Goal: Information Seeking & Learning: Check status

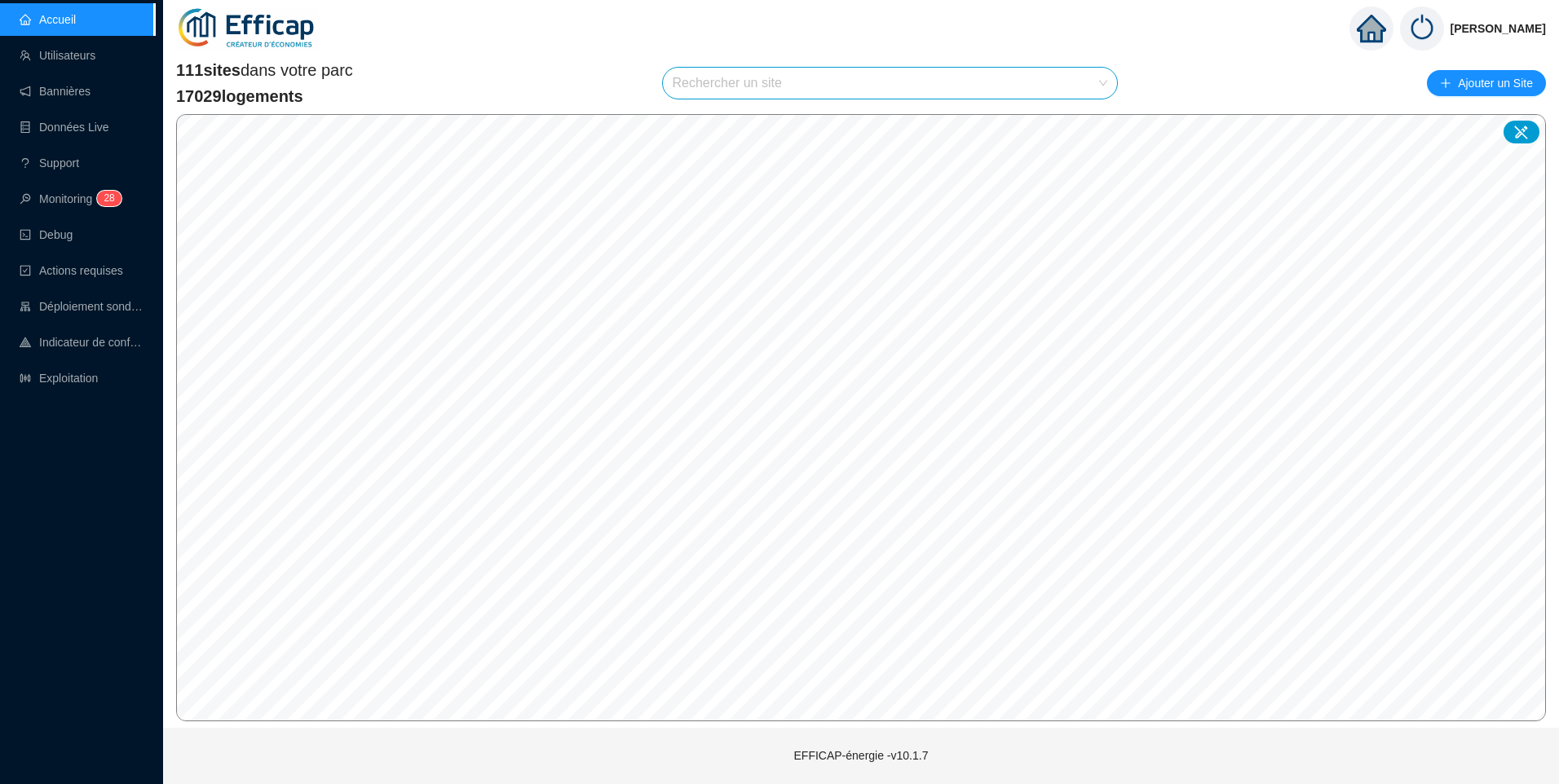
click at [86, 384] on link "Exploitation" at bounding box center [59, 379] width 78 height 13
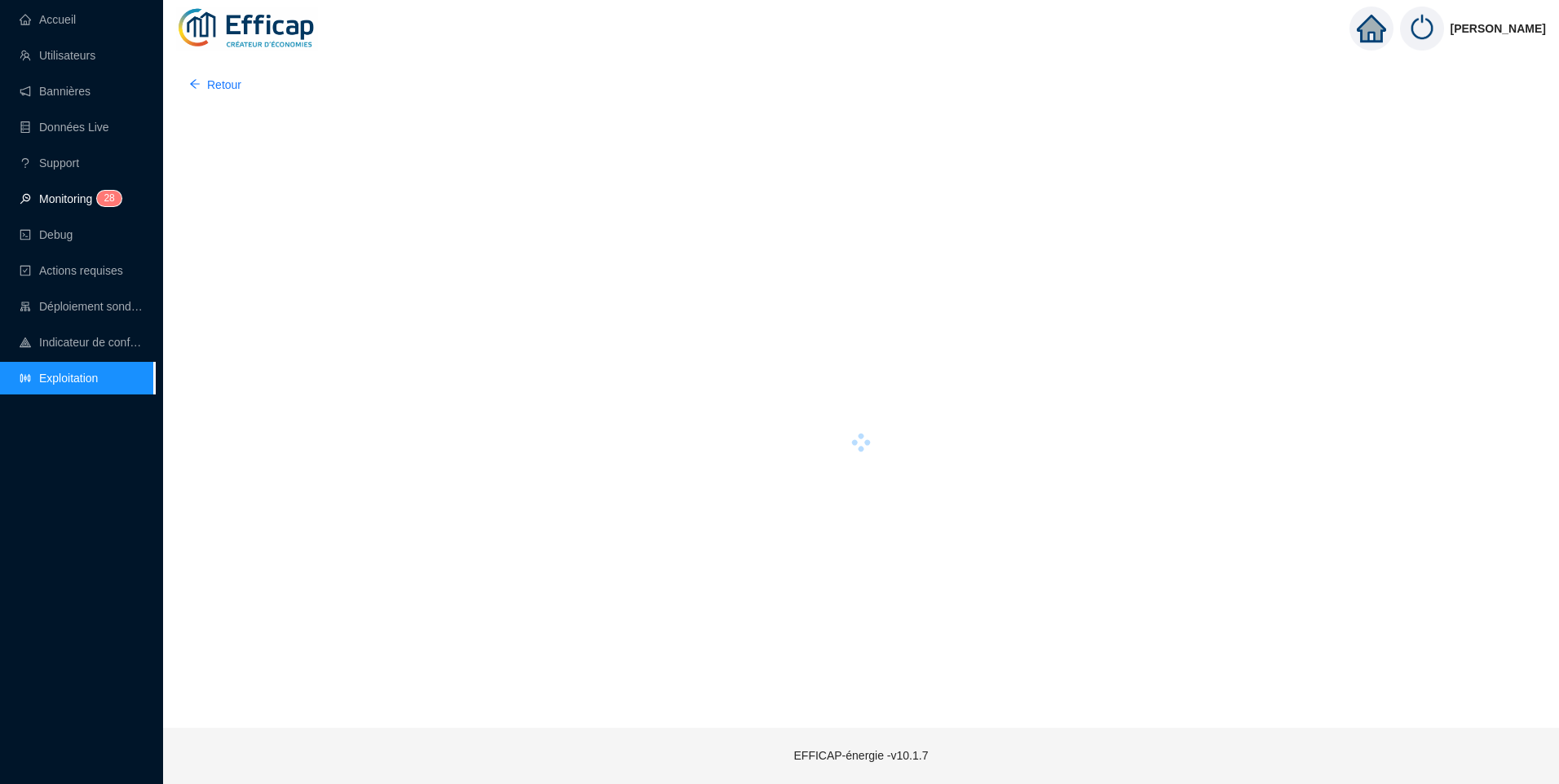
click at [64, 196] on link "Monitoring 2 8" at bounding box center [68, 199] width 97 height 13
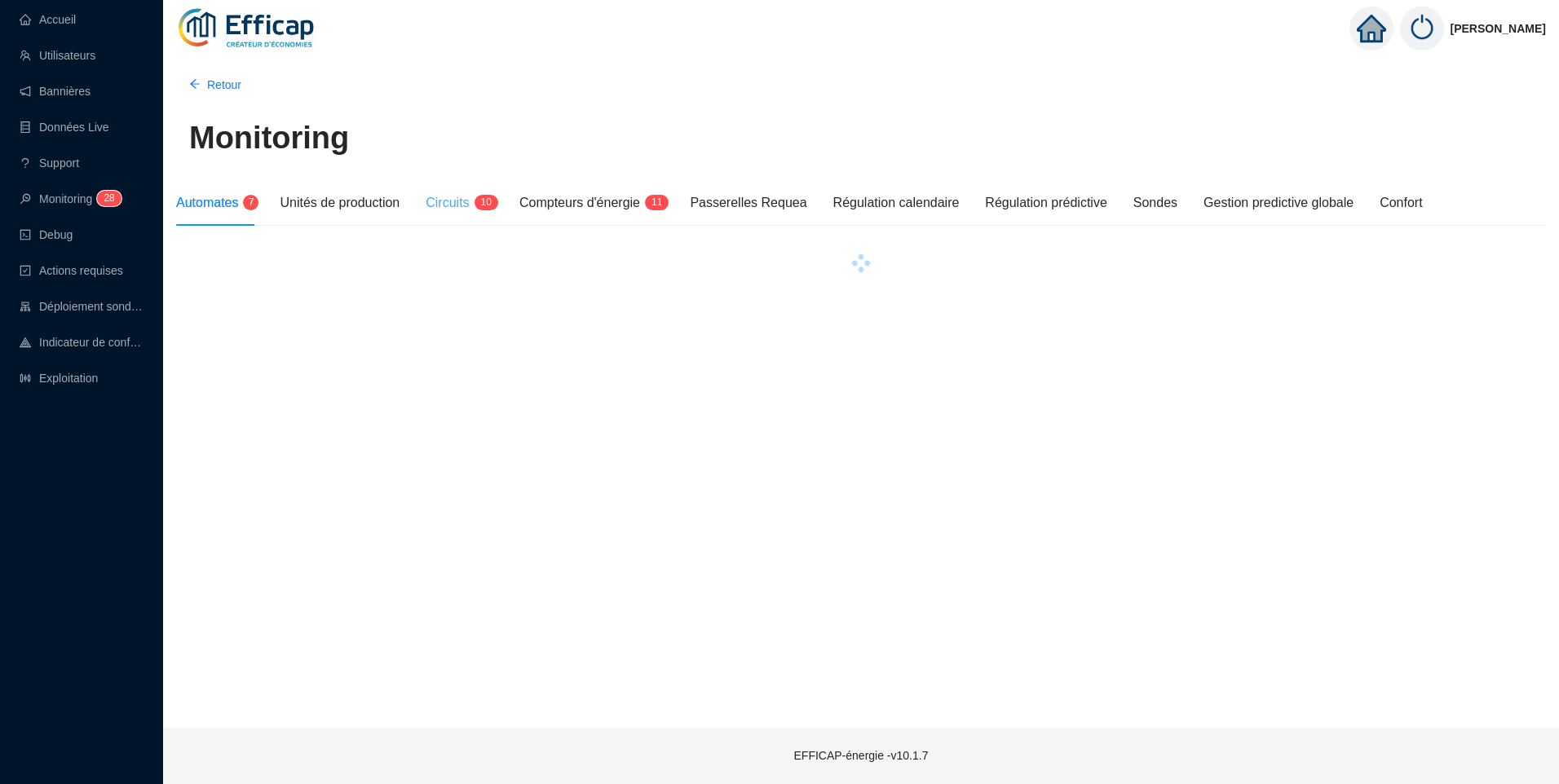
click at [462, 217] on div "Circuits 1 0" at bounding box center [460, 203] width 68 height 45
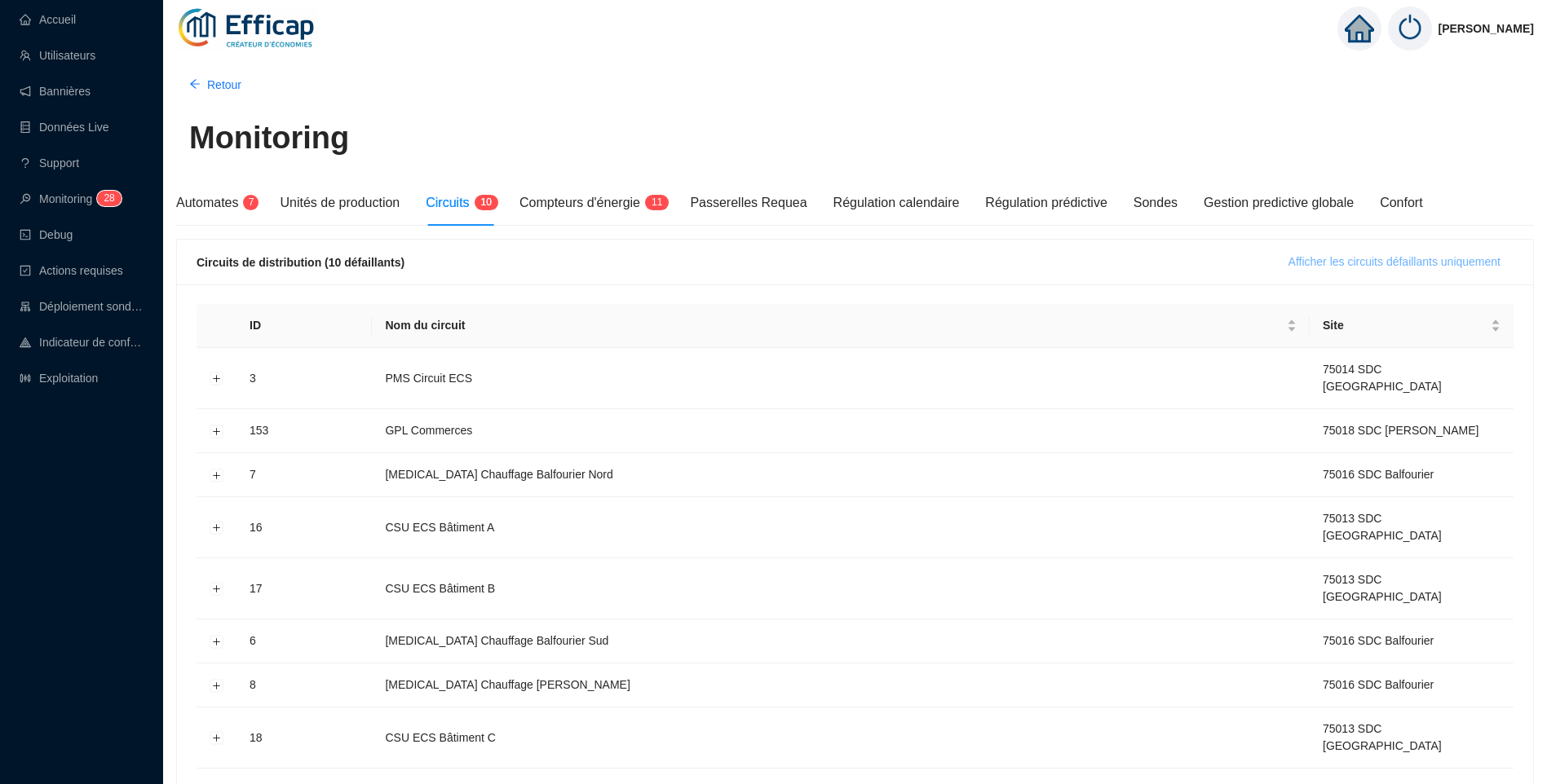
click at [1380, 259] on span "Afficher les circuits défaillants uniquement" at bounding box center [1395, 262] width 212 height 17
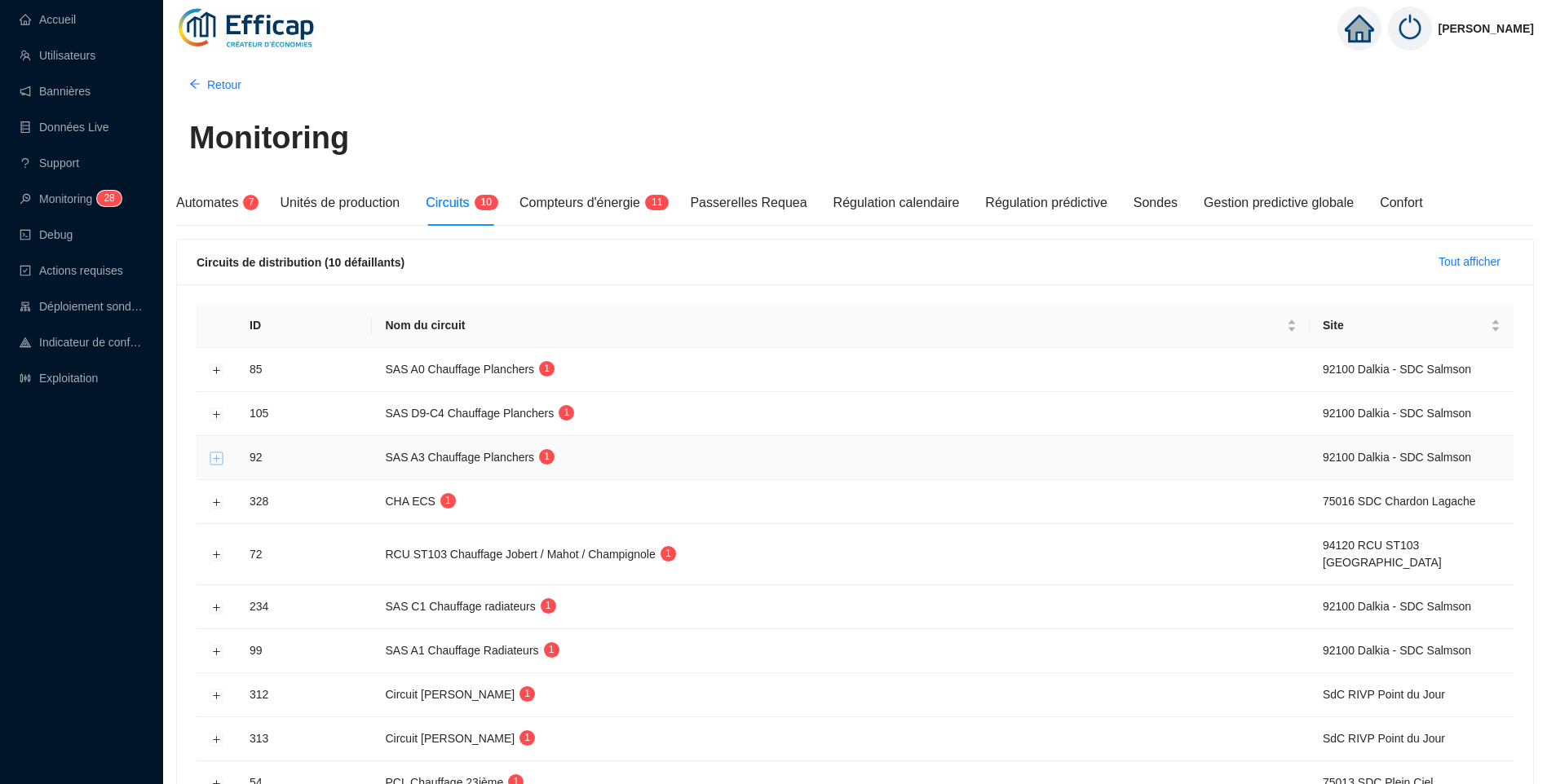
click at [211, 455] on button "Développer la ligne" at bounding box center [217, 458] width 13 height 13
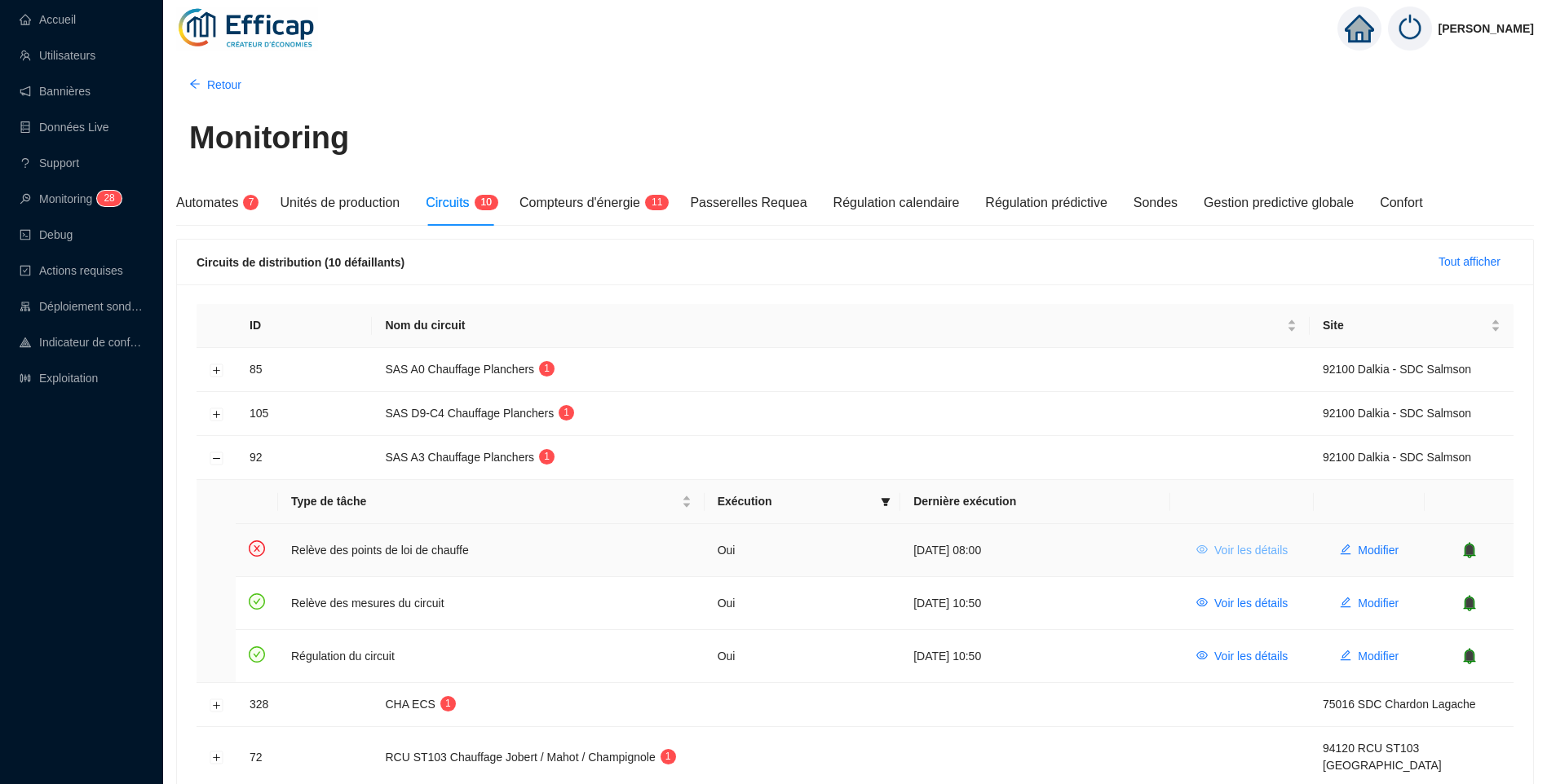
click at [1244, 554] on span "Voir les détails" at bounding box center [1251, 551] width 74 height 17
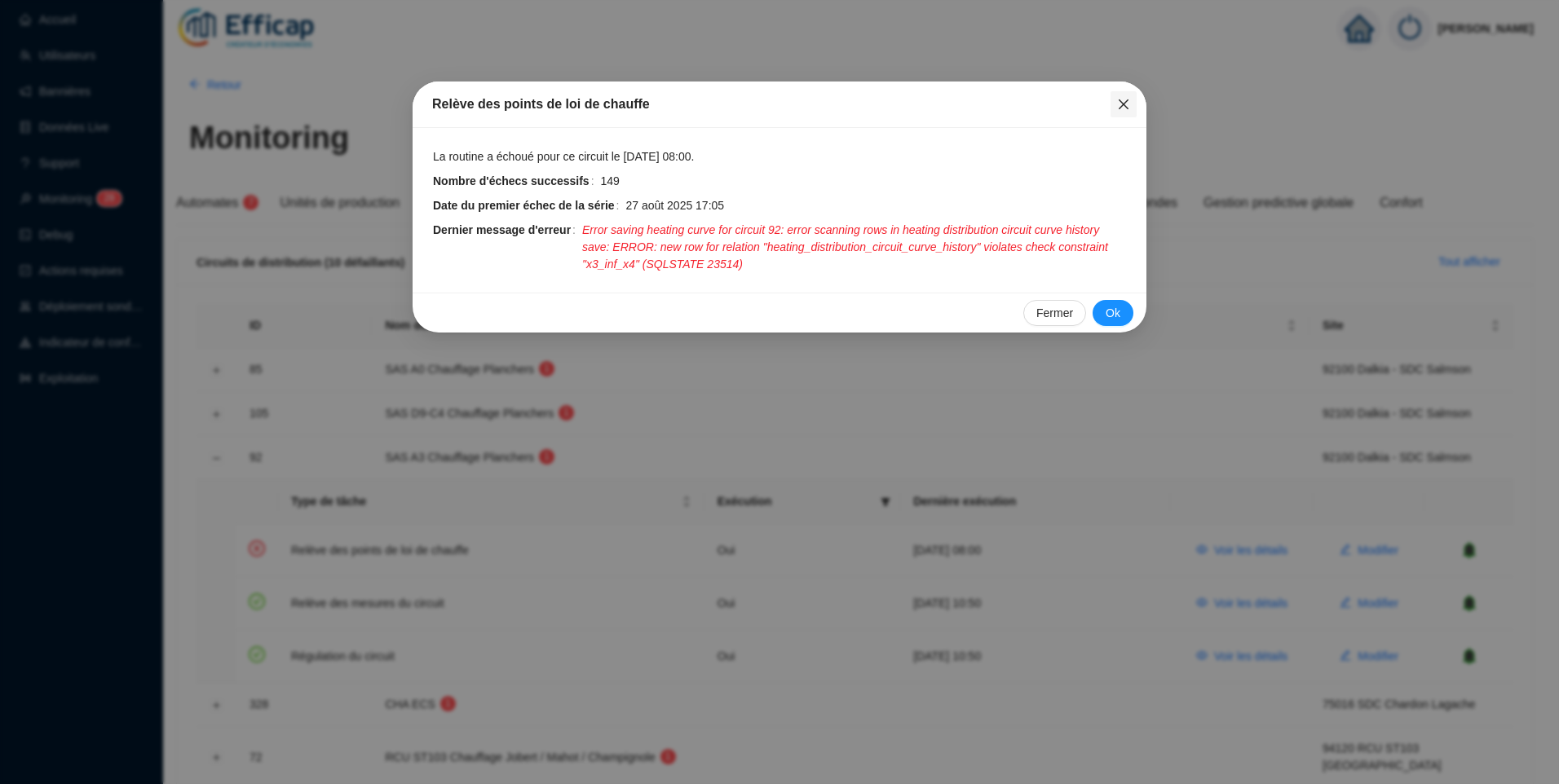
click at [1122, 97] on button "Close" at bounding box center [1124, 105] width 26 height 26
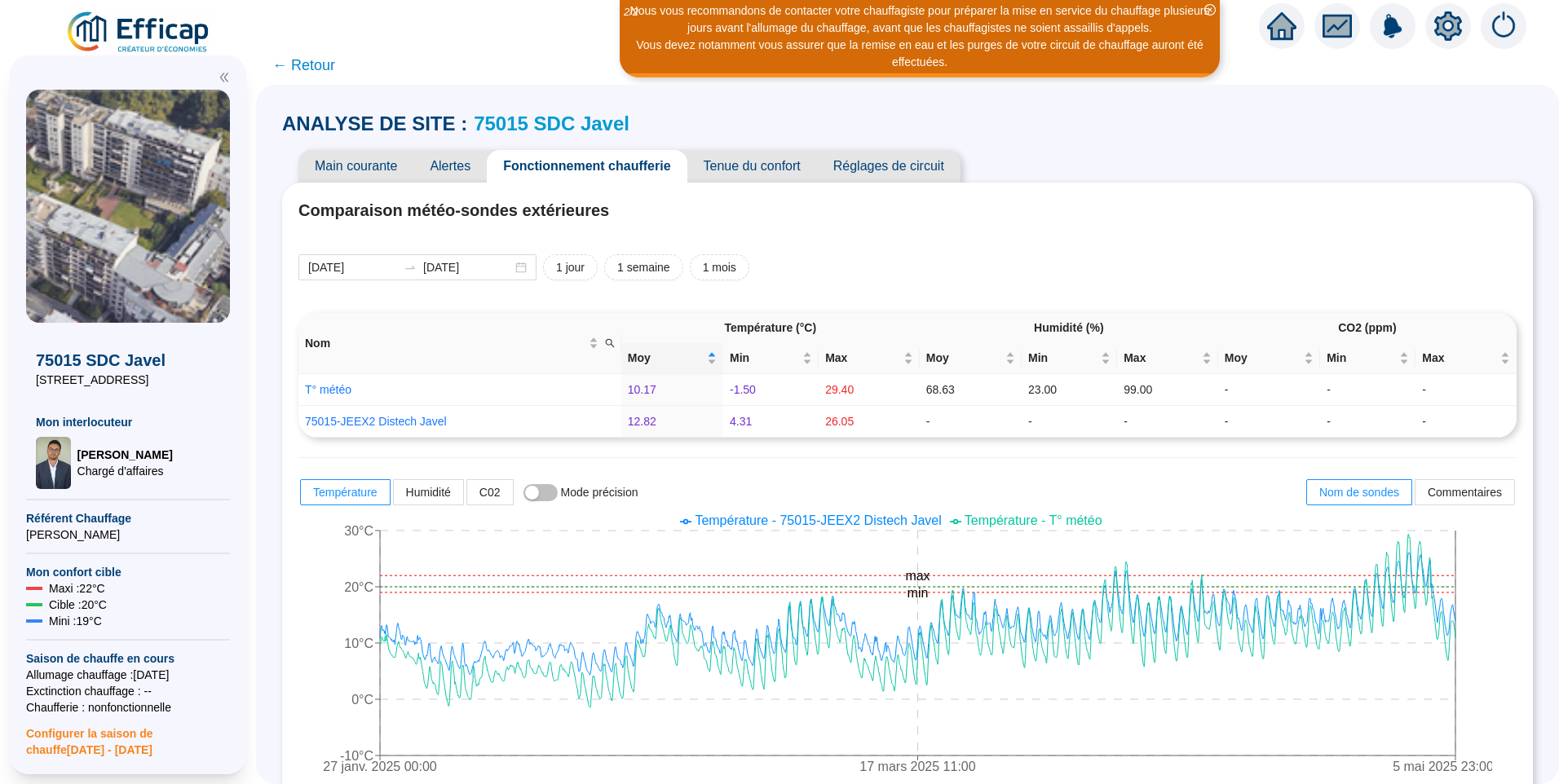
click at [1163, 175] on div "Main courante Alertes Fonctionnement chaufferie Tenue du confort Réglages de ci…" at bounding box center [908, 166] width 1251 height 33
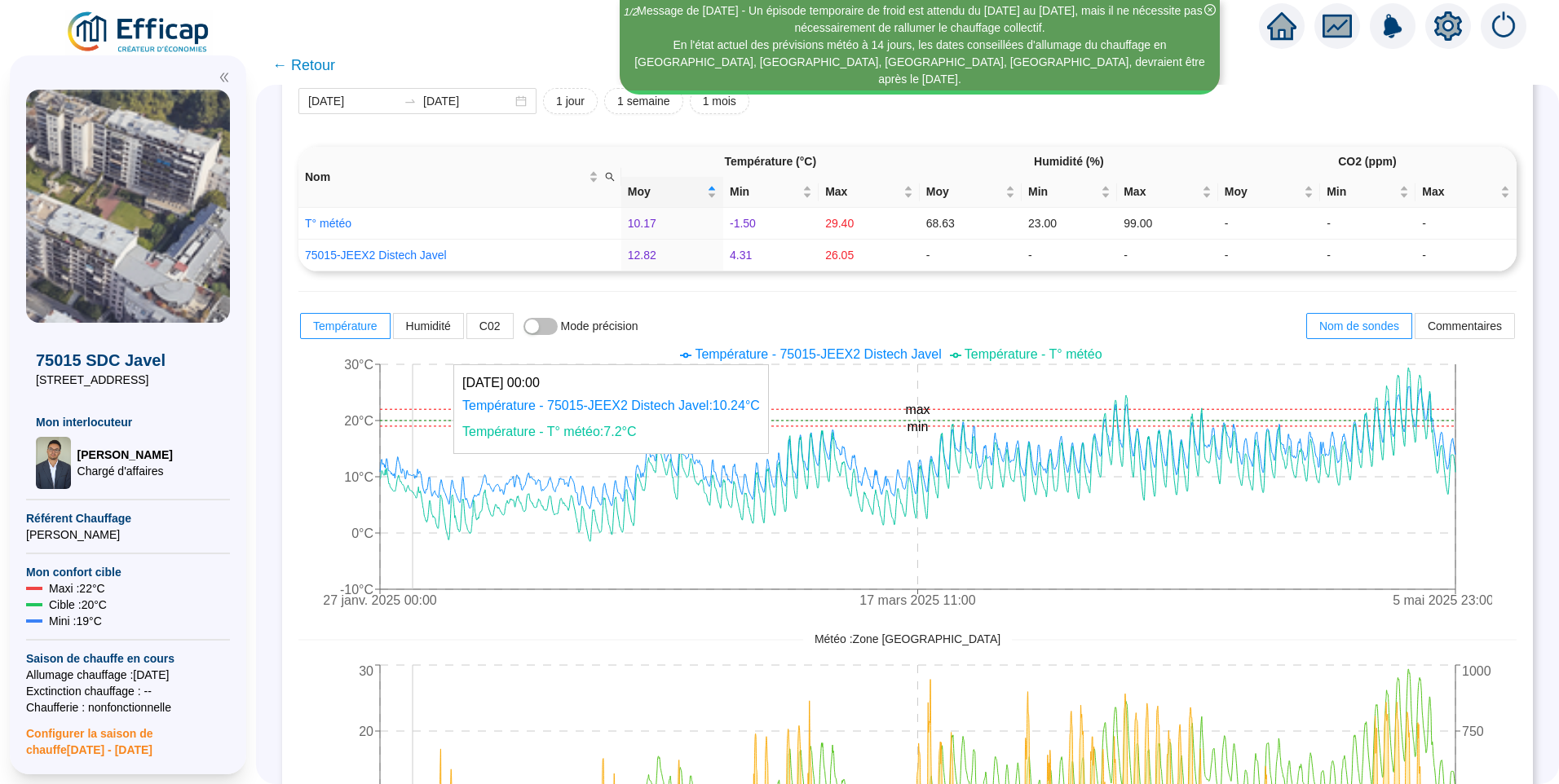
scroll to position [245, 0]
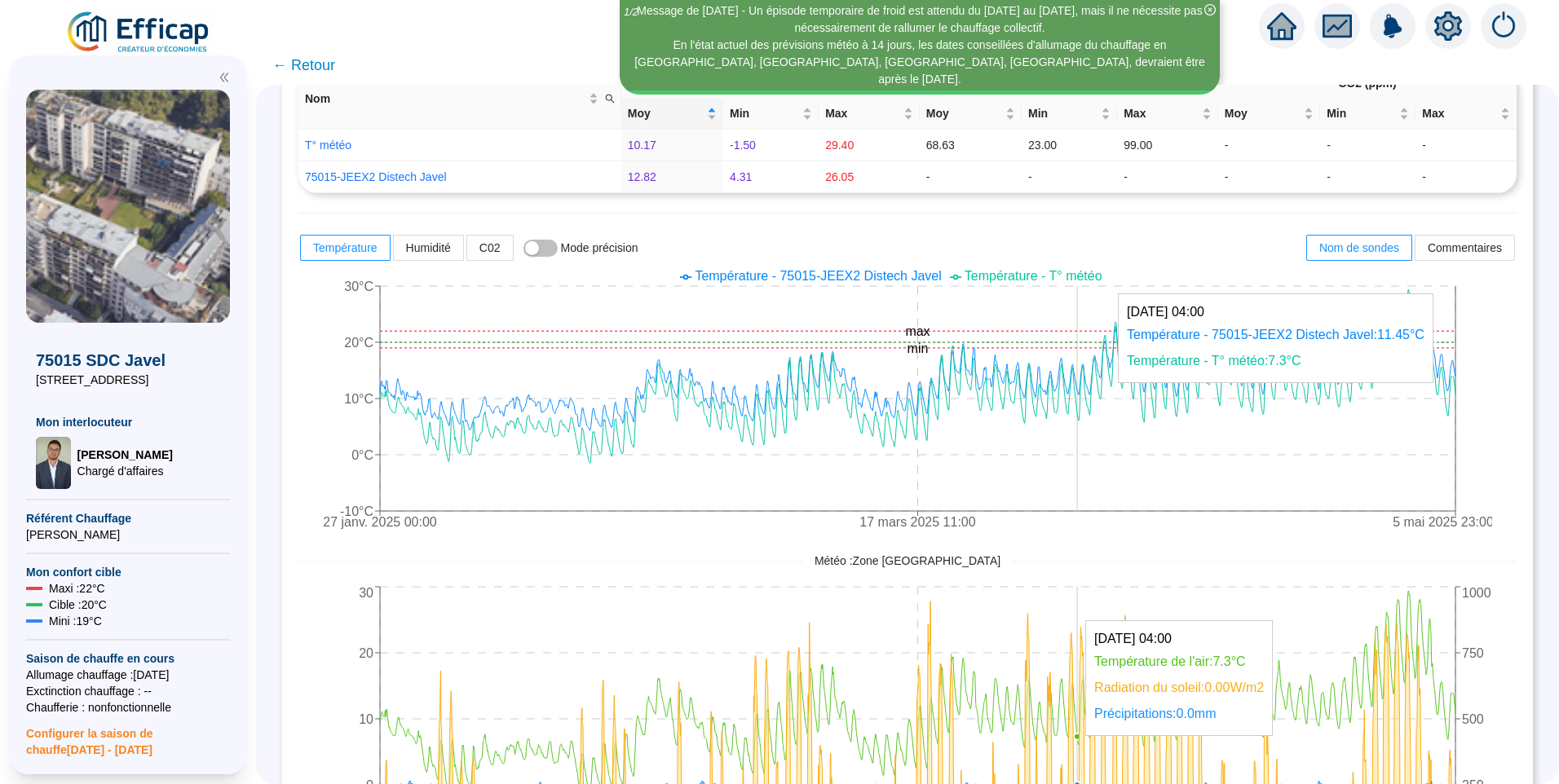
click at [1089, 424] on icon "27 janv. 2025 00:00 17 mars 2025 11:00 5 mai 2025 23:00 -10°C 0°C 10°C 20°C 30°…" at bounding box center [896, 401] width 1194 height 277
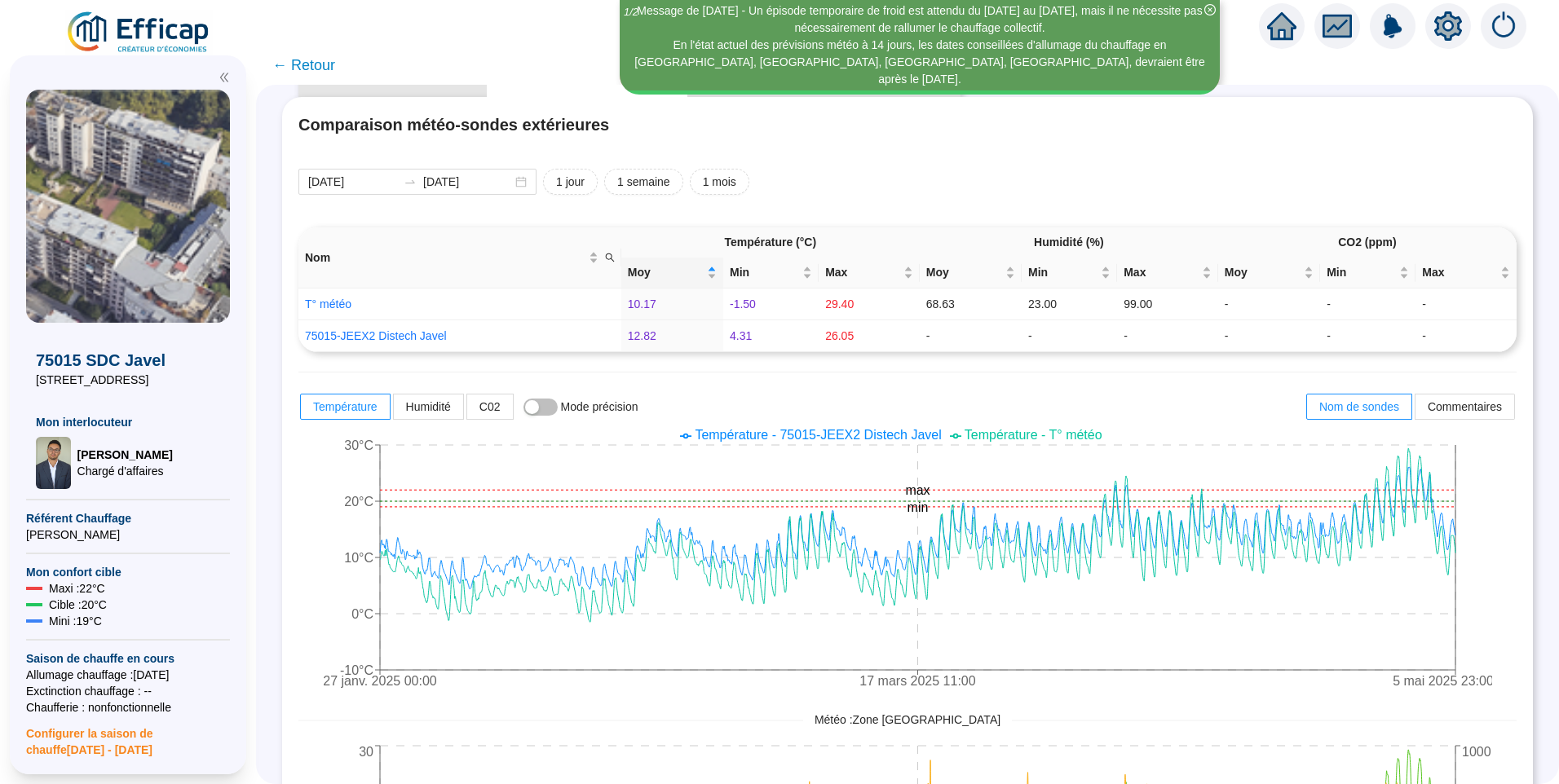
scroll to position [0, 0]
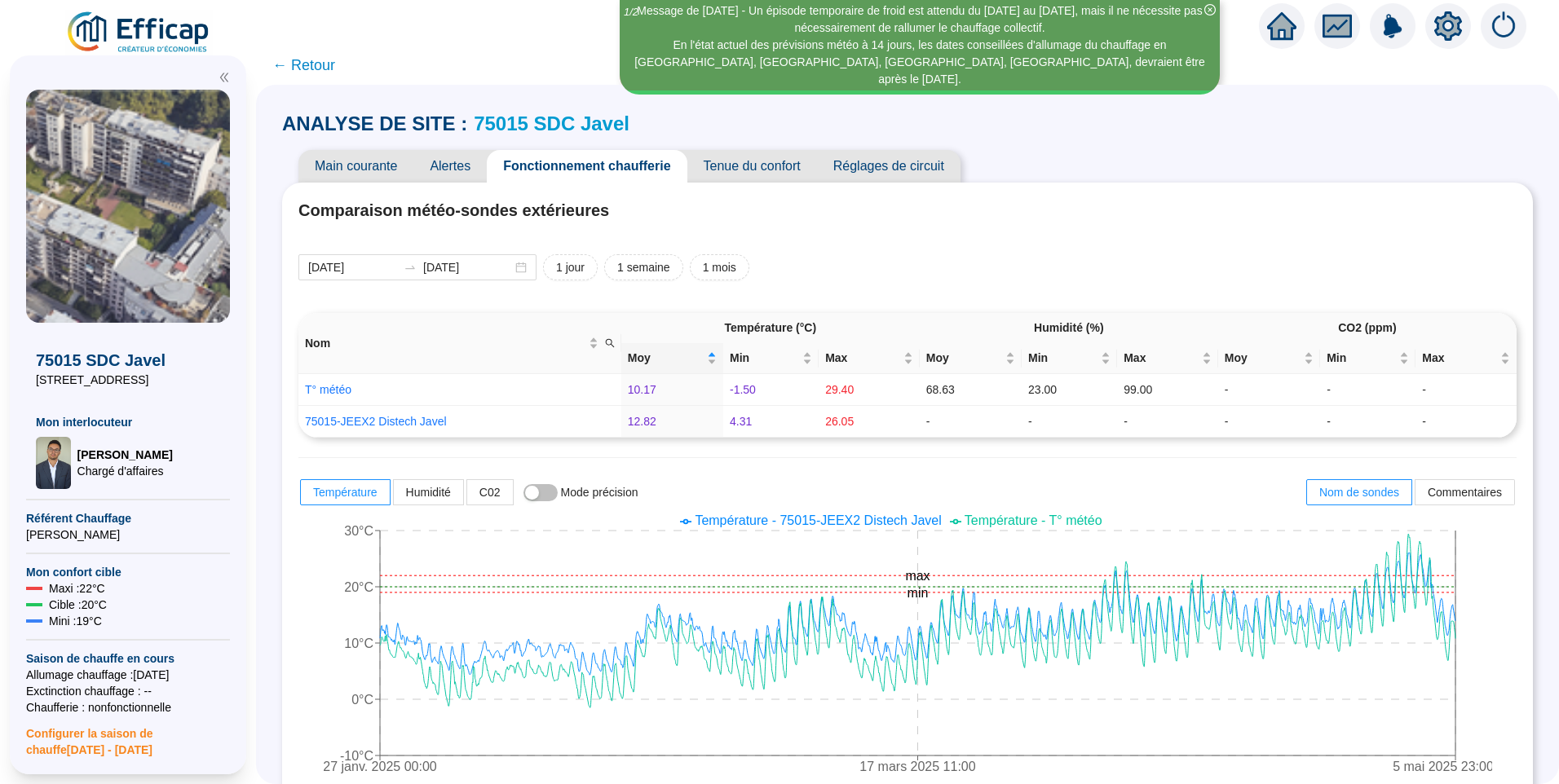
click at [142, 32] on img at bounding box center [139, 32] width 147 height 45
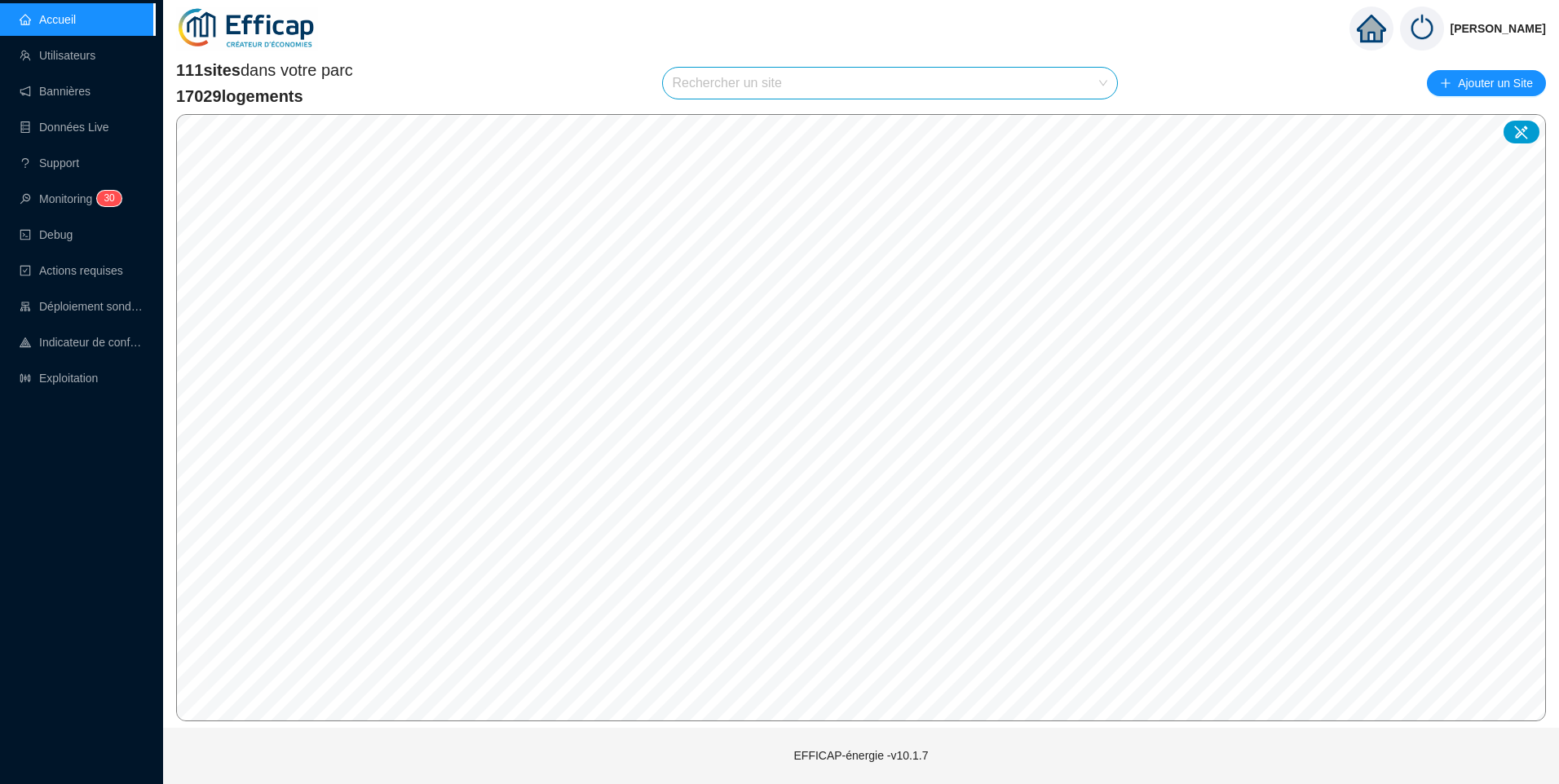
drag, startPoint x: 749, startPoint y: 78, endPoint x: 745, endPoint y: 98, distance: 20.4
click at [746, 97] on input "search" at bounding box center [882, 83] width 420 height 31
type input "[DEMOGRAPHIC_DATA]"
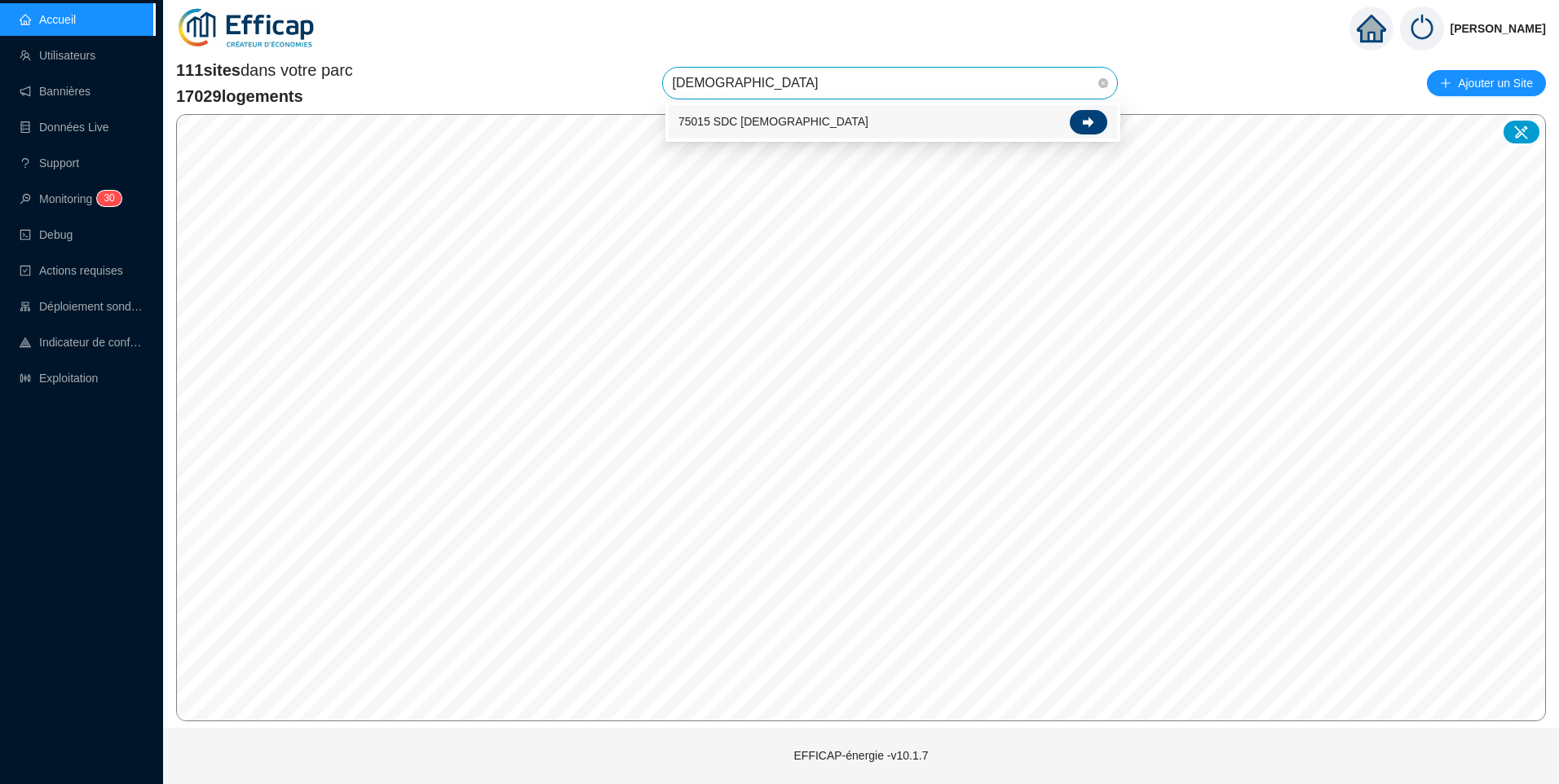
click at [1098, 128] on div at bounding box center [1088, 123] width 38 height 25
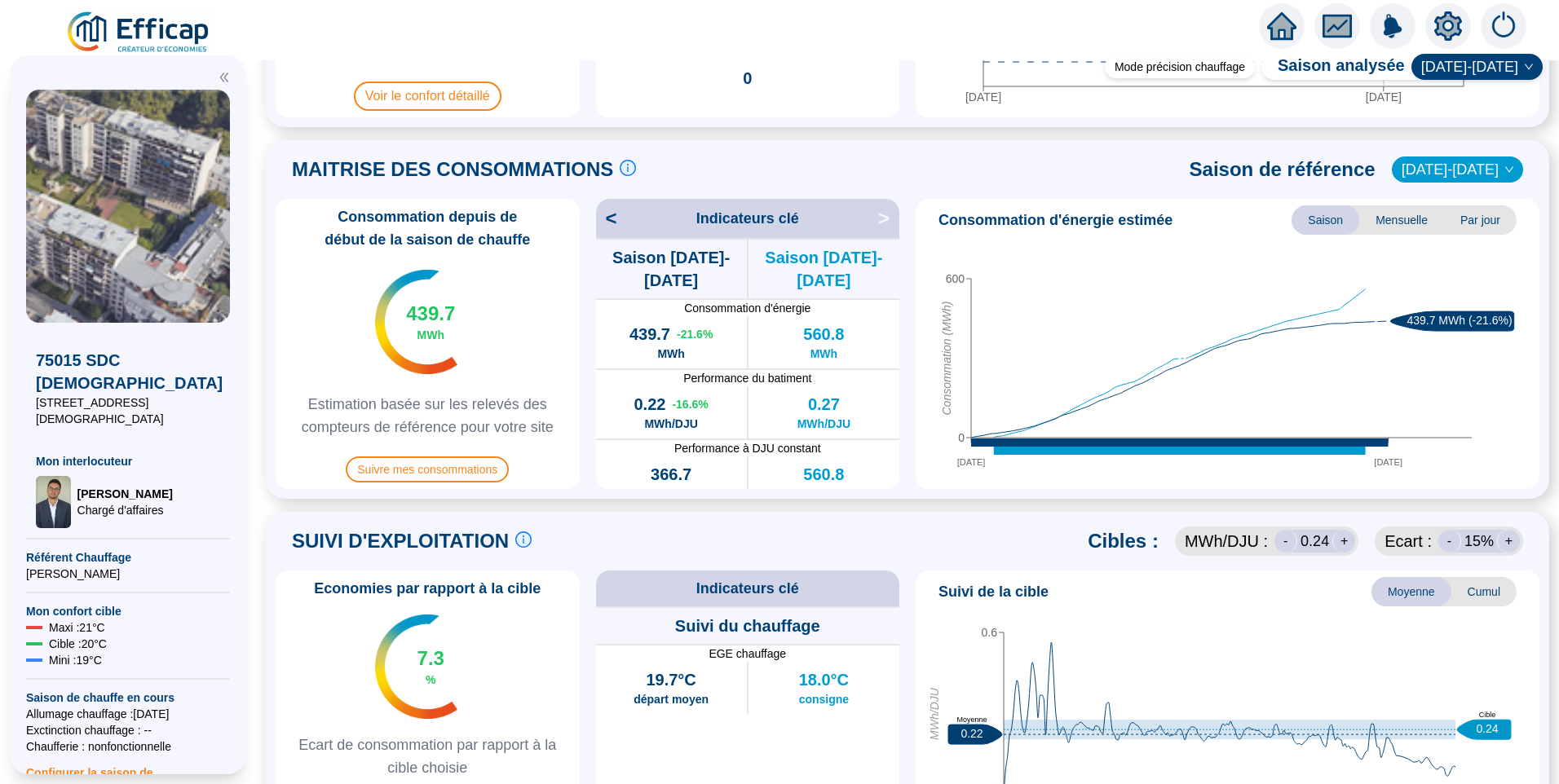
scroll to position [571, 0]
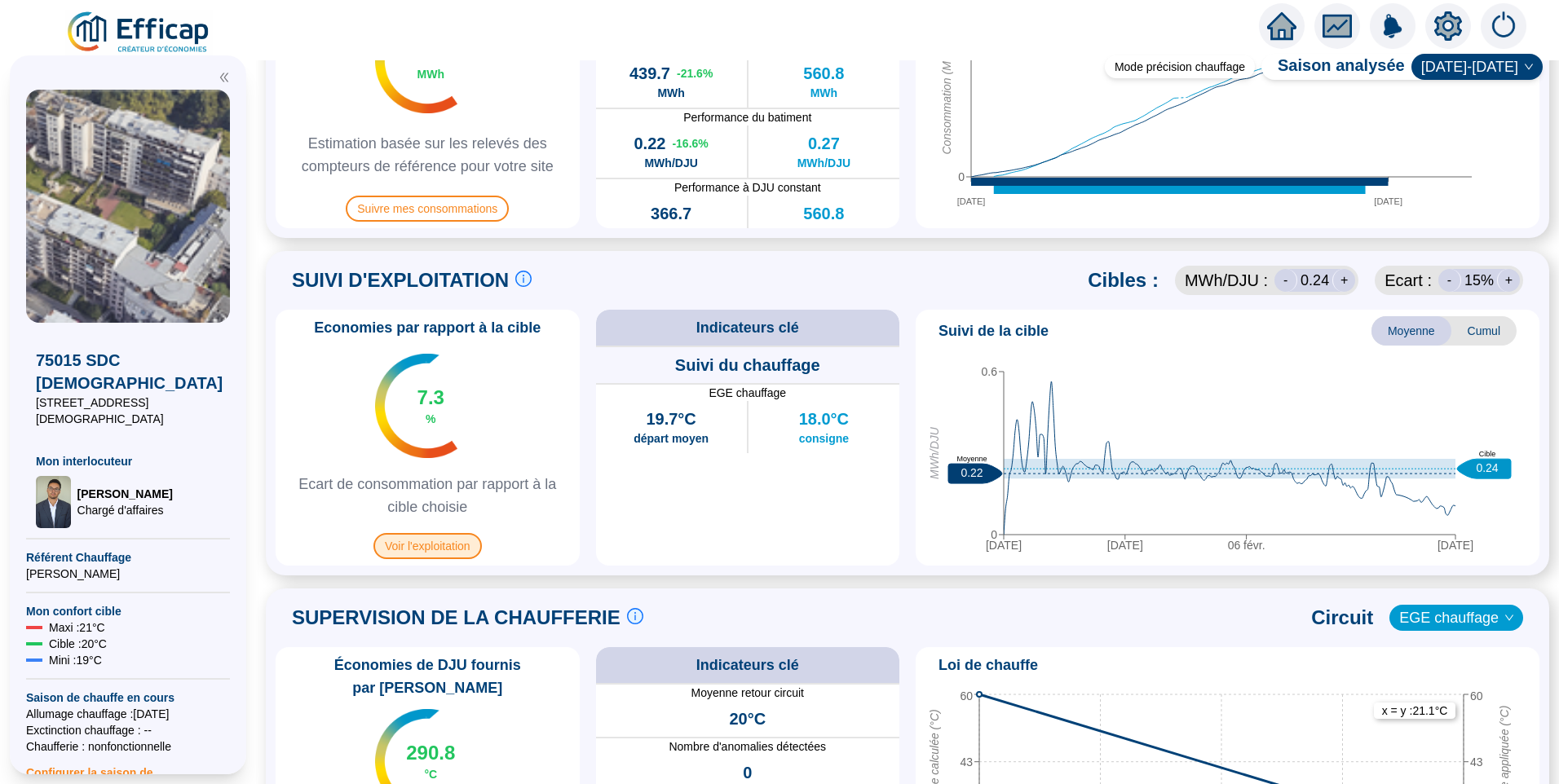
click at [429, 548] on span "Voir l'exploitation" at bounding box center [427, 546] width 109 height 26
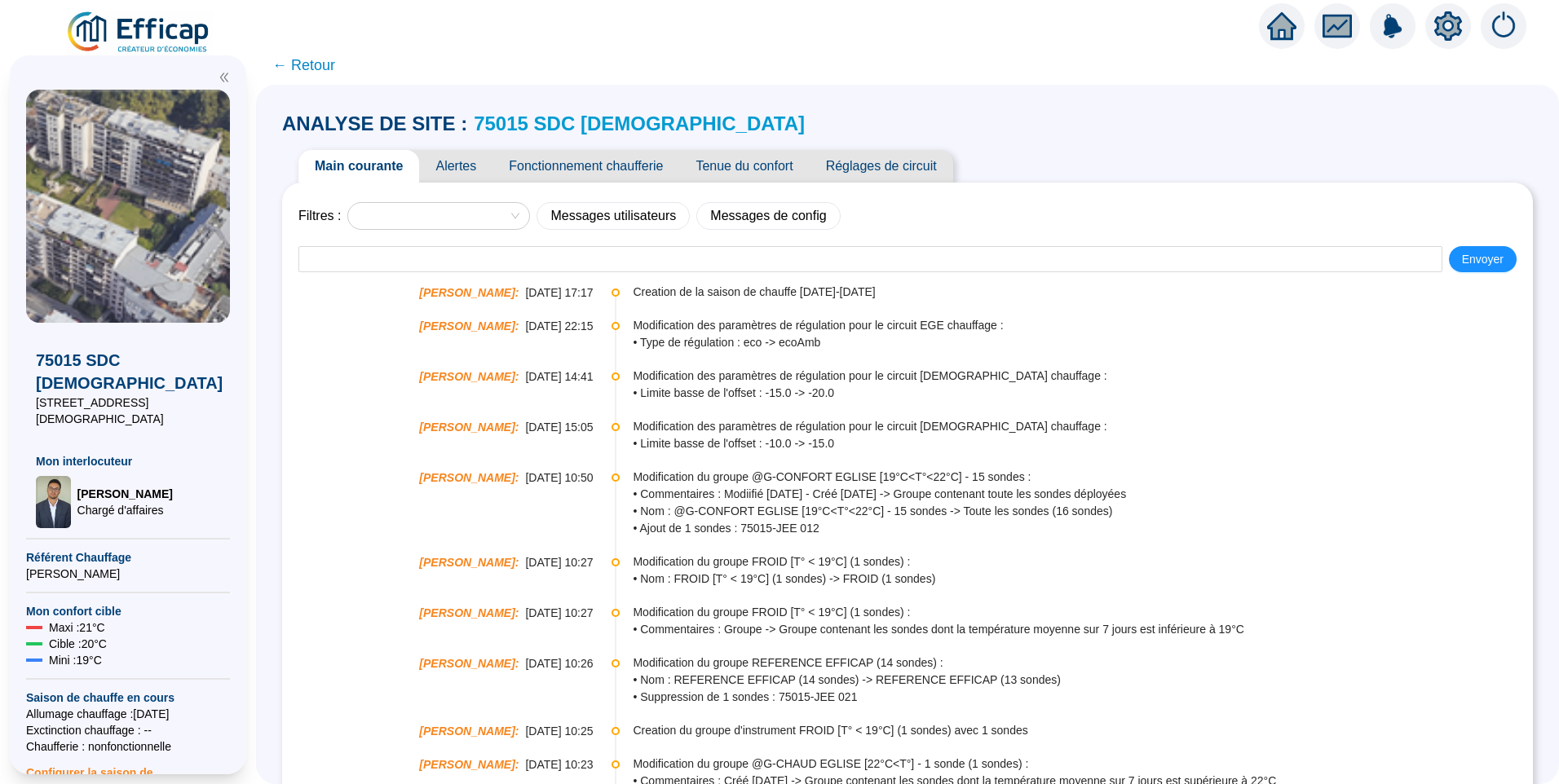
click at [765, 163] on span "Tenue du confort" at bounding box center [744, 166] width 129 height 33
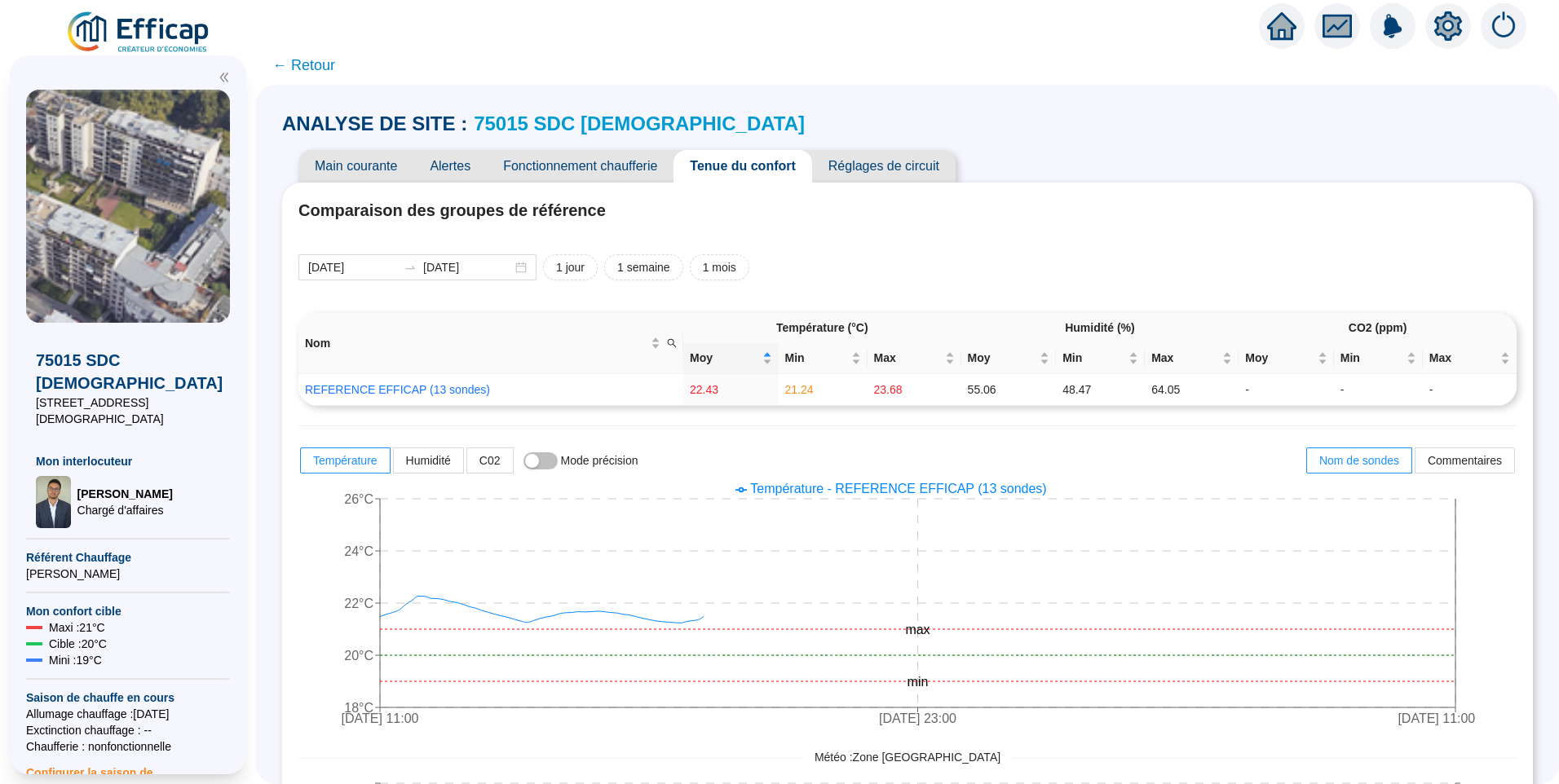
click at [600, 167] on span "Fonctionnement chaufferie" at bounding box center [580, 166] width 187 height 33
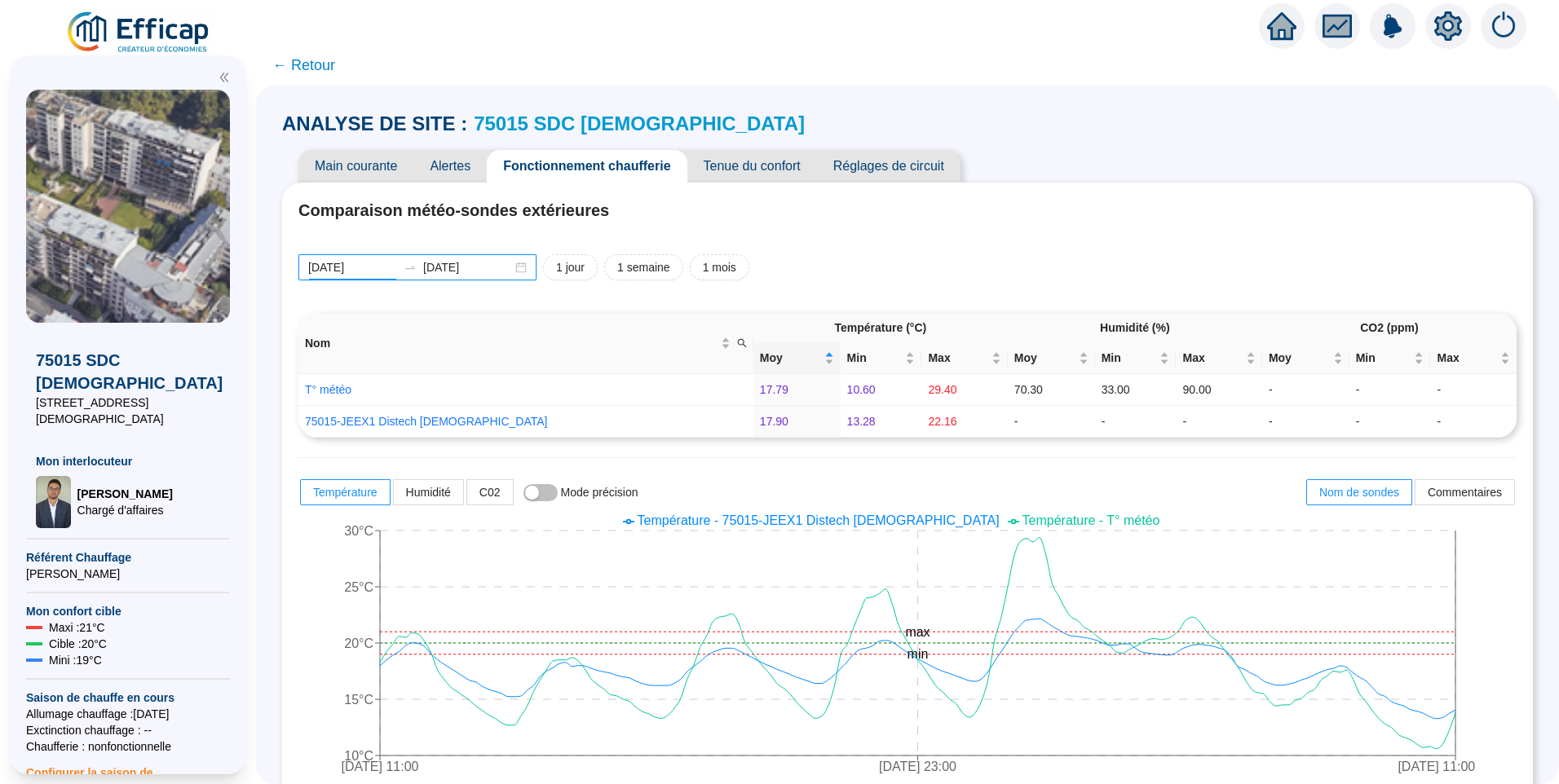
click at [383, 271] on input "2025-09-15" at bounding box center [352, 267] width 89 height 17
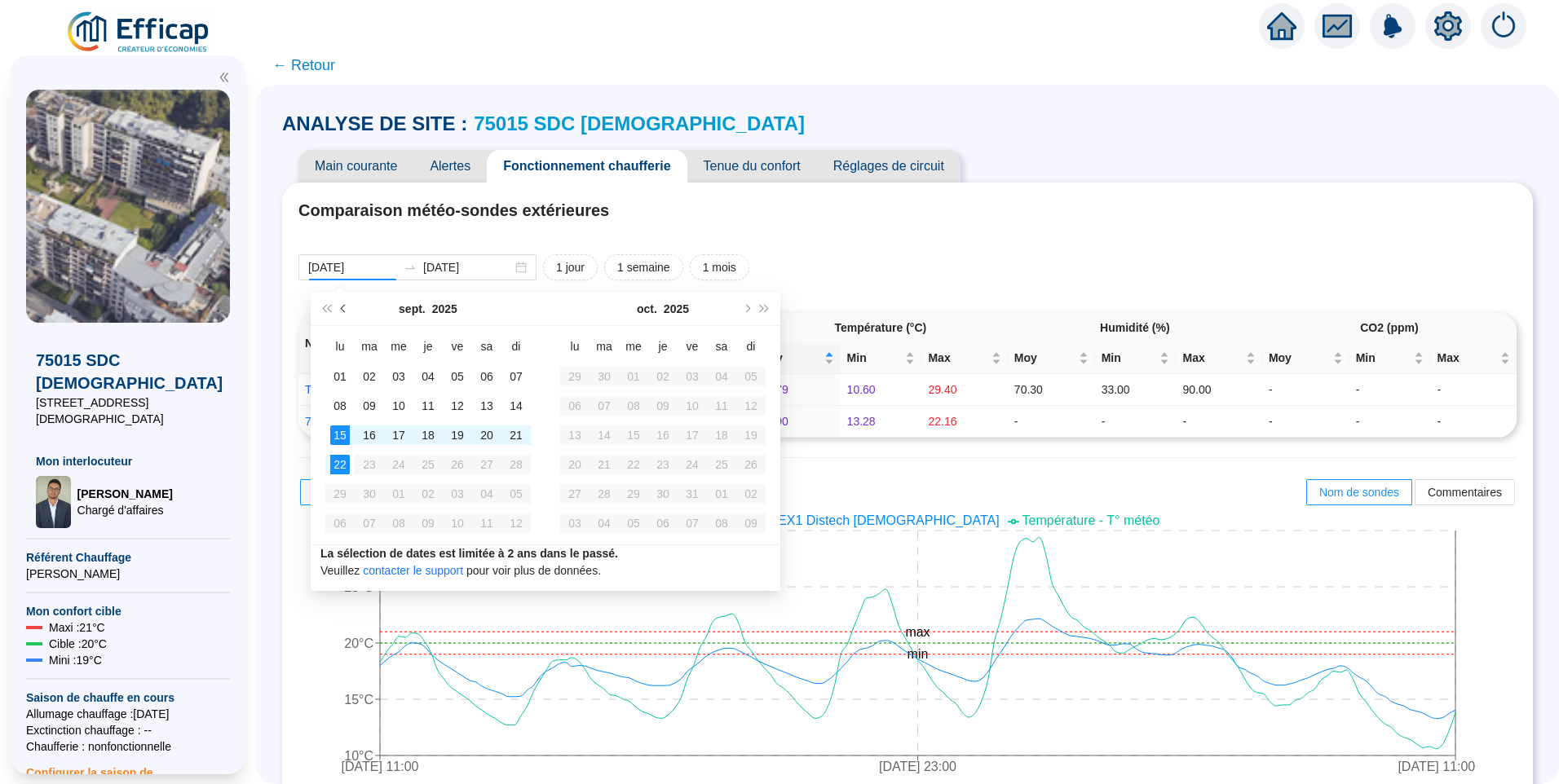
click at [345, 315] on button "Mois précédent (PageUp)" at bounding box center [344, 309] width 18 height 33
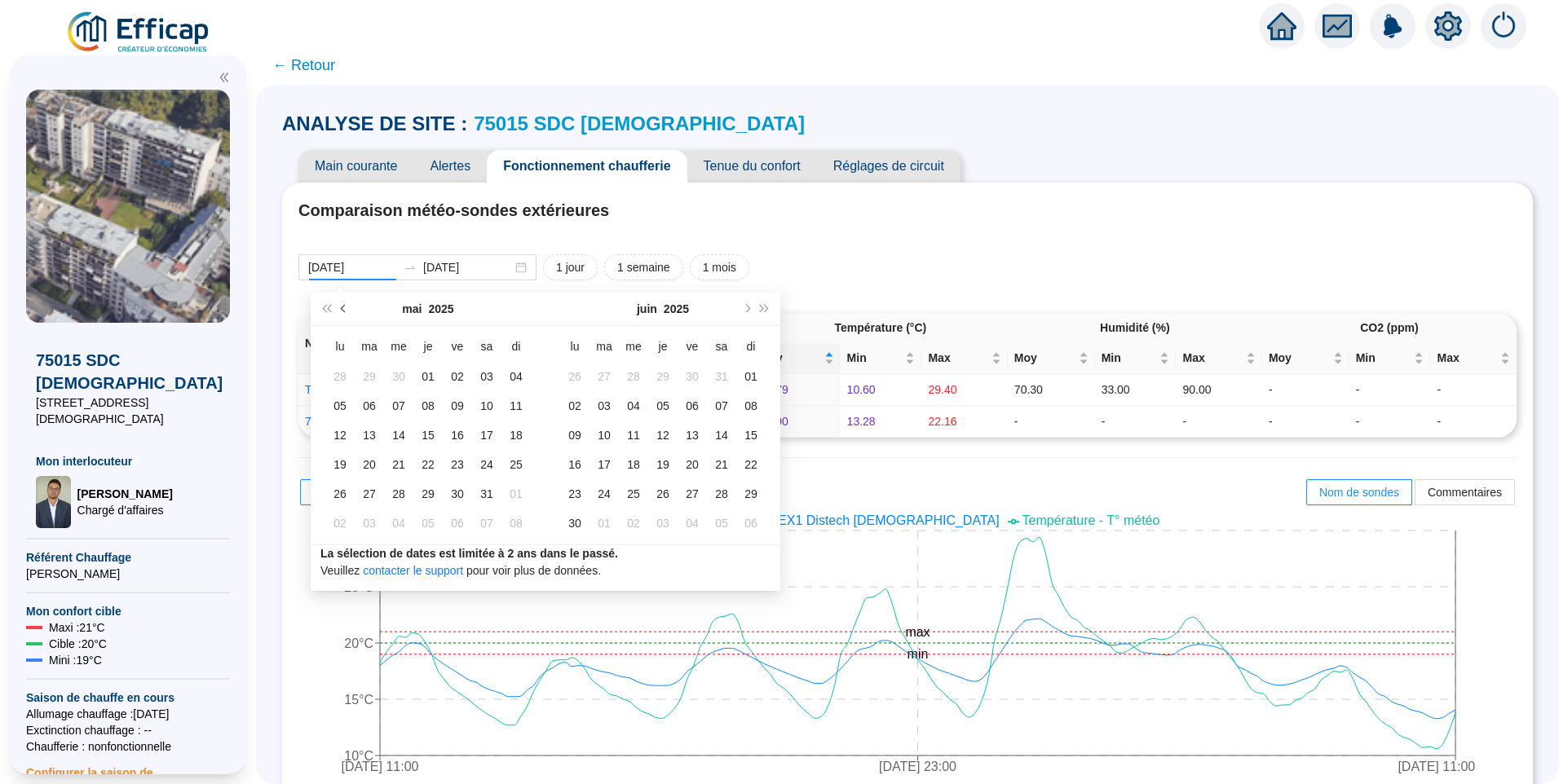
click at [345, 315] on button "Mois précédent (PageUp)" at bounding box center [344, 309] width 18 height 33
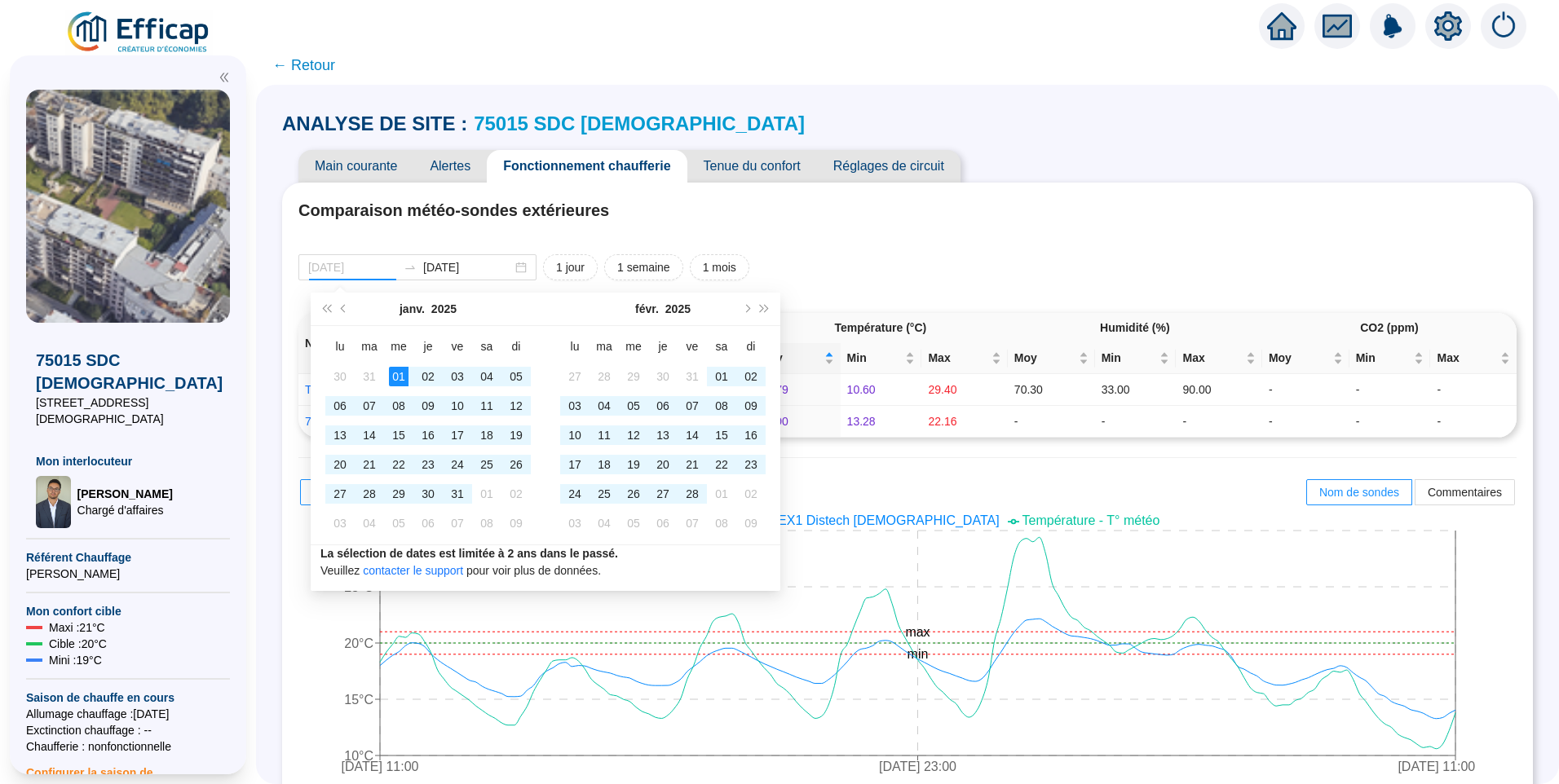
type input "2025-01-01"
click at [400, 376] on div "01" at bounding box center [399, 376] width 20 height 20
click at [751, 312] on button "Mois suivant (PageDown)" at bounding box center [745, 309] width 18 height 33
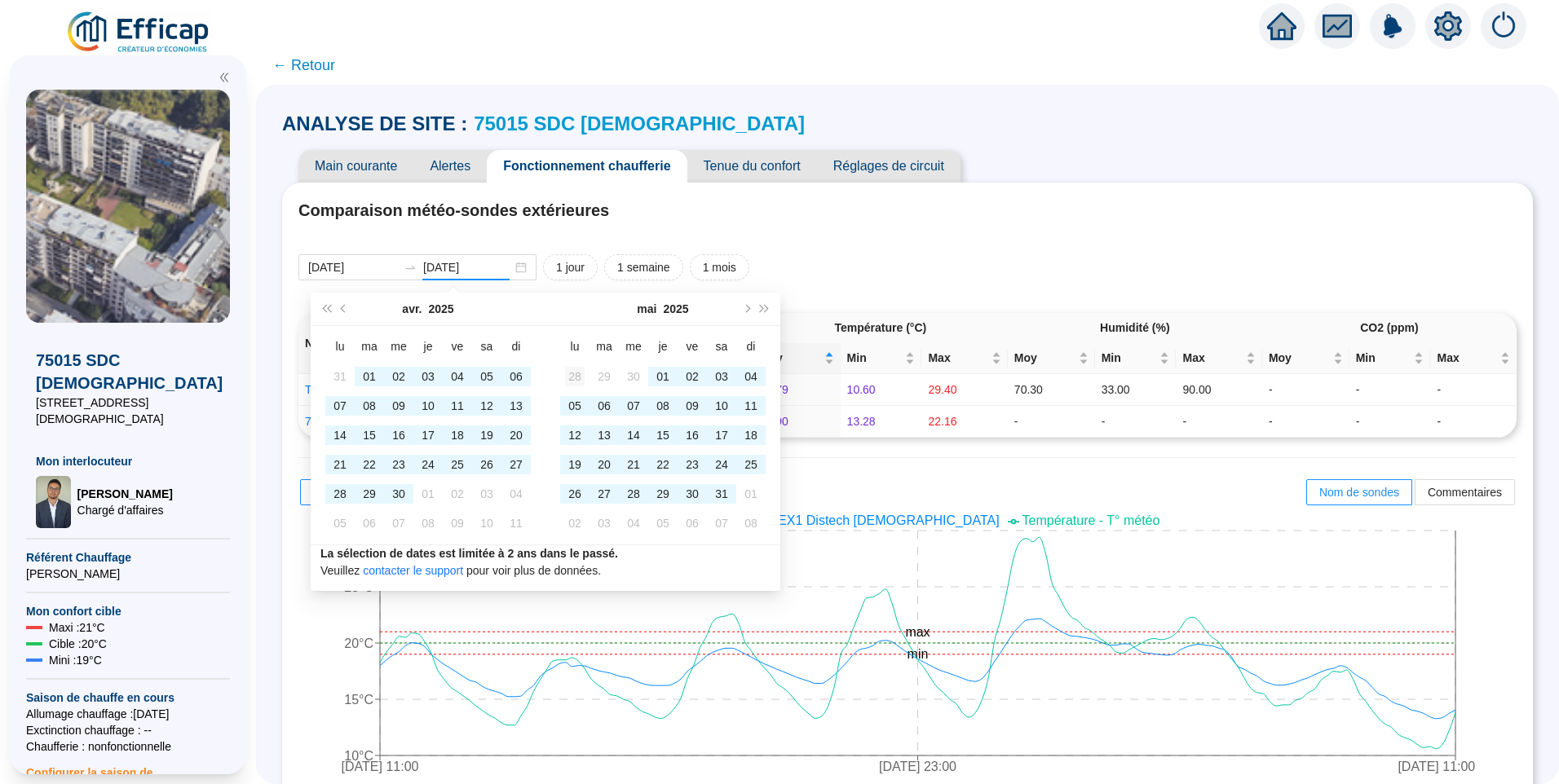
type input "2025-04-28"
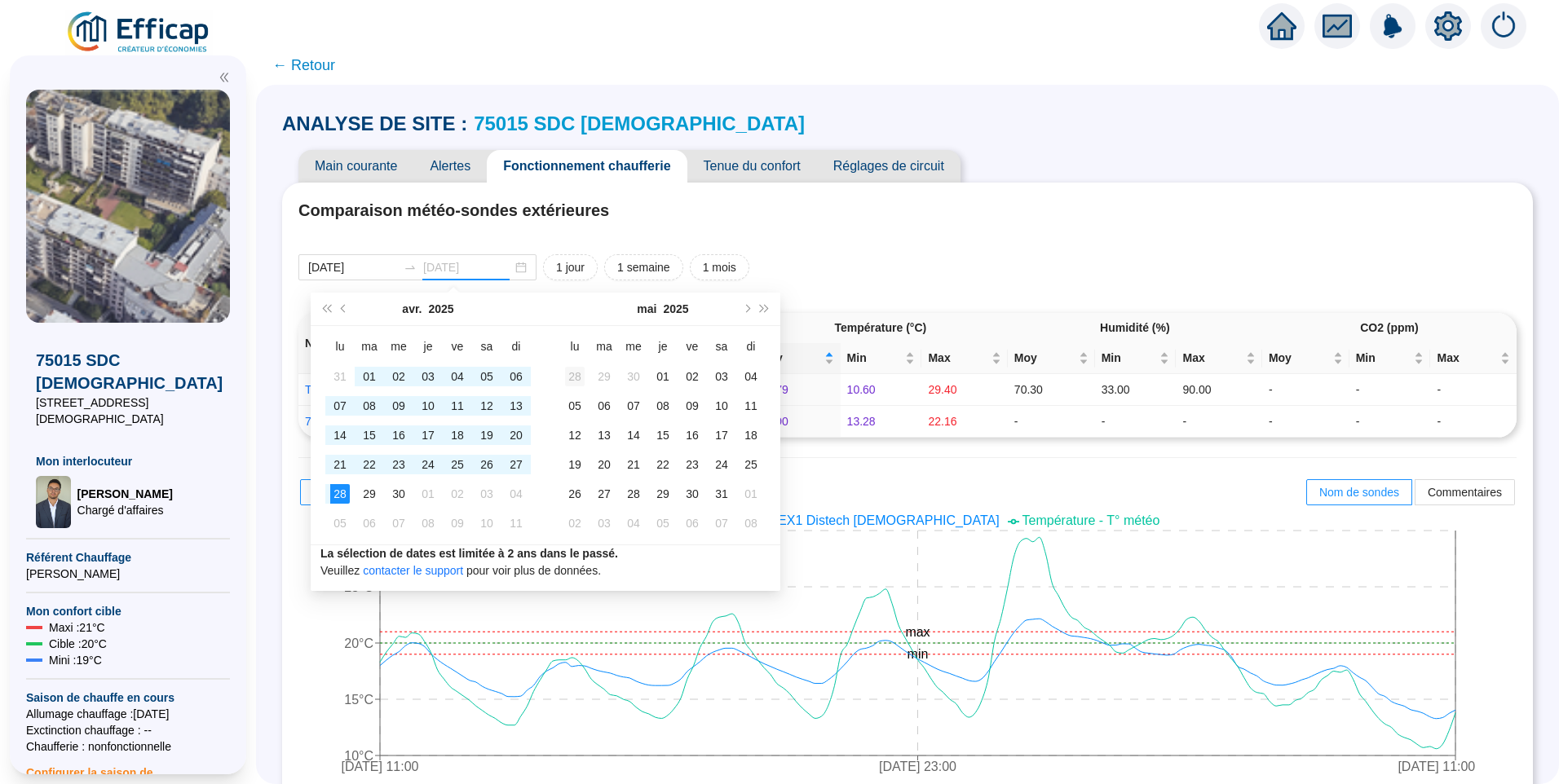
click at [578, 369] on div "28" at bounding box center [574, 376] width 20 height 20
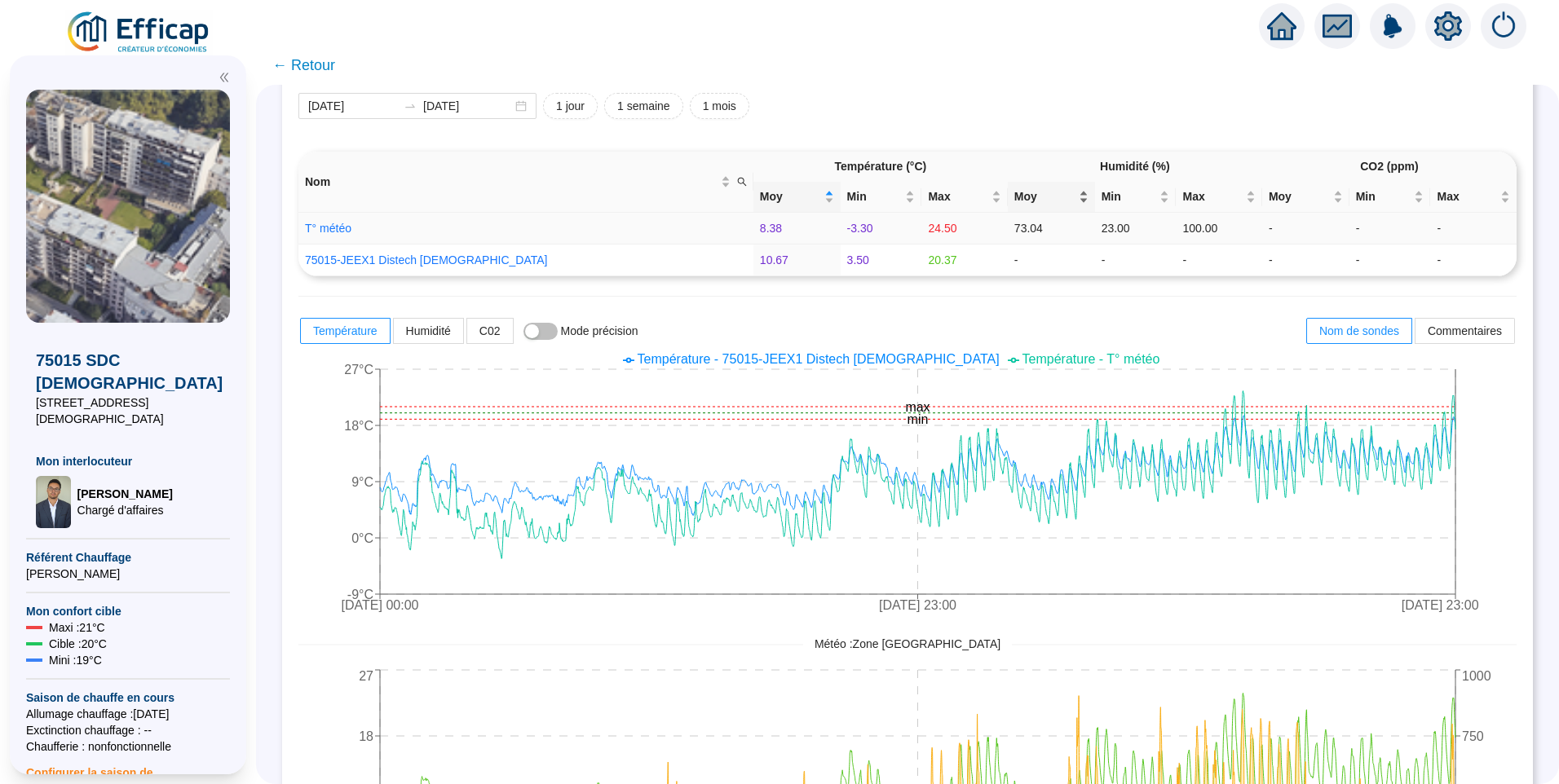
scroll to position [163, 0]
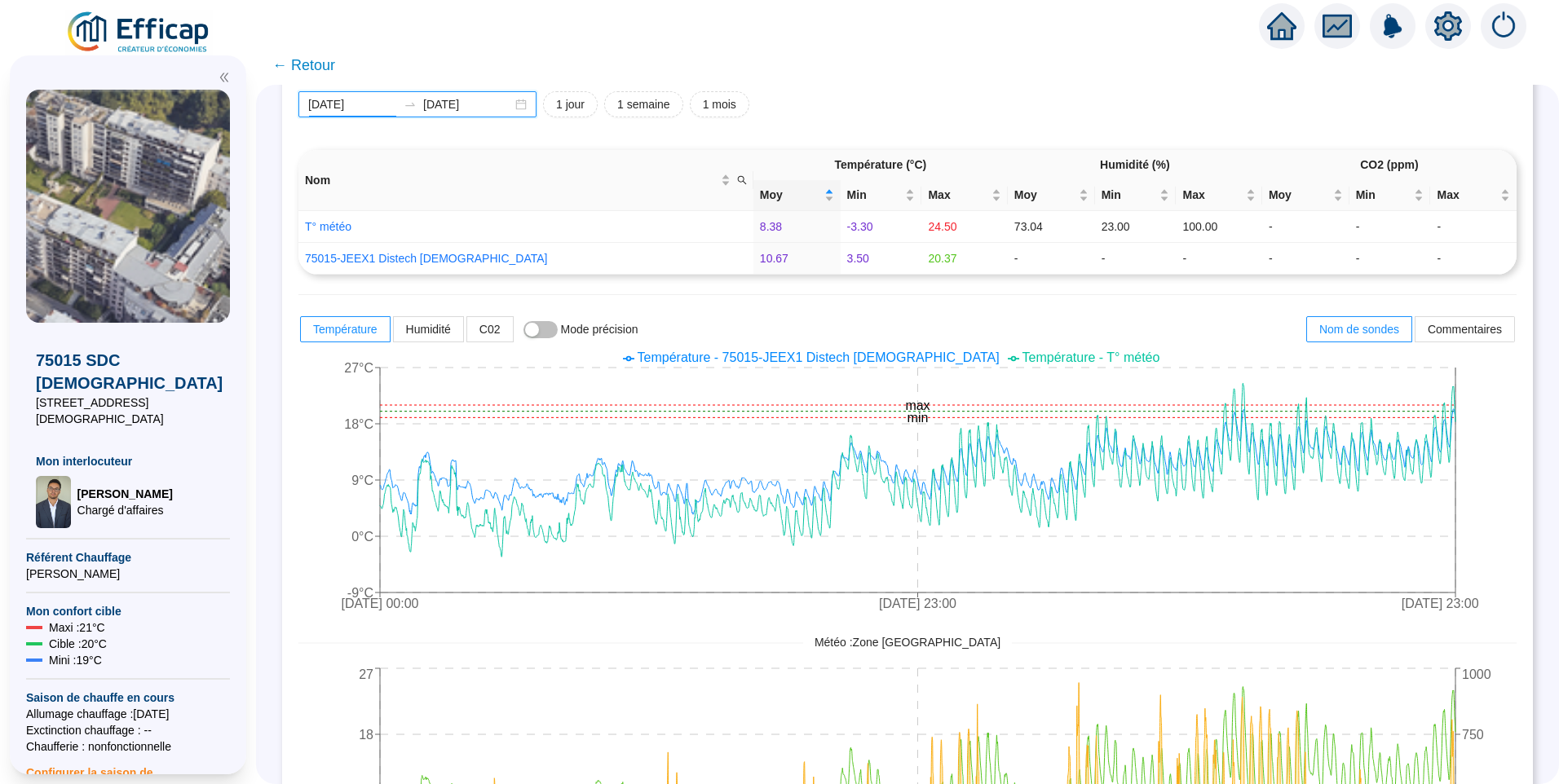
click at [385, 104] on input "2025-01-01" at bounding box center [352, 105] width 89 height 17
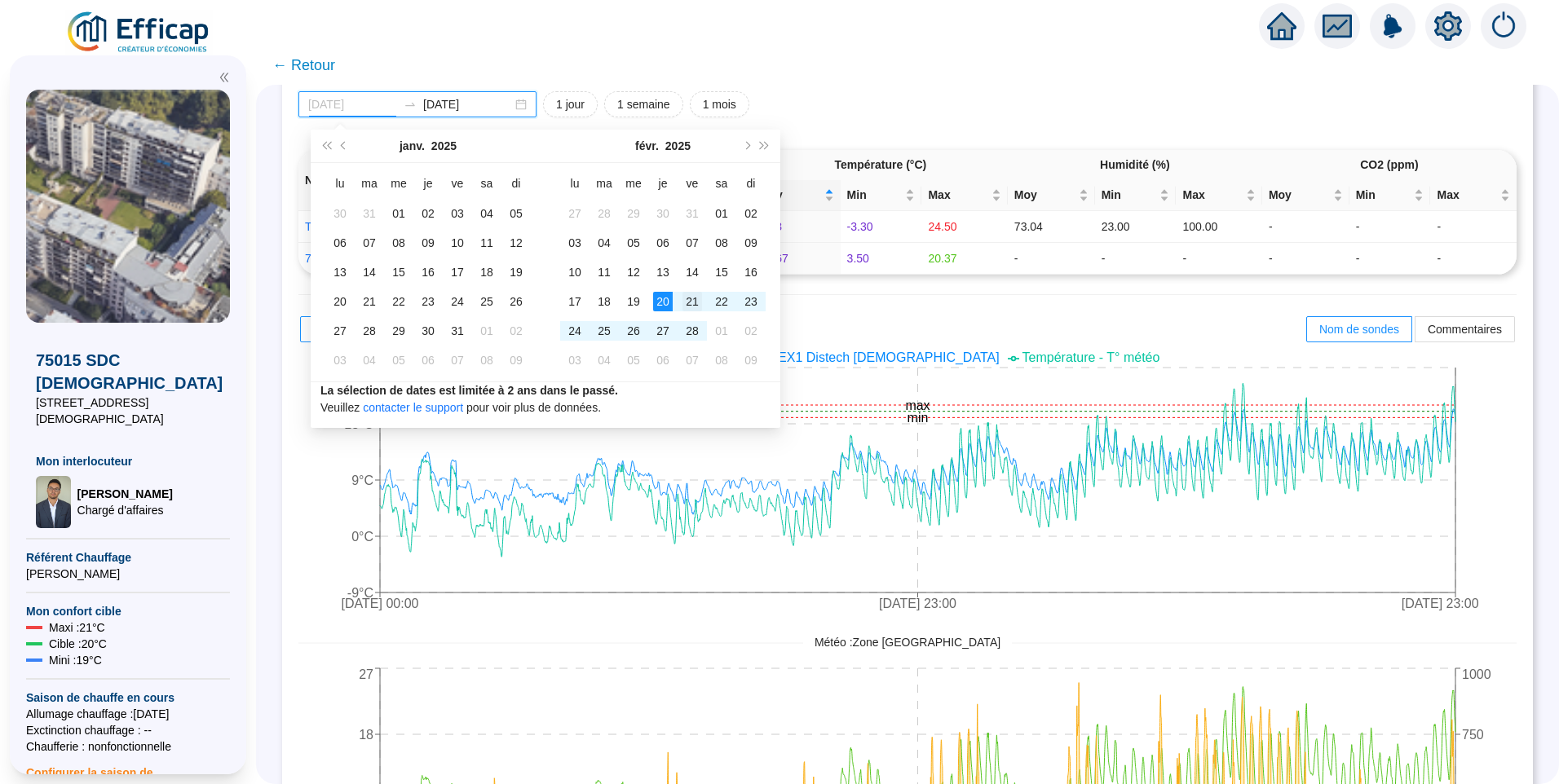
type input "2025-02-21"
click at [693, 307] on div "21" at bounding box center [692, 301] width 20 height 20
click at [745, 150] on button "Mois suivant (PageDown)" at bounding box center [745, 145] width 18 height 33
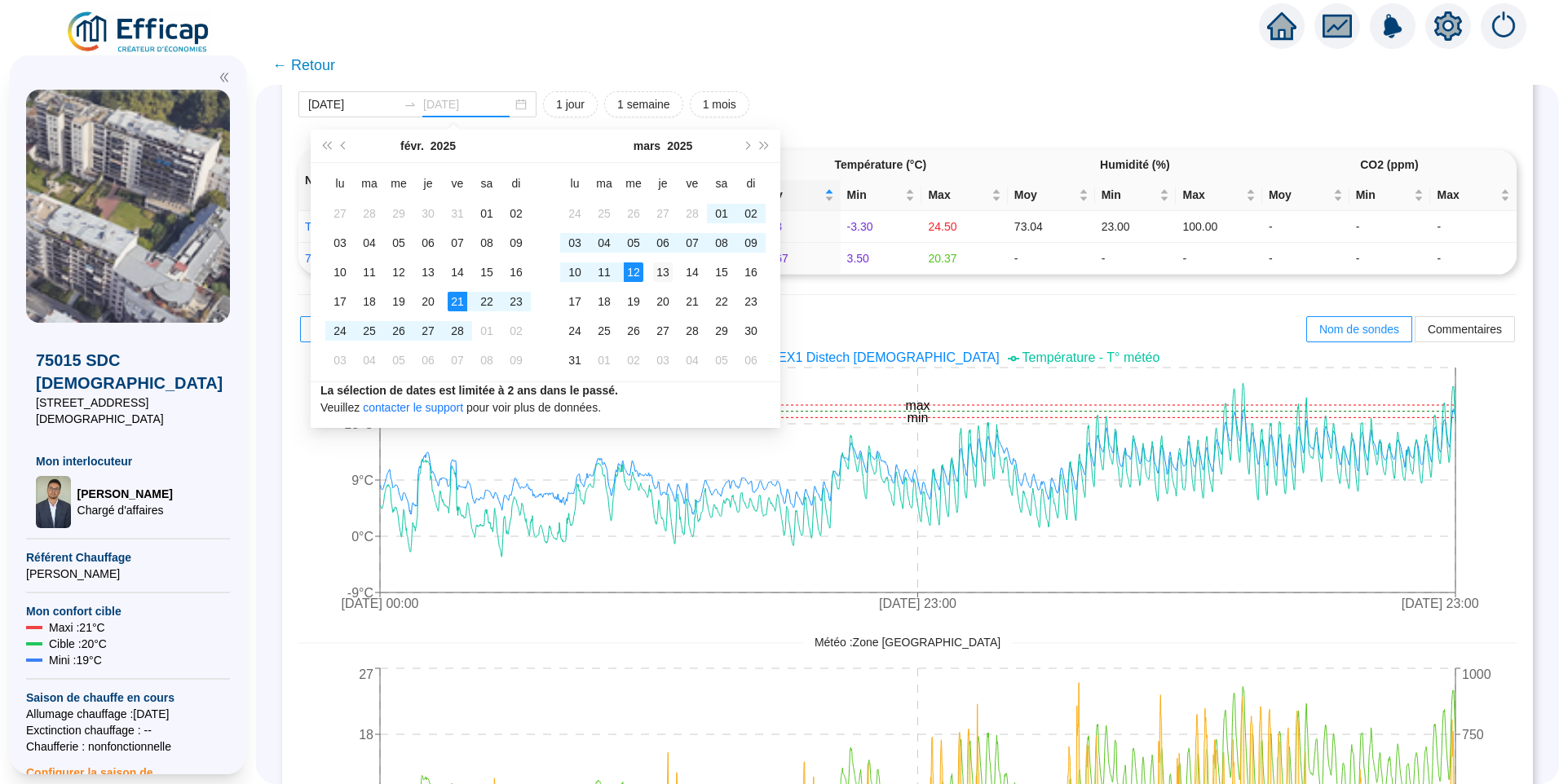
type input "2025-03-13"
click at [655, 273] on div "13" at bounding box center [662, 272] width 20 height 20
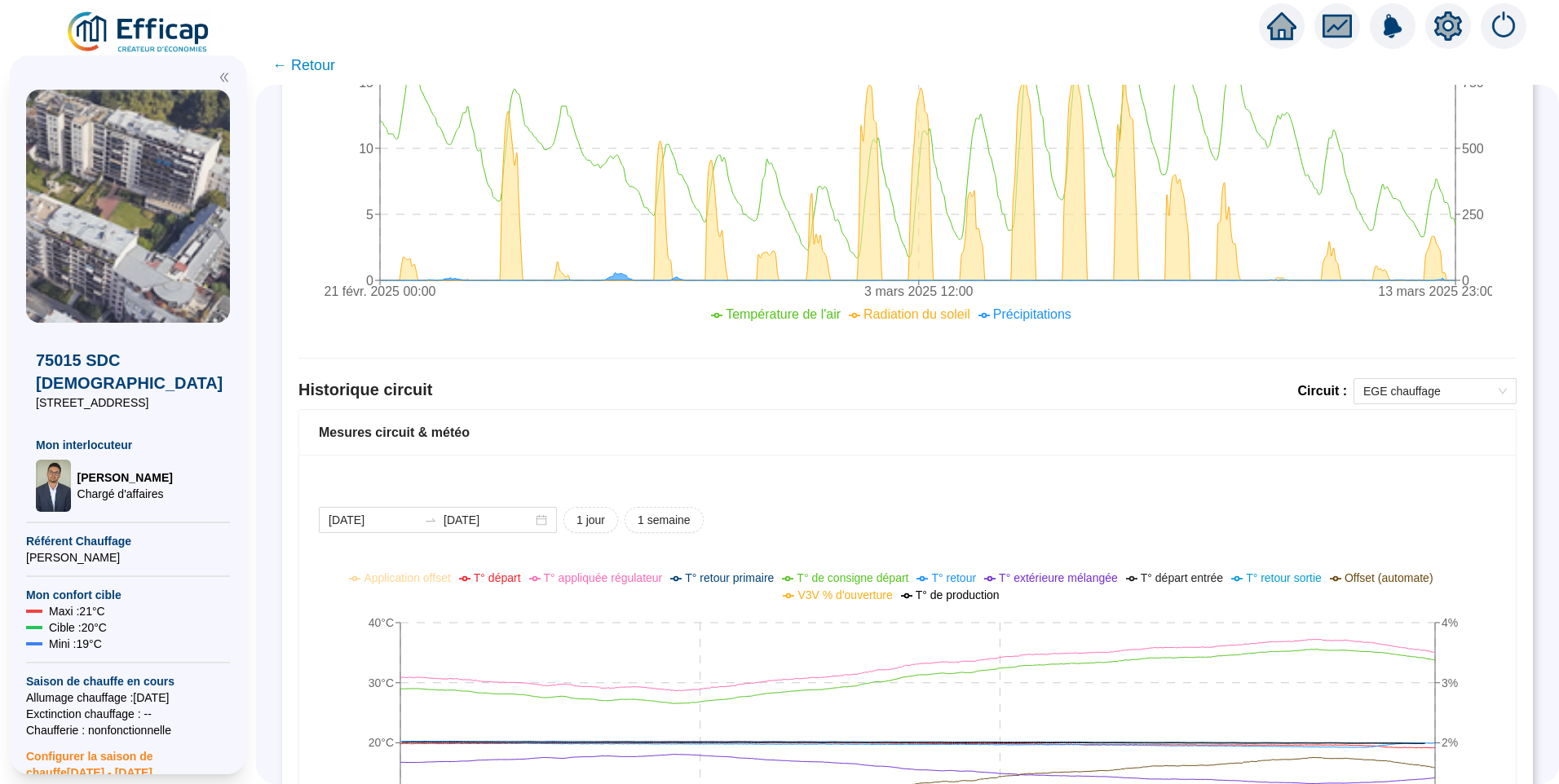
scroll to position [1060, 0]
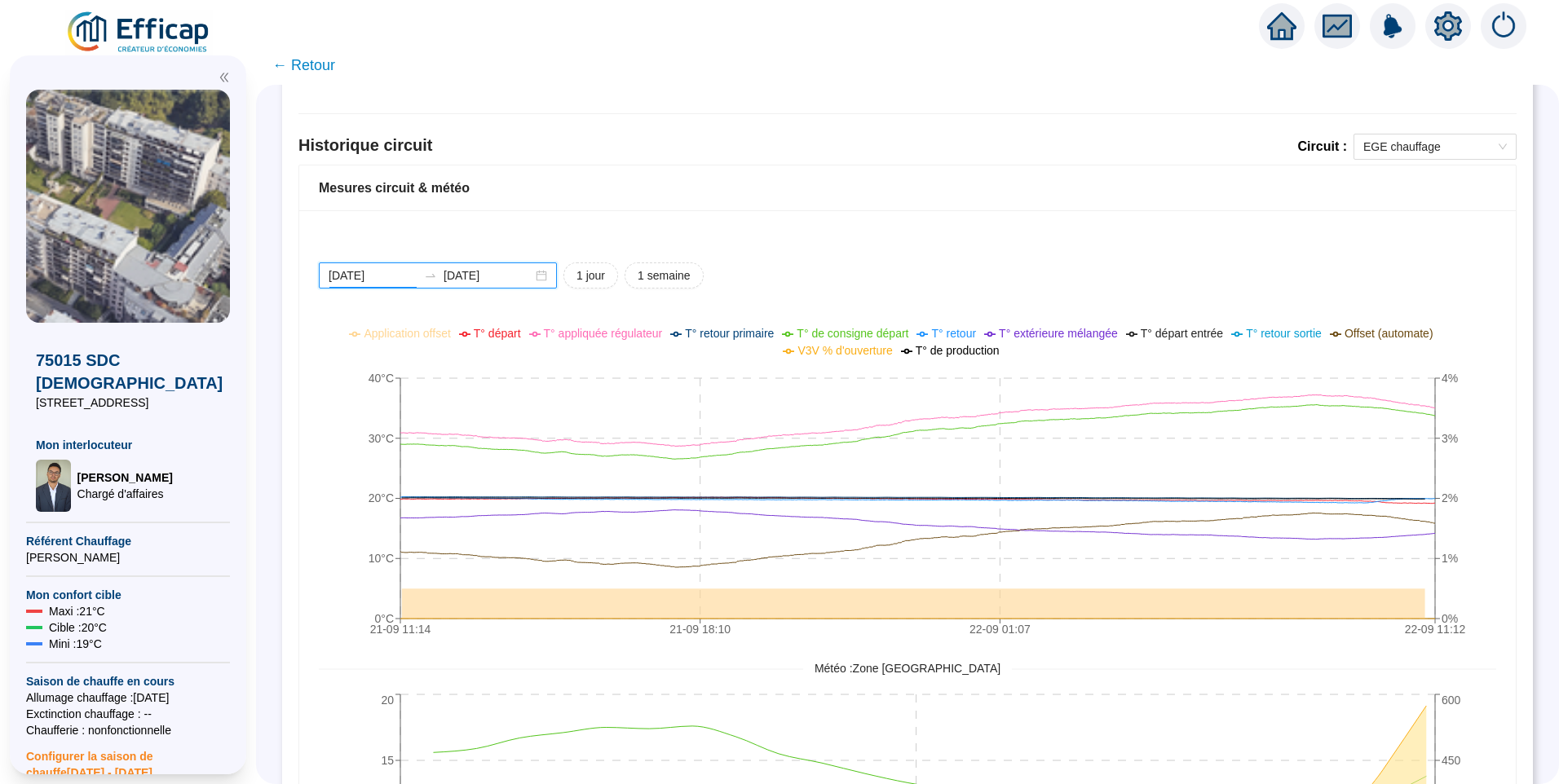
click at [403, 280] on input "[DATE]" at bounding box center [373, 276] width 89 height 17
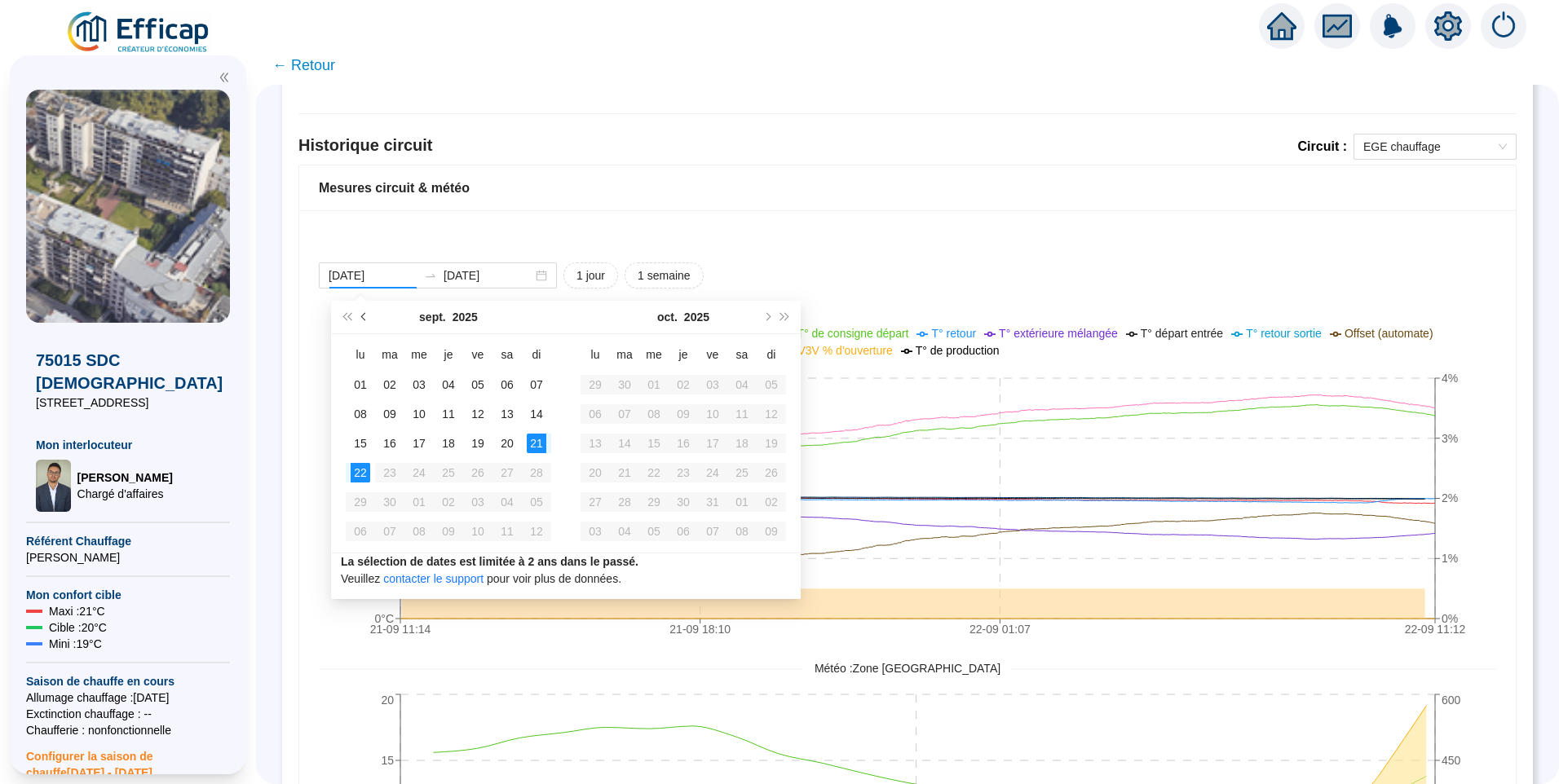
click at [366, 318] on span "Mois précédent (PageUp)" at bounding box center [365, 316] width 9 height 9
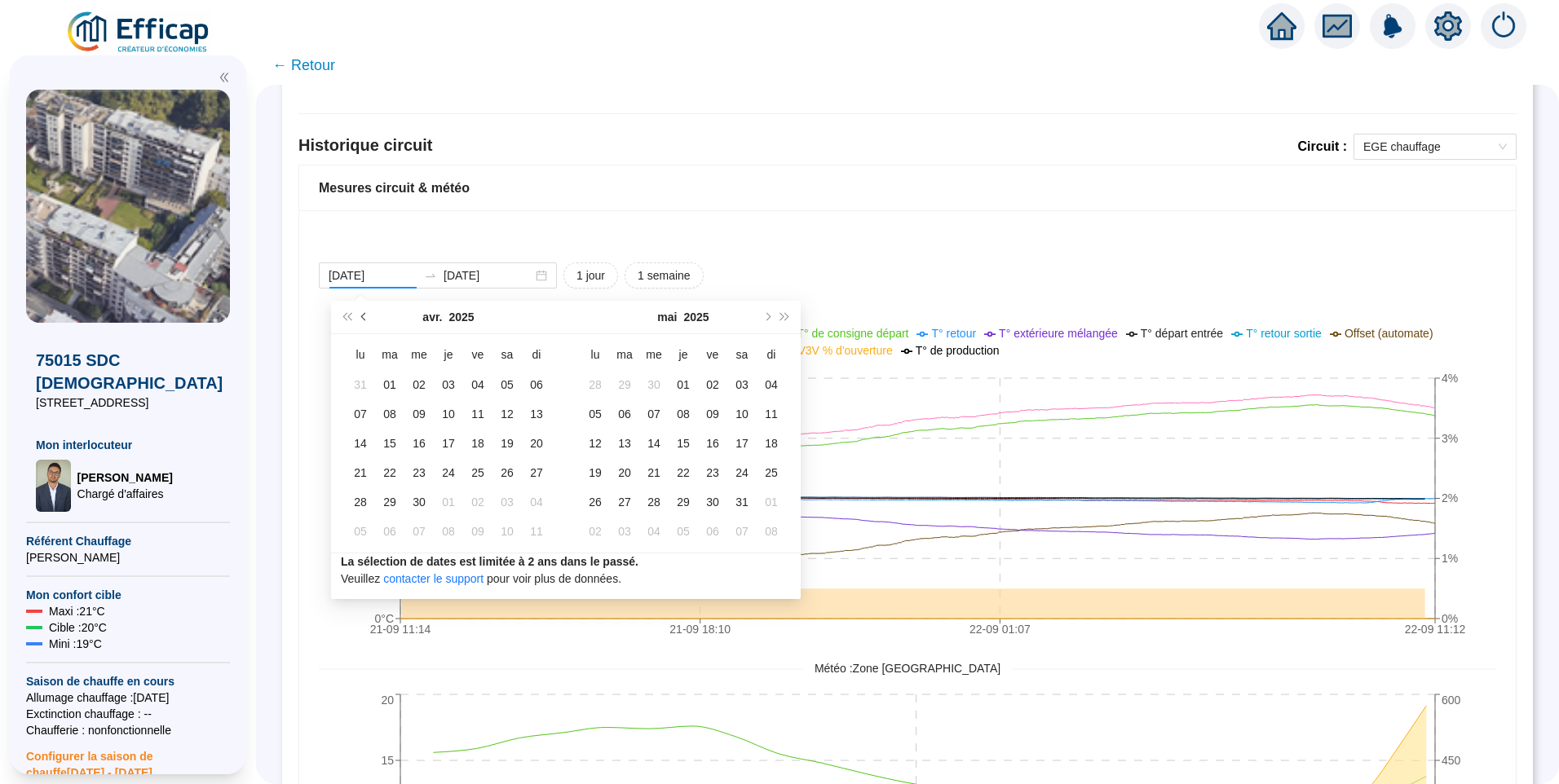
click at [366, 318] on span "Mois précédent (PageUp)" at bounding box center [365, 316] width 9 height 9
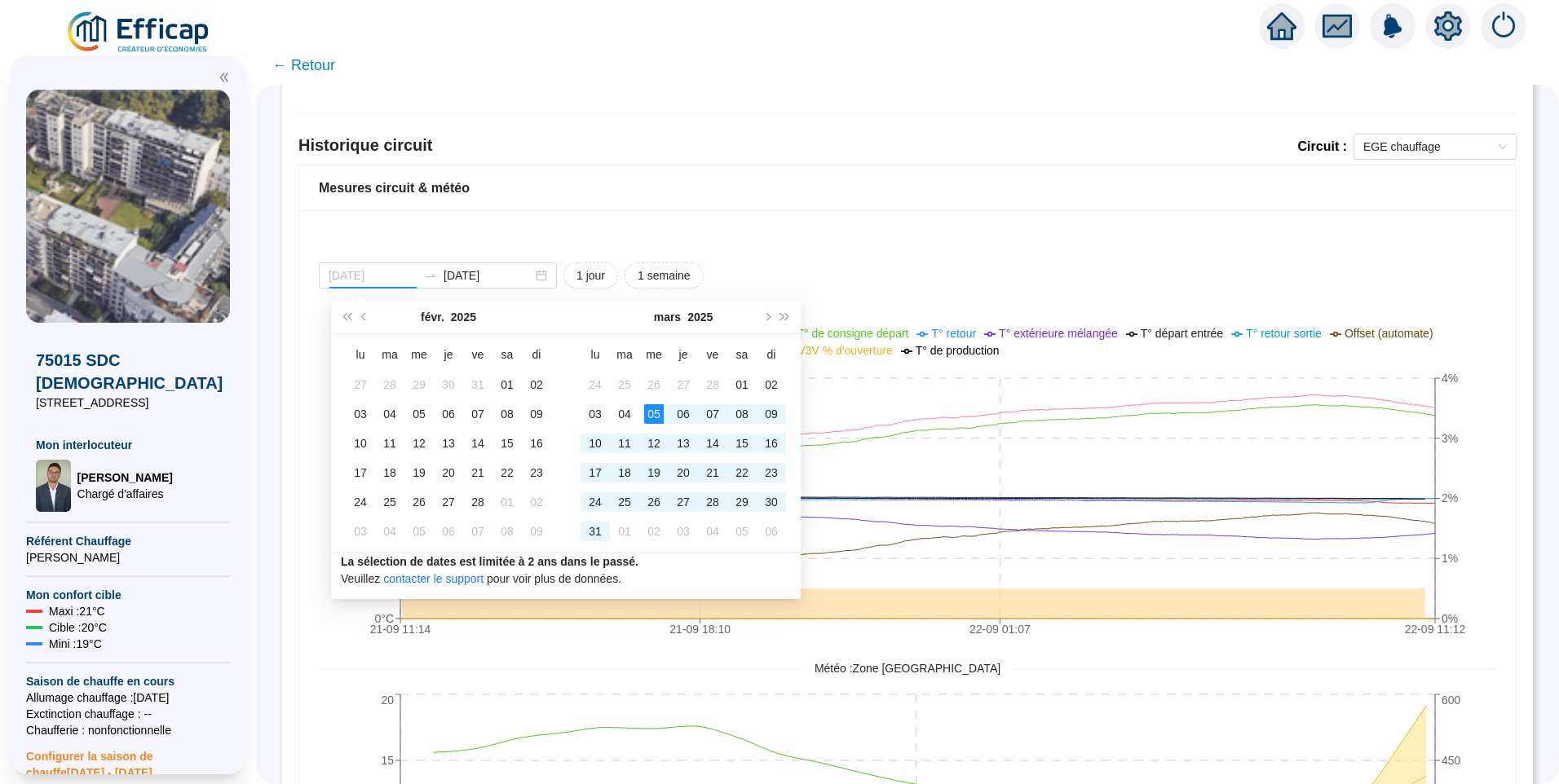
type input "2025-03-03"
click at [603, 417] on div "03" at bounding box center [595, 414] width 20 height 20
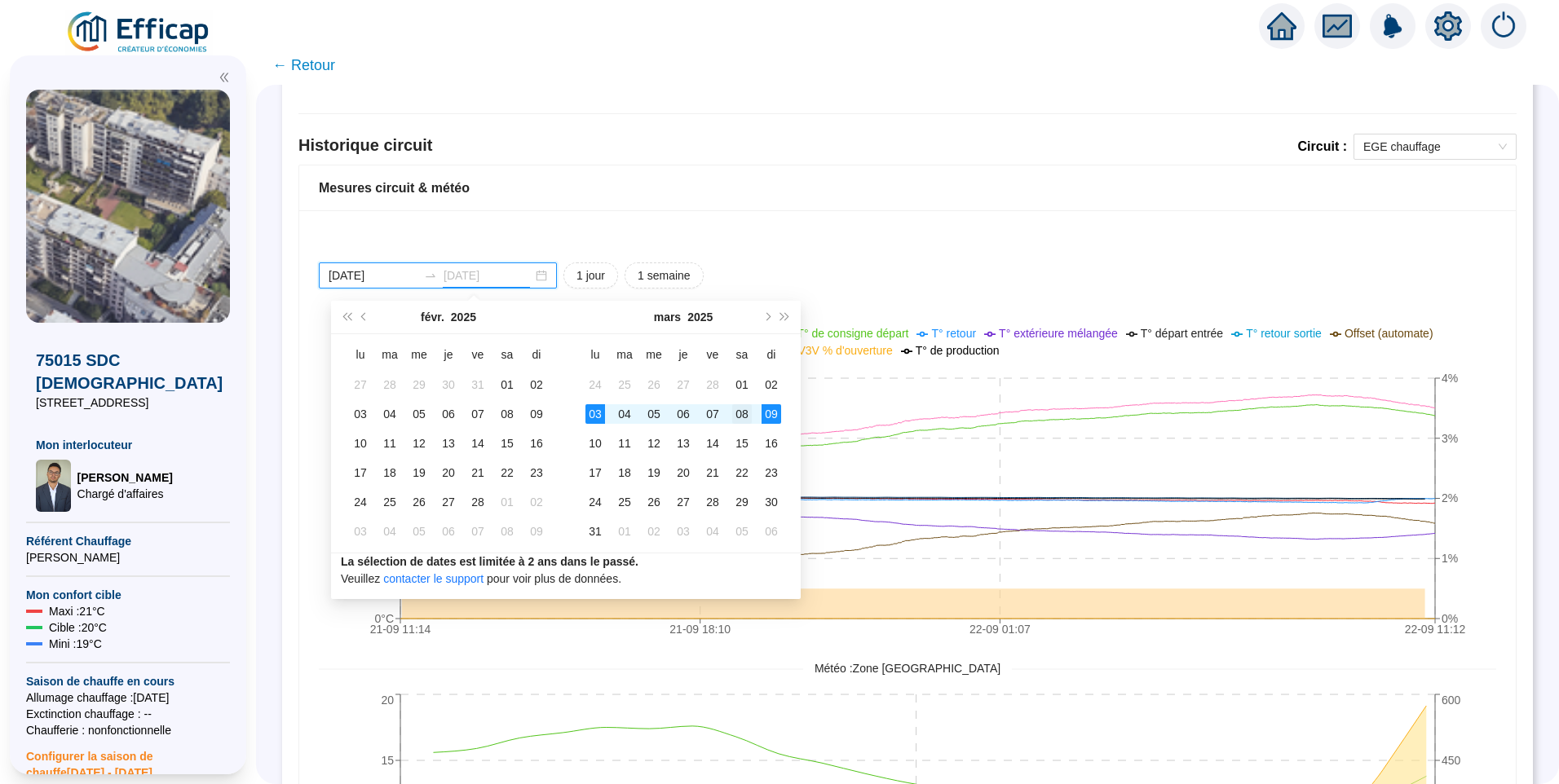
type input "[DATE]"
click at [742, 418] on div "08" at bounding box center [742, 414] width 20 height 20
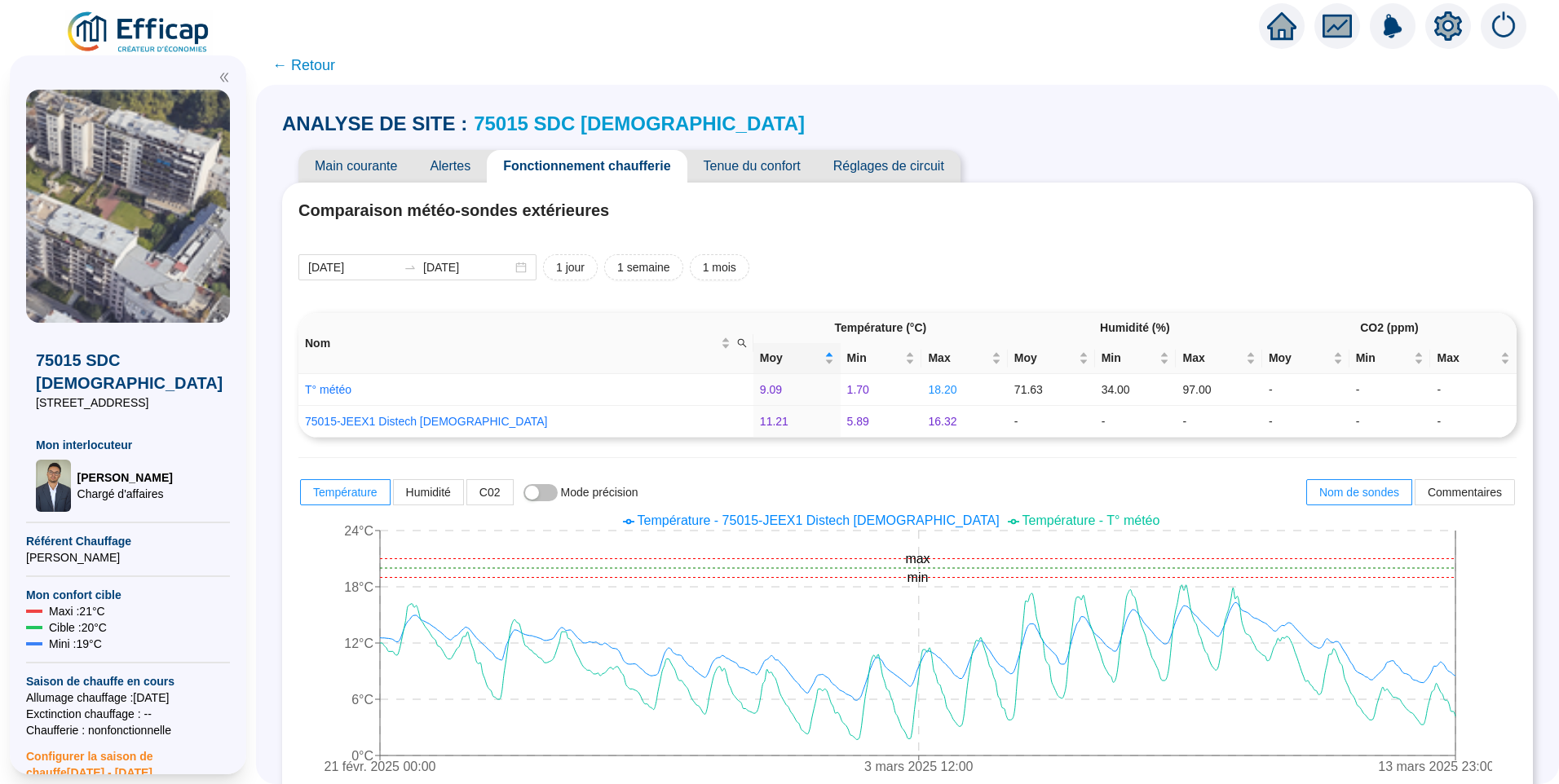
click at [1449, 22] on icon "setting" at bounding box center [1448, 26] width 11 height 11
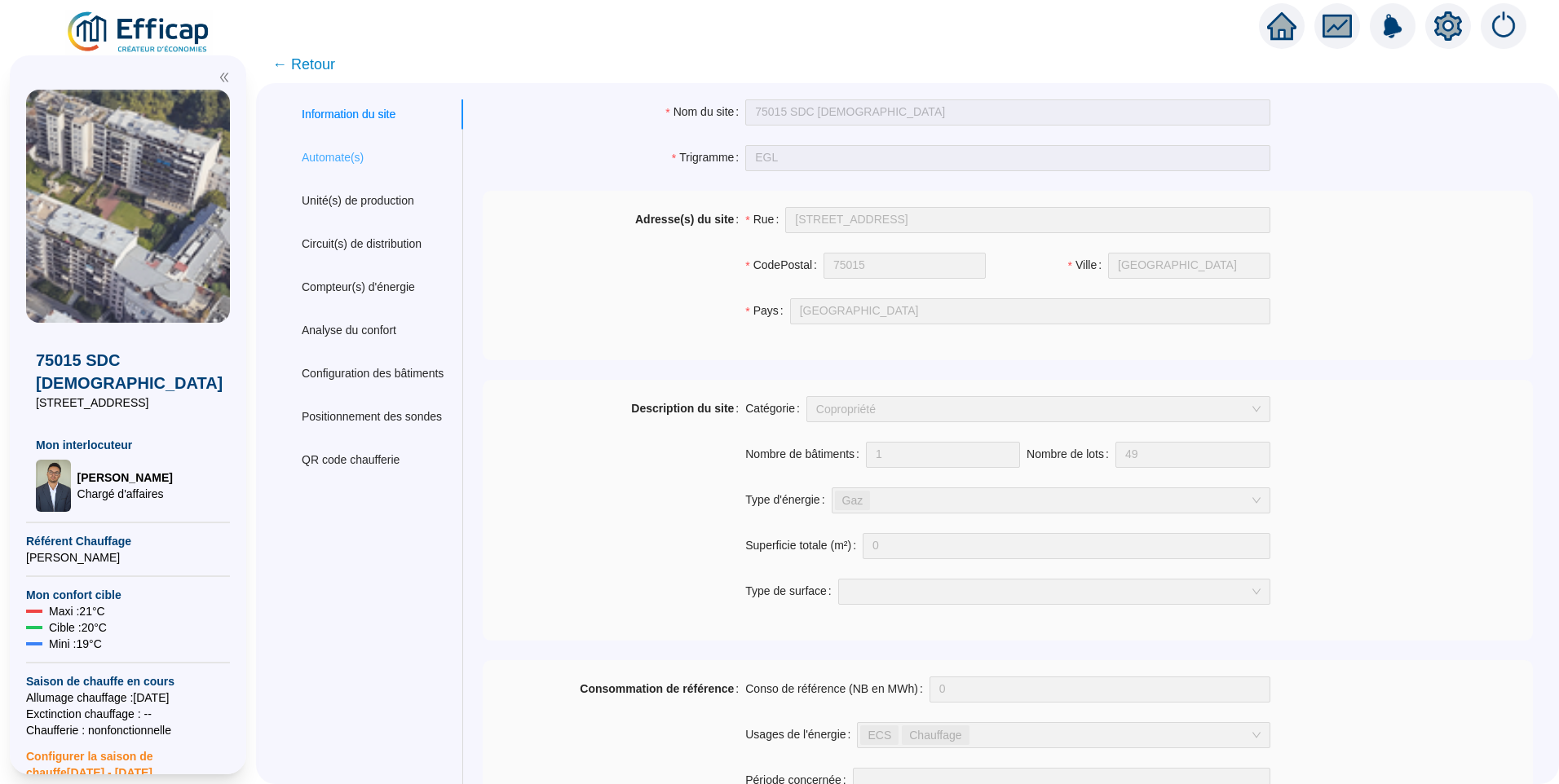
click at [337, 145] on div "Automate(s)" at bounding box center [373, 158] width 181 height 30
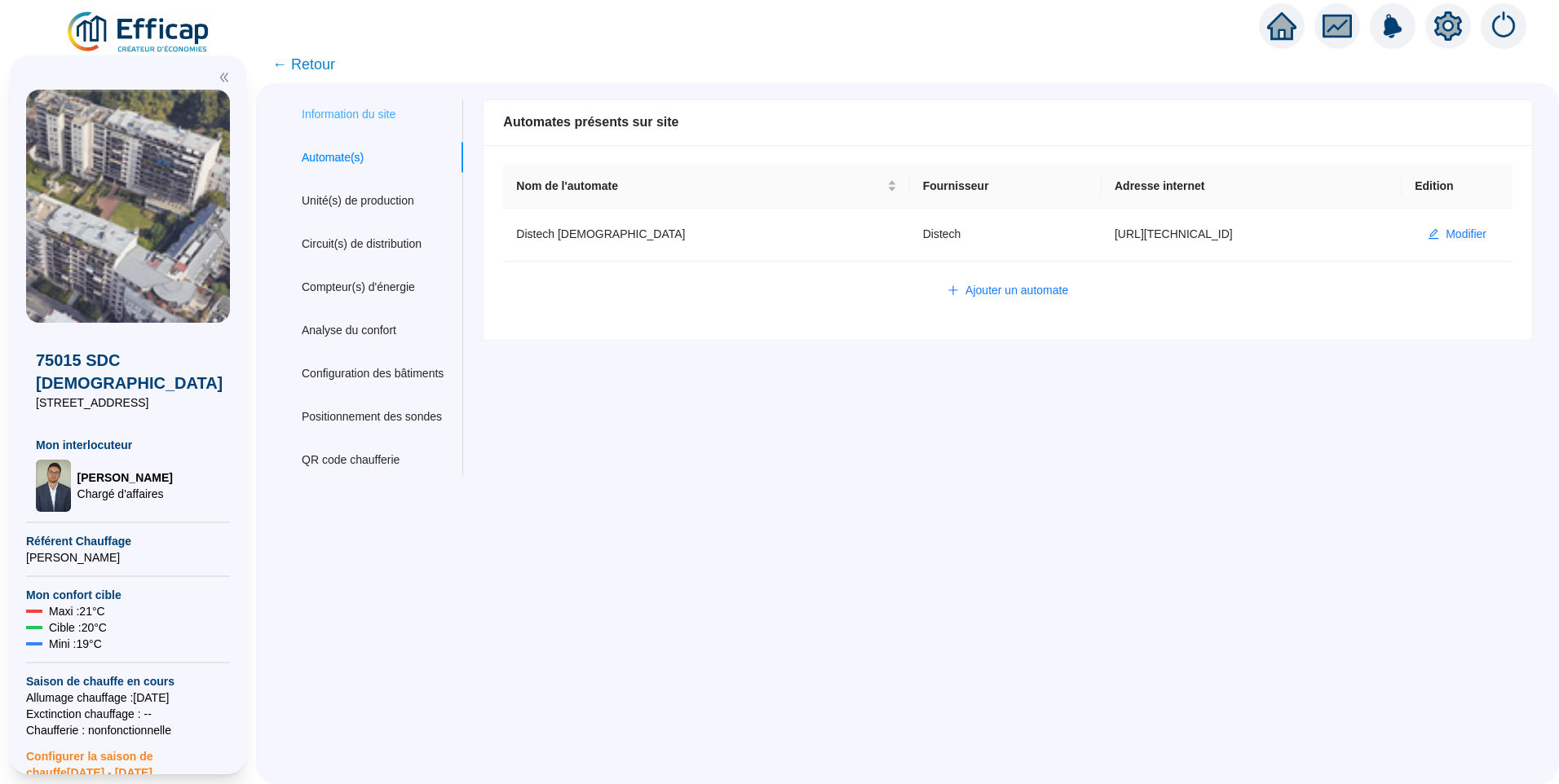
click at [388, 103] on div "Information du site" at bounding box center [373, 114] width 181 height 30
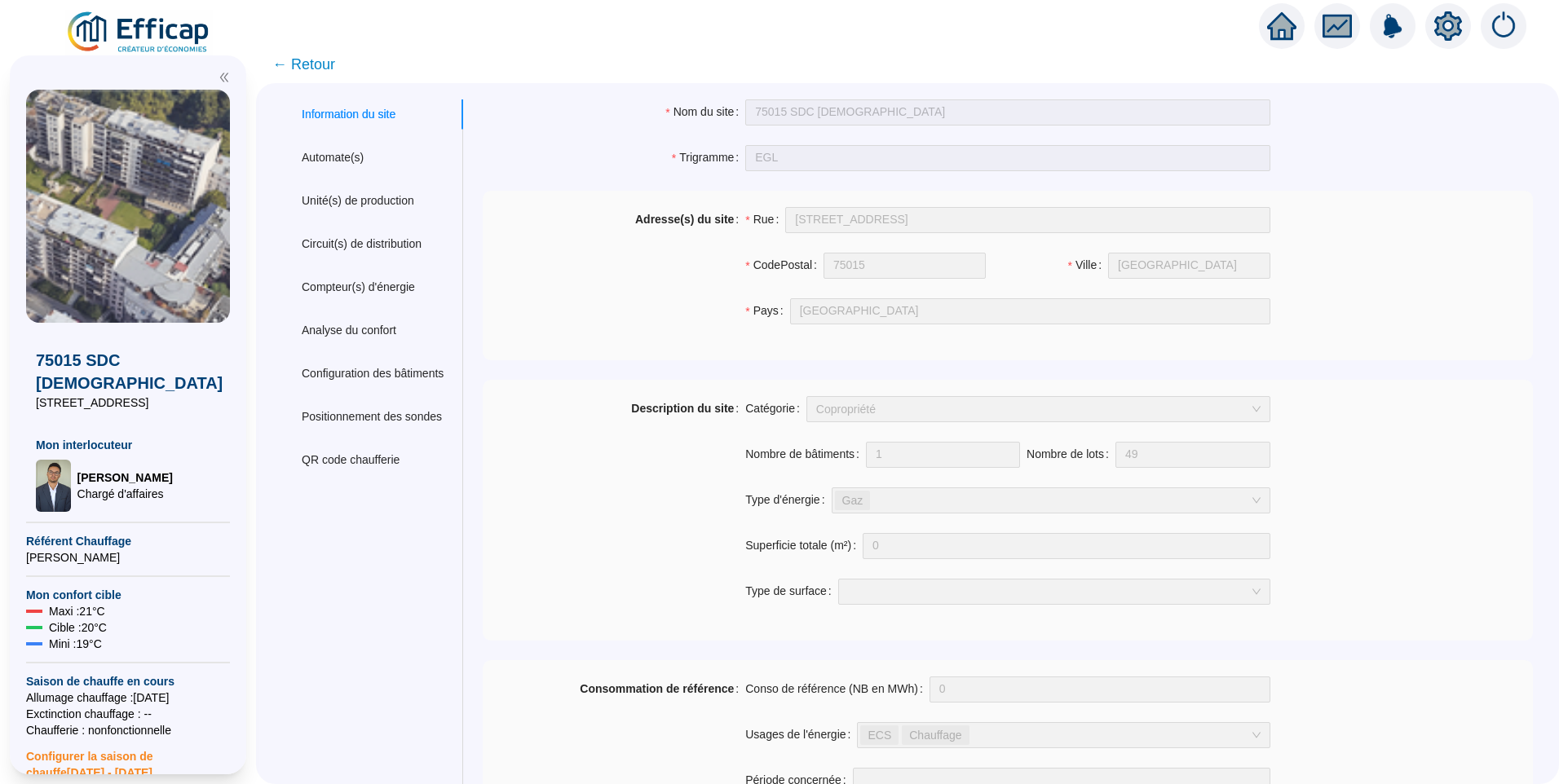
click at [335, 65] on span "← Retour" at bounding box center [303, 64] width 62 height 23
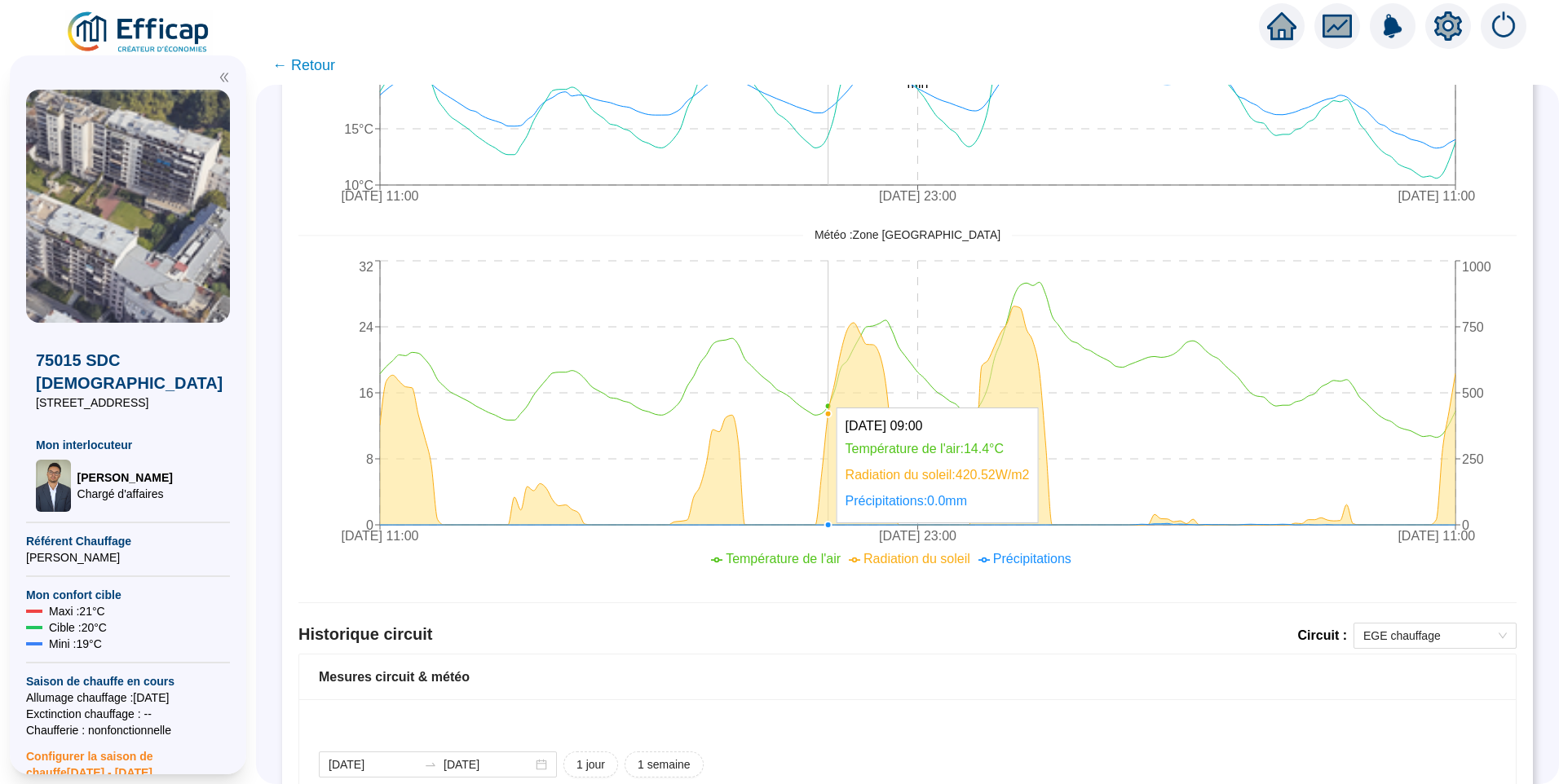
scroll to position [1141, 0]
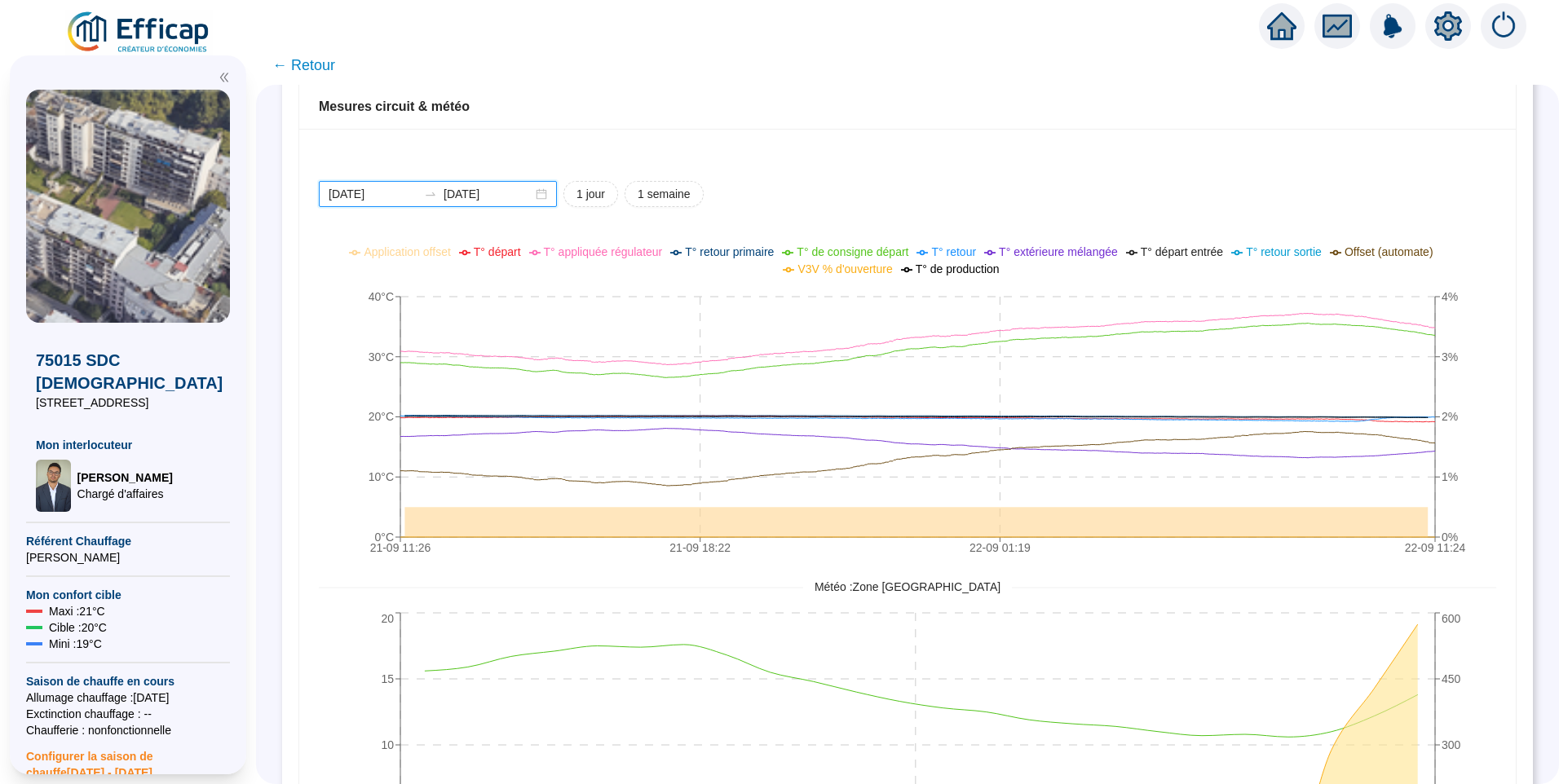
click at [403, 196] on input "2025-09-21" at bounding box center [373, 195] width 89 height 17
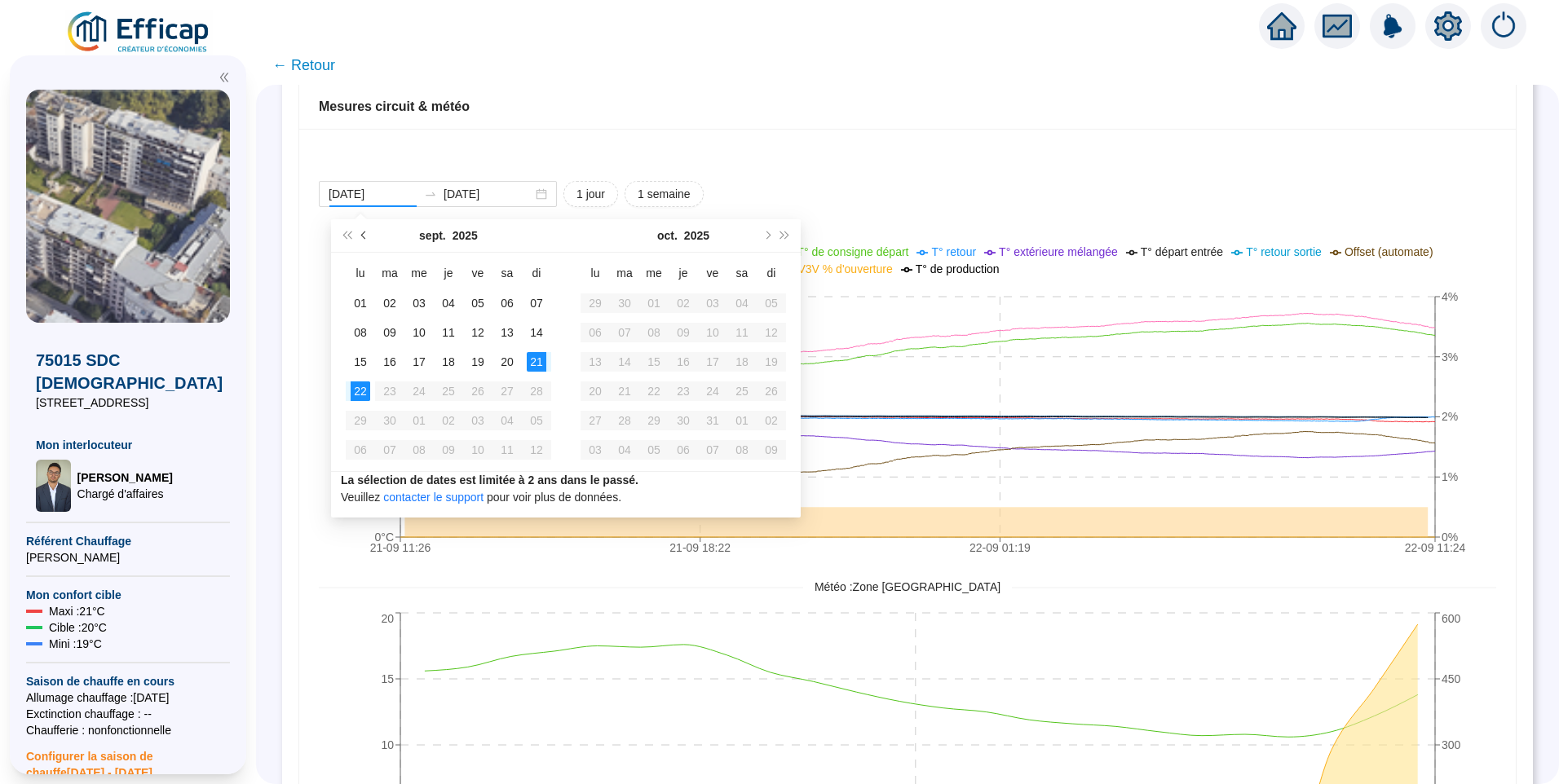
click at [362, 241] on button "Mois précédent (PageUp)" at bounding box center [364, 235] width 18 height 33
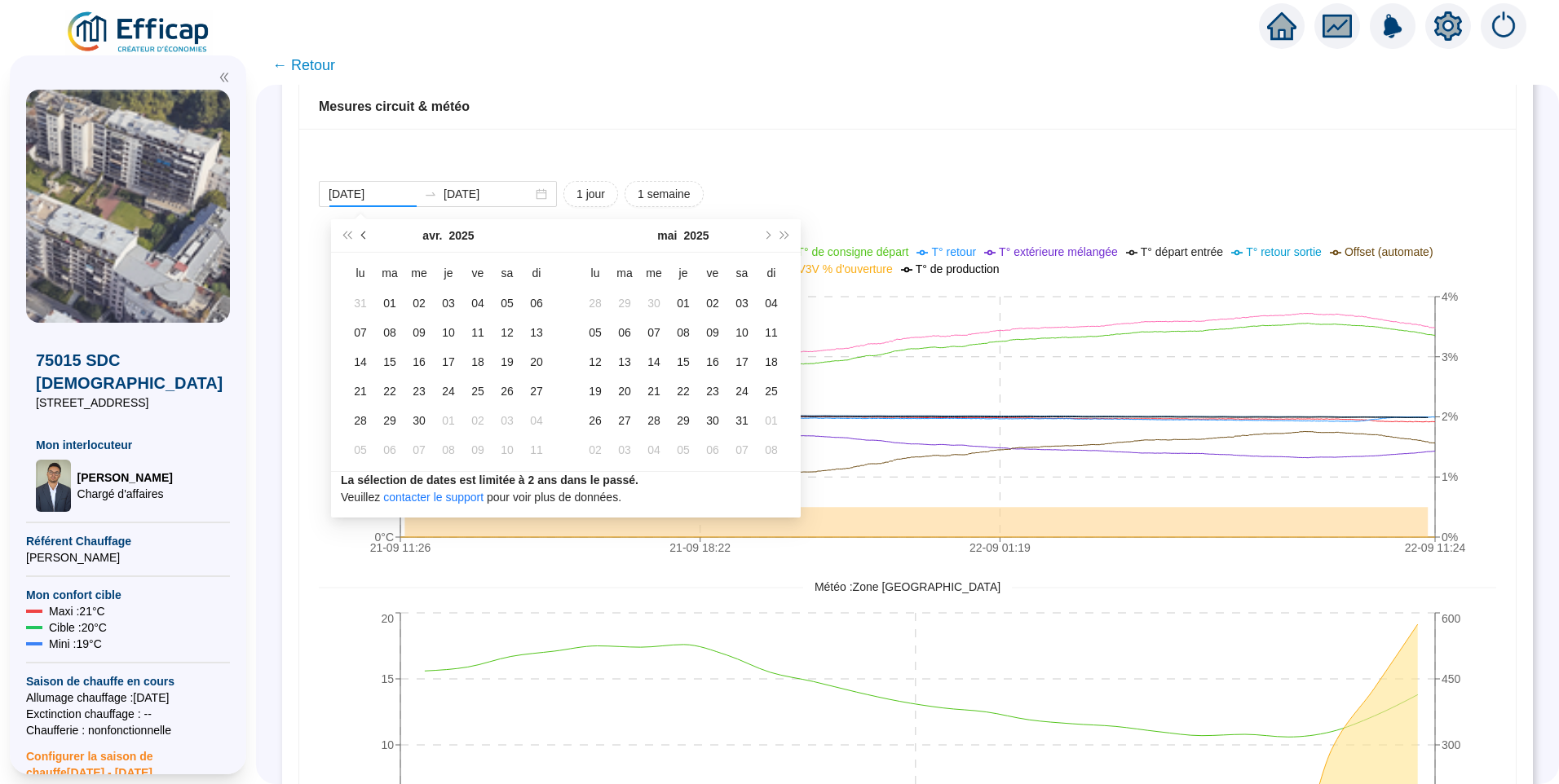
click at [362, 241] on button "Mois précédent (PageUp)" at bounding box center [364, 235] width 18 height 33
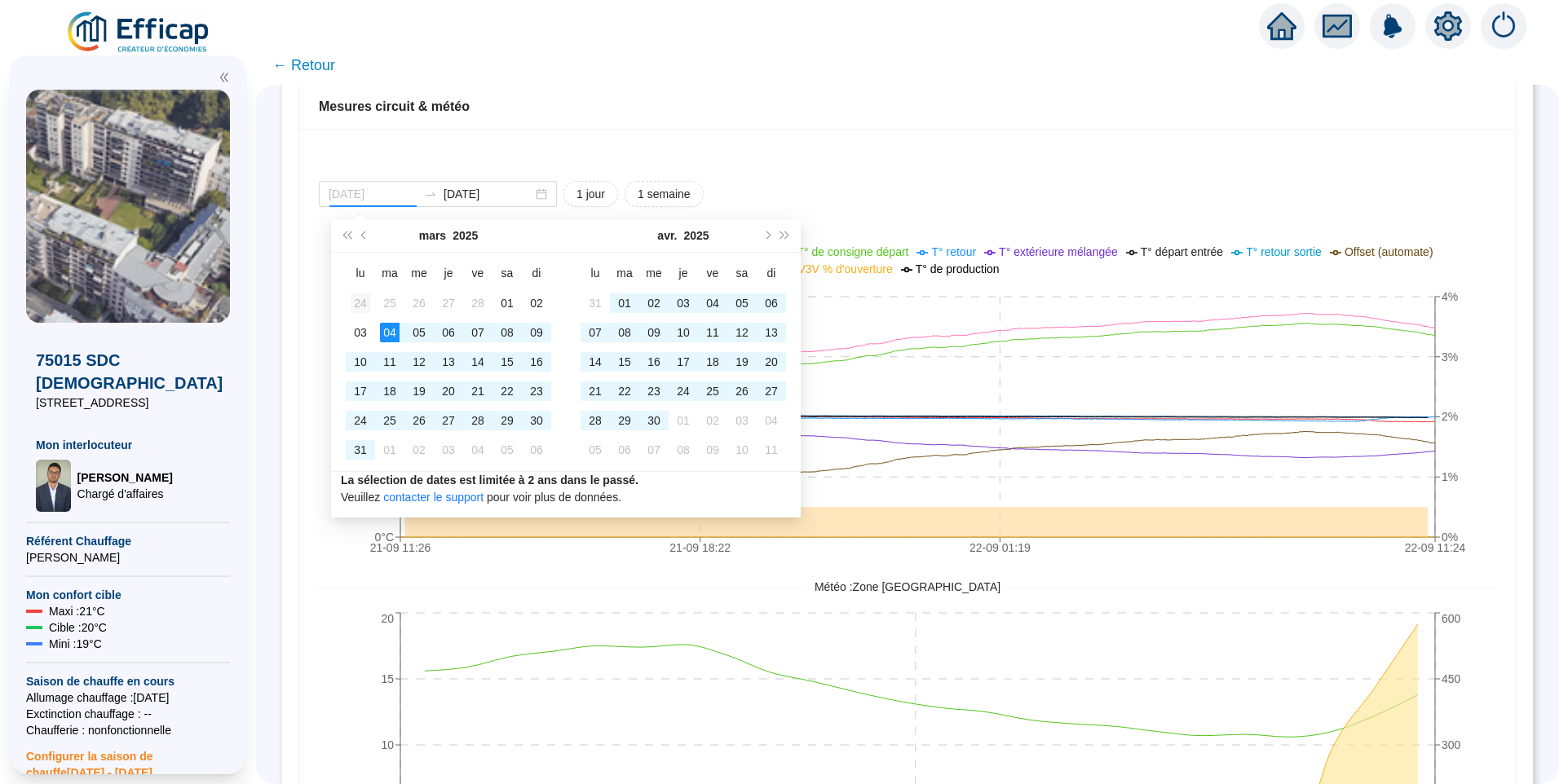
type input "2025-02-24"
click at [359, 294] on div "24" at bounding box center [360, 303] width 20 height 20
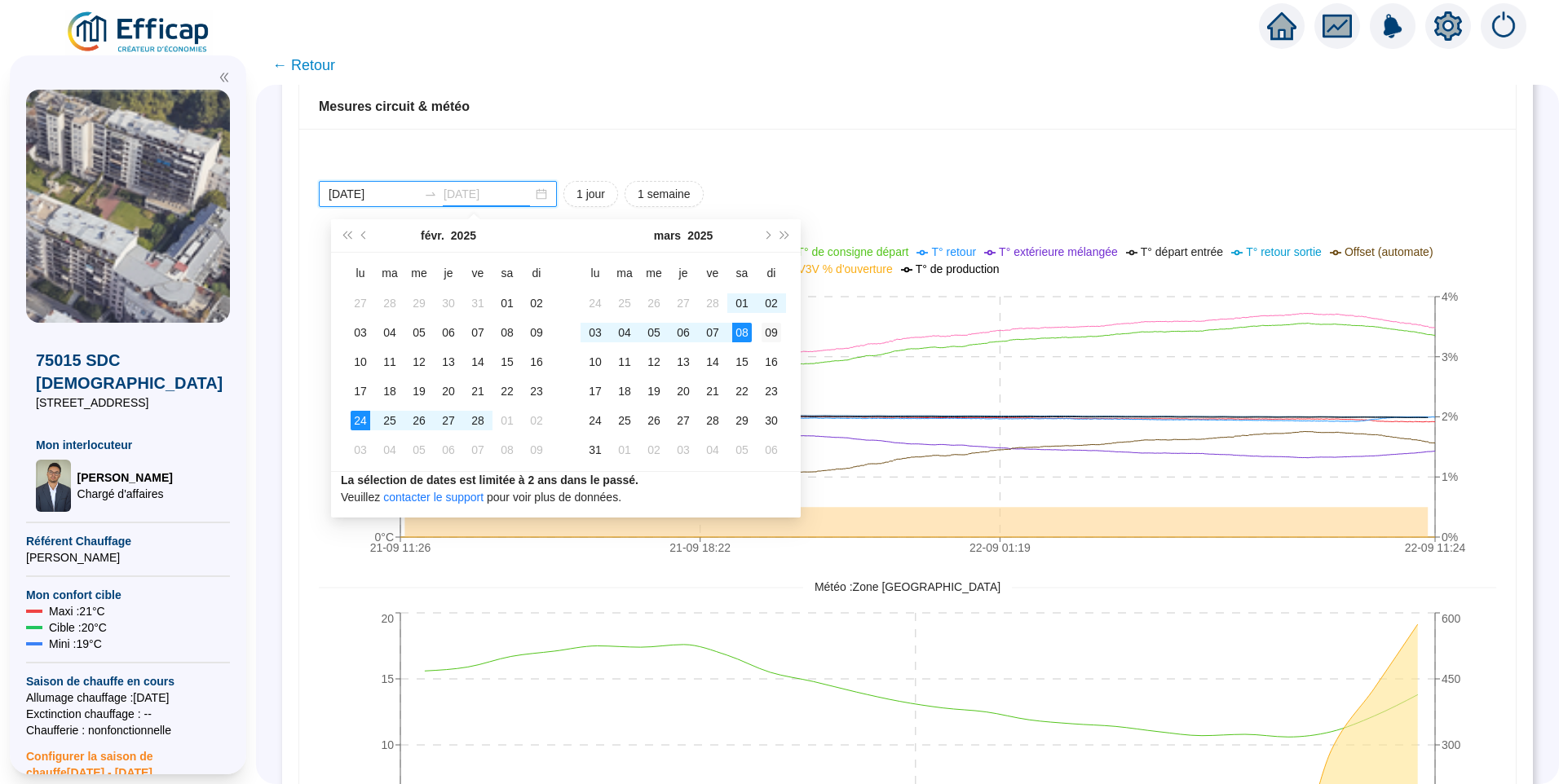
type input "2025-03-09"
click at [771, 326] on div "09" at bounding box center [771, 332] width 20 height 20
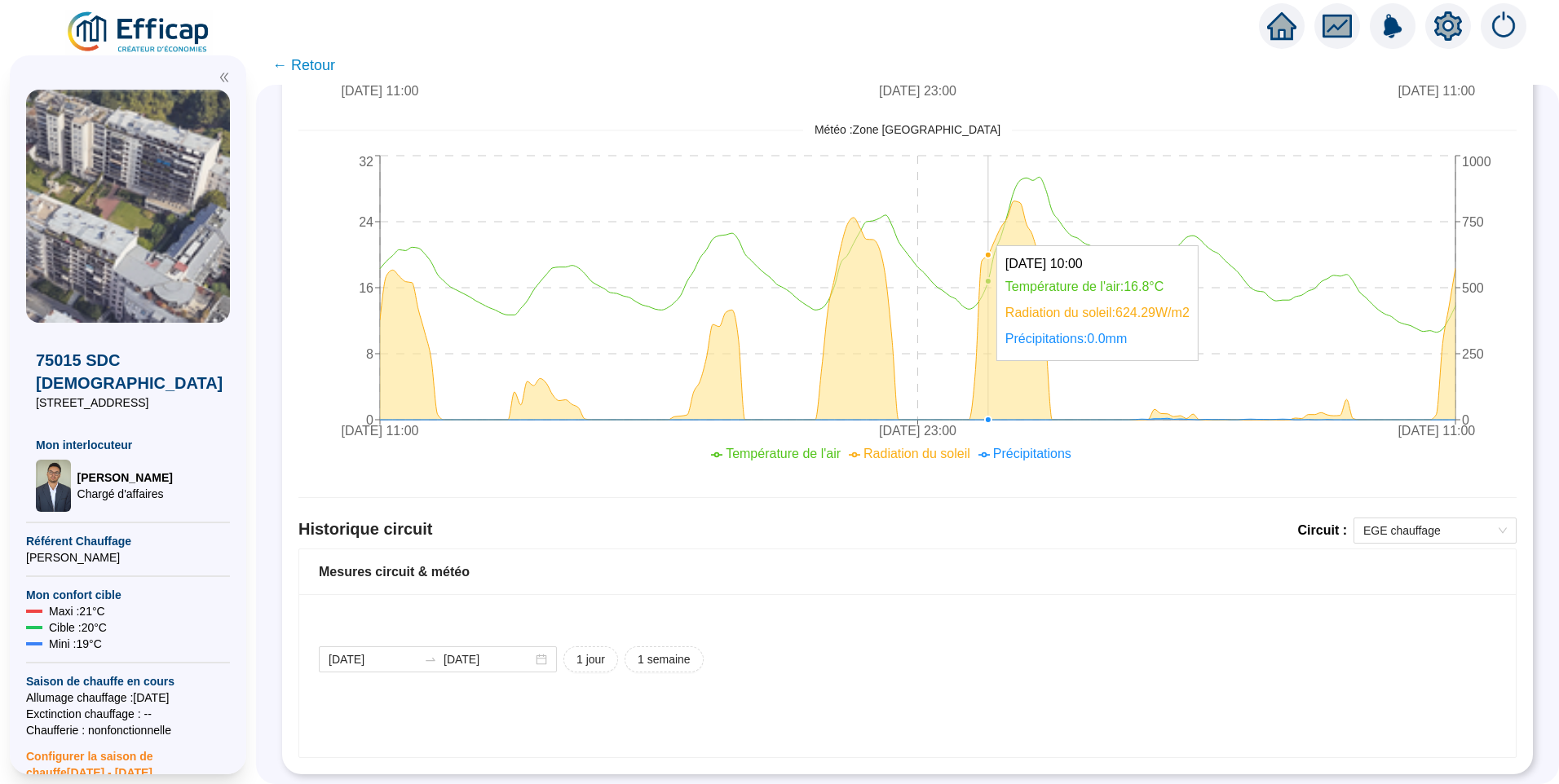
scroll to position [705, 0]
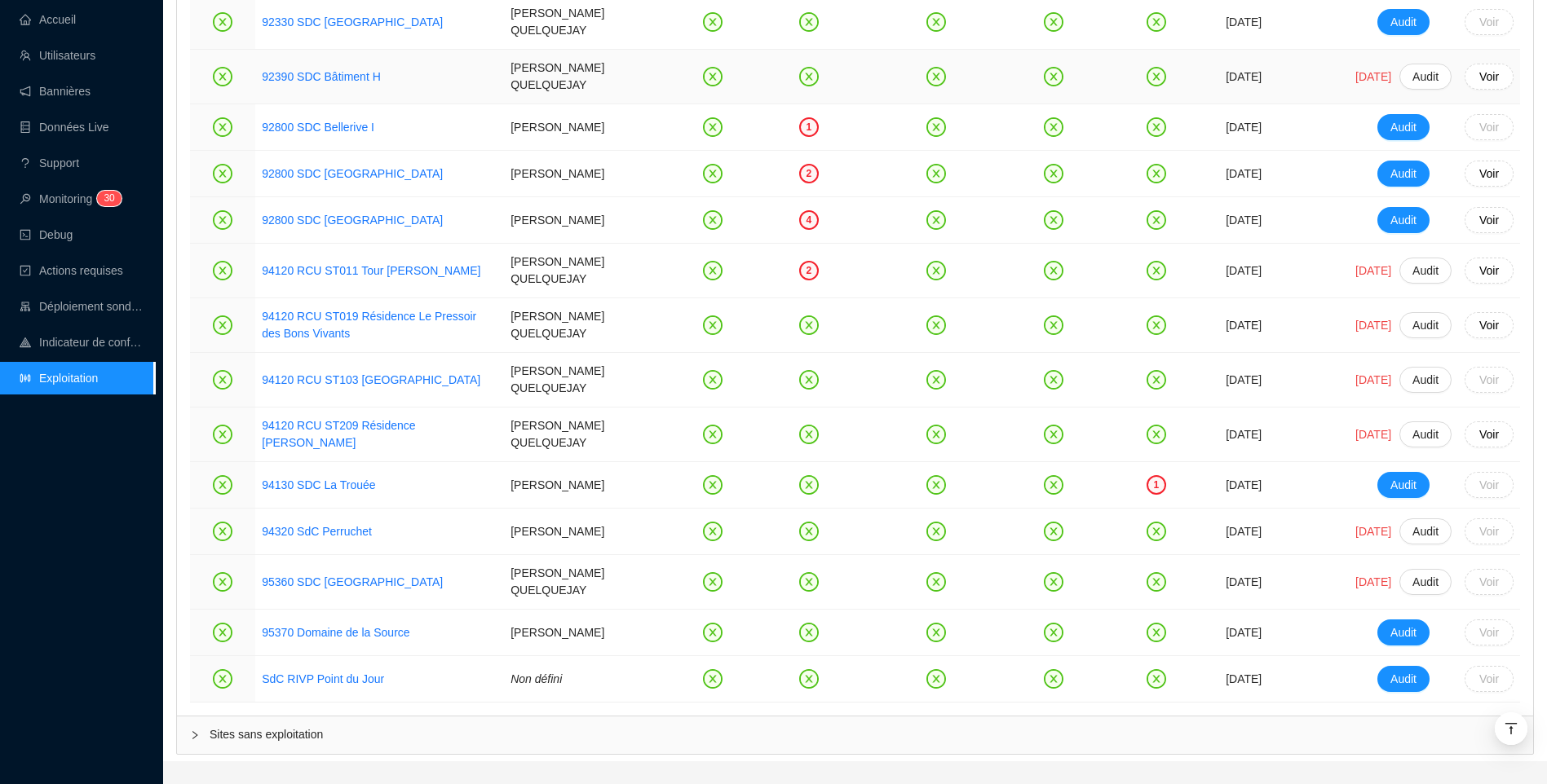
scroll to position [3728, 0]
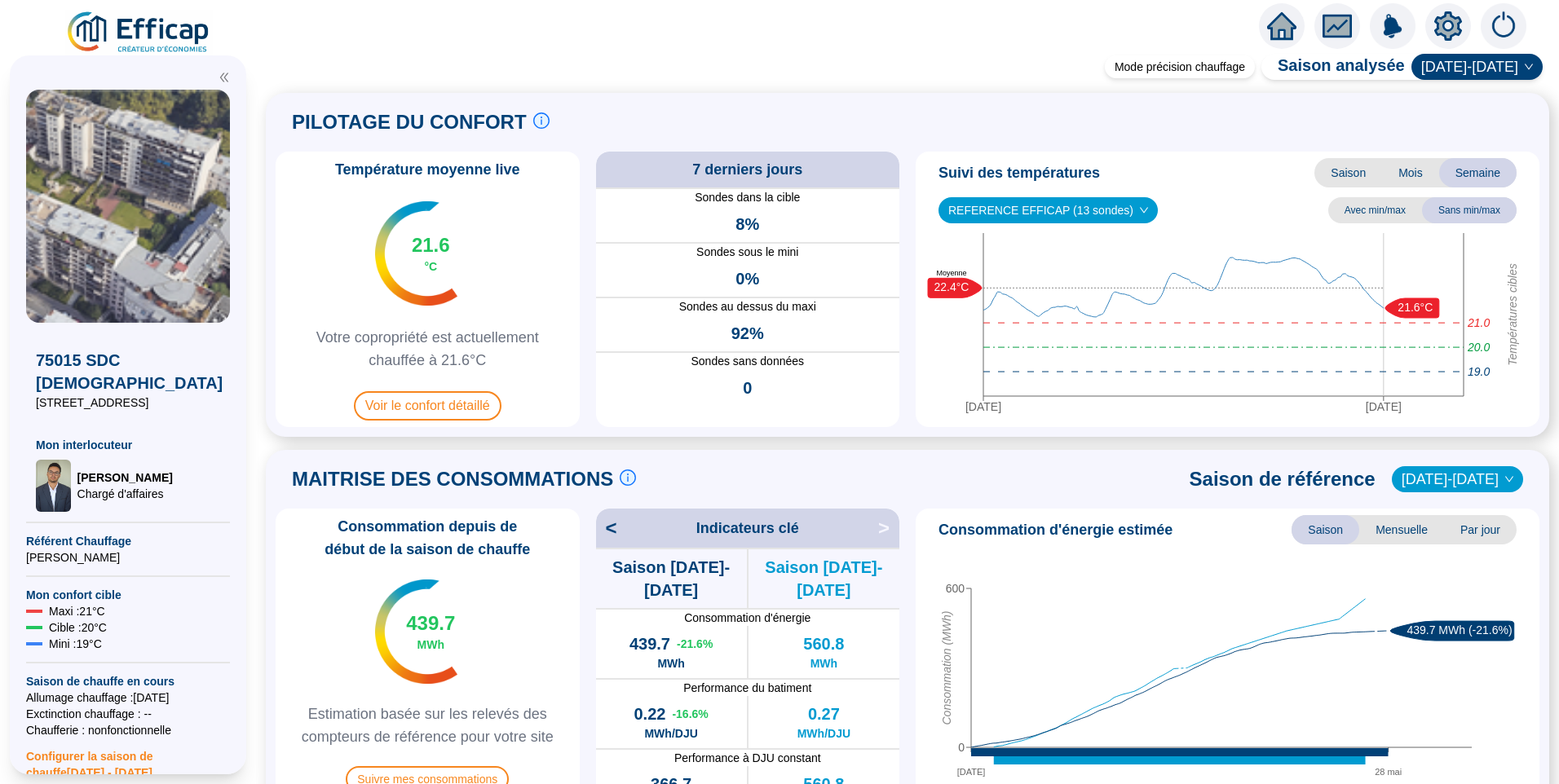
click at [806, 144] on div "PILOTAGE DU CONFORT Le pilotage du confort est fondamental pour le confort de t…" at bounding box center [908, 265] width 1264 height 325
click at [662, 111] on div "PILOTAGE DU CONFORT Le pilotage du confort est fondamental pour le confort de t…" at bounding box center [908, 122] width 1264 height 39
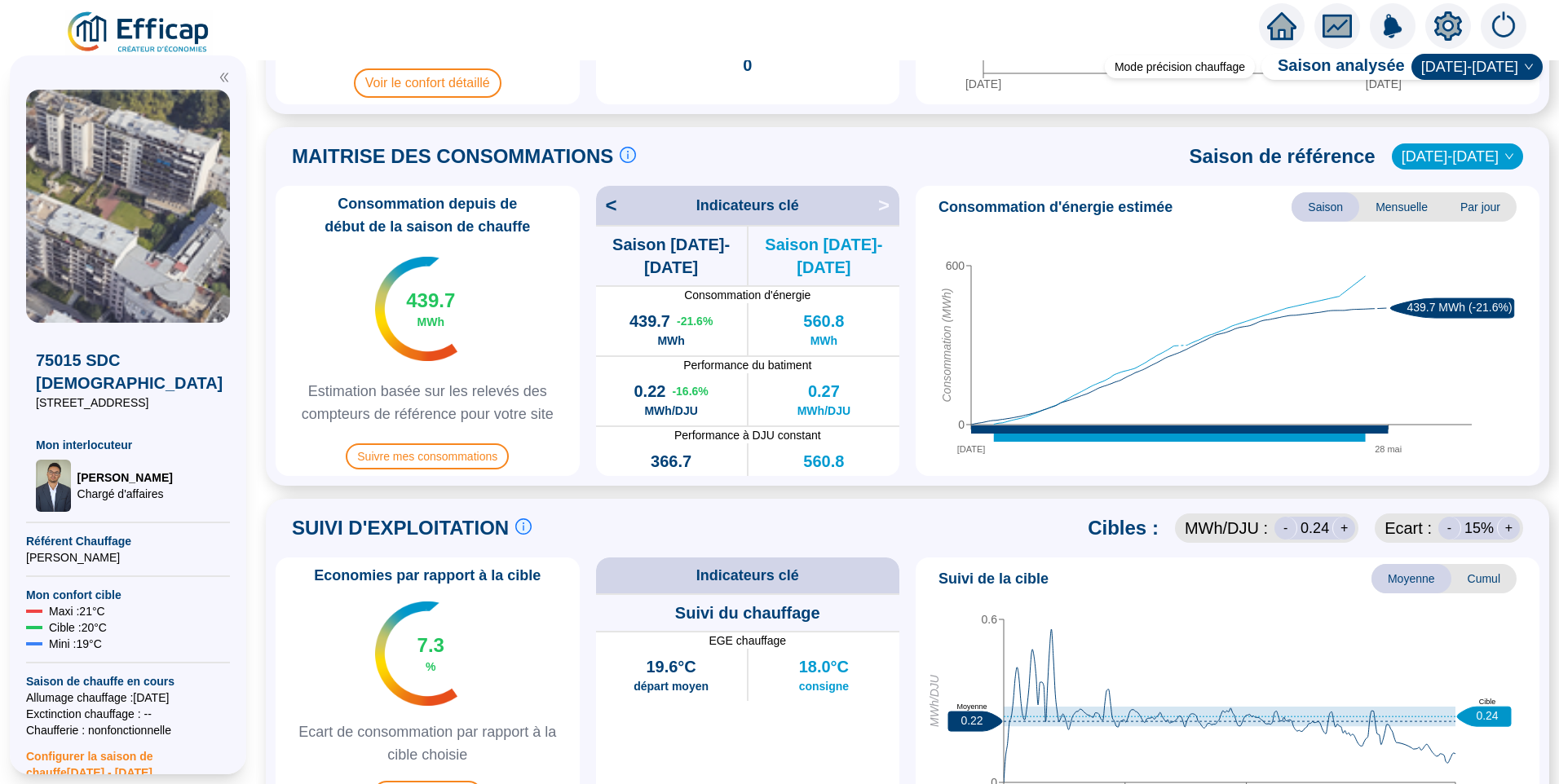
scroll to position [81, 0]
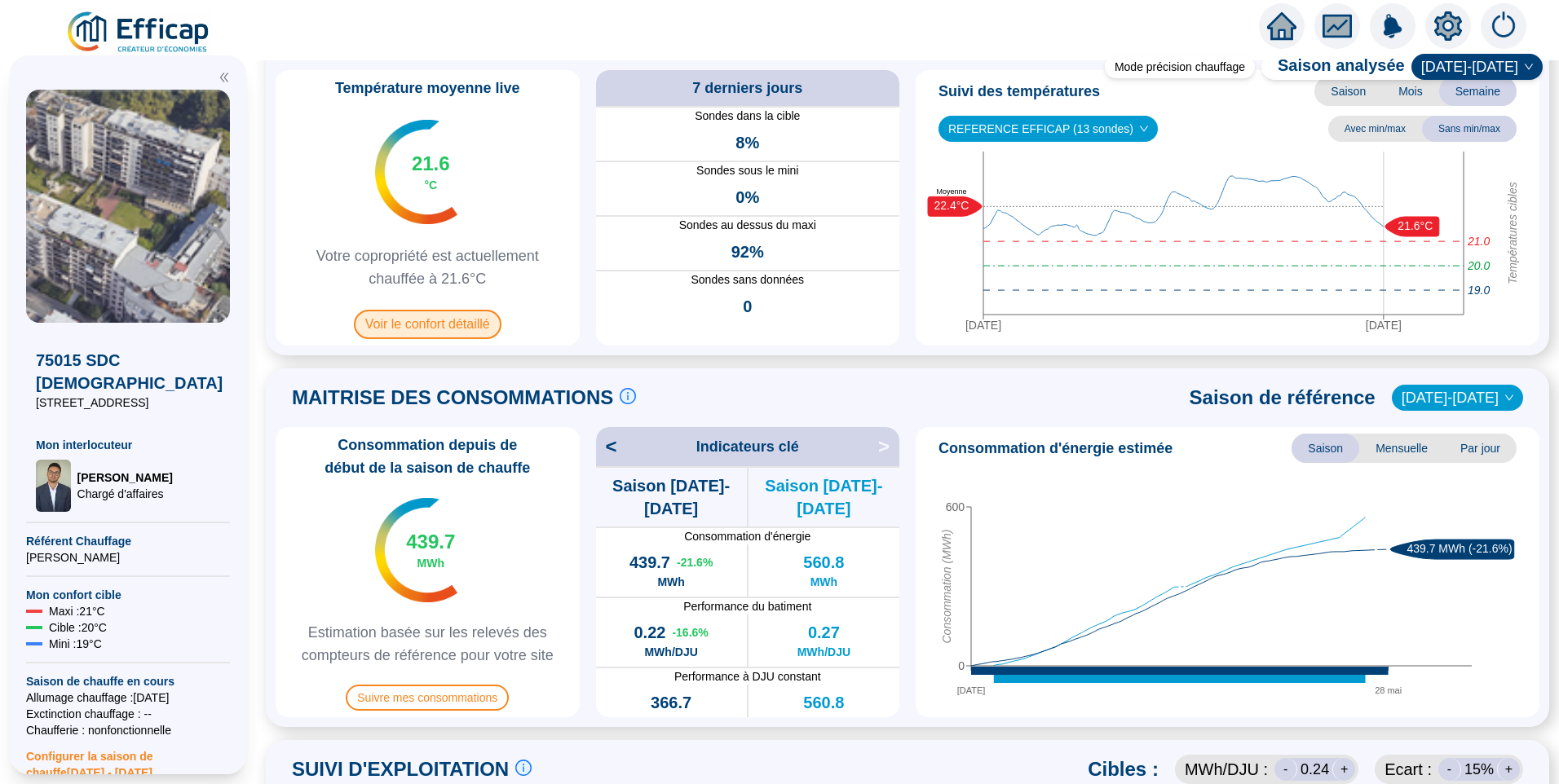
click at [453, 328] on span "Voir le confort détaillé" at bounding box center [428, 324] width 147 height 29
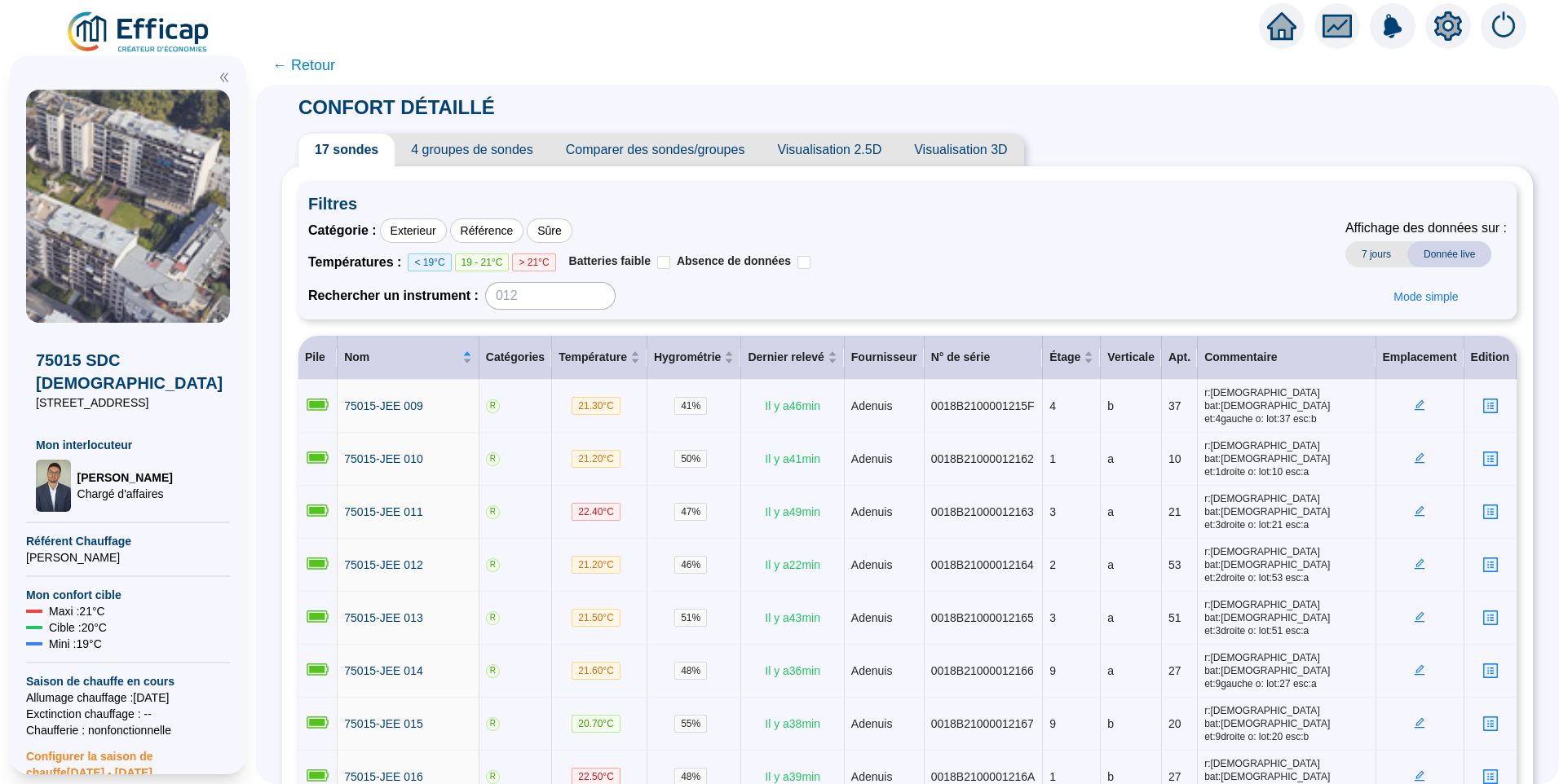
click at [505, 146] on span "4 groupes de sondes" at bounding box center [471, 150] width 154 height 33
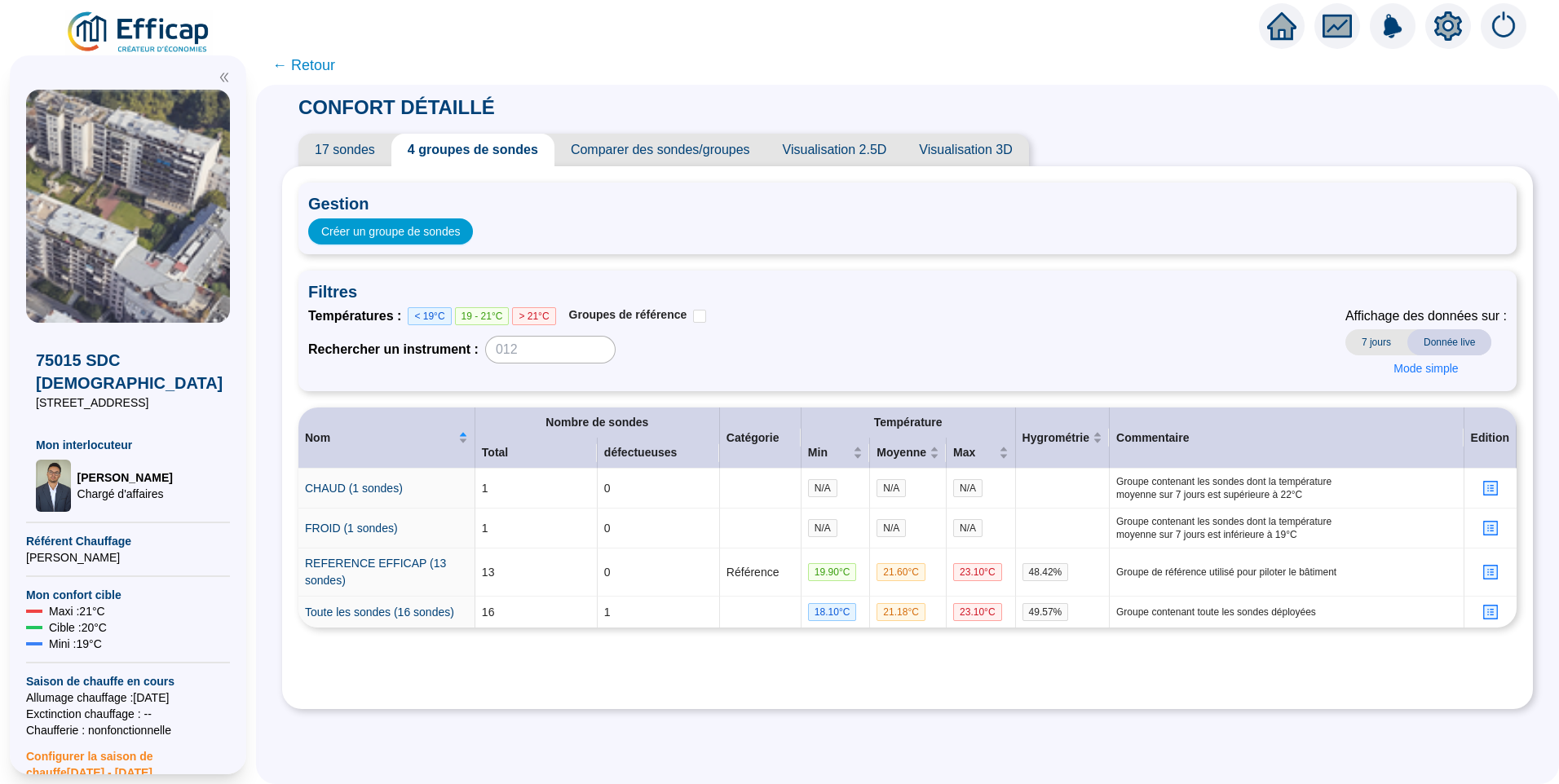
click at [1027, 348] on div "Températures : < 19°C 19 - 21°C > 21°C Groupes de référence Rechercher un instr…" at bounding box center [907, 344] width 1199 height 75
click at [349, 563] on link "REFERENCE EFFICAP (13 sondes)" at bounding box center [375, 571] width 141 height 30
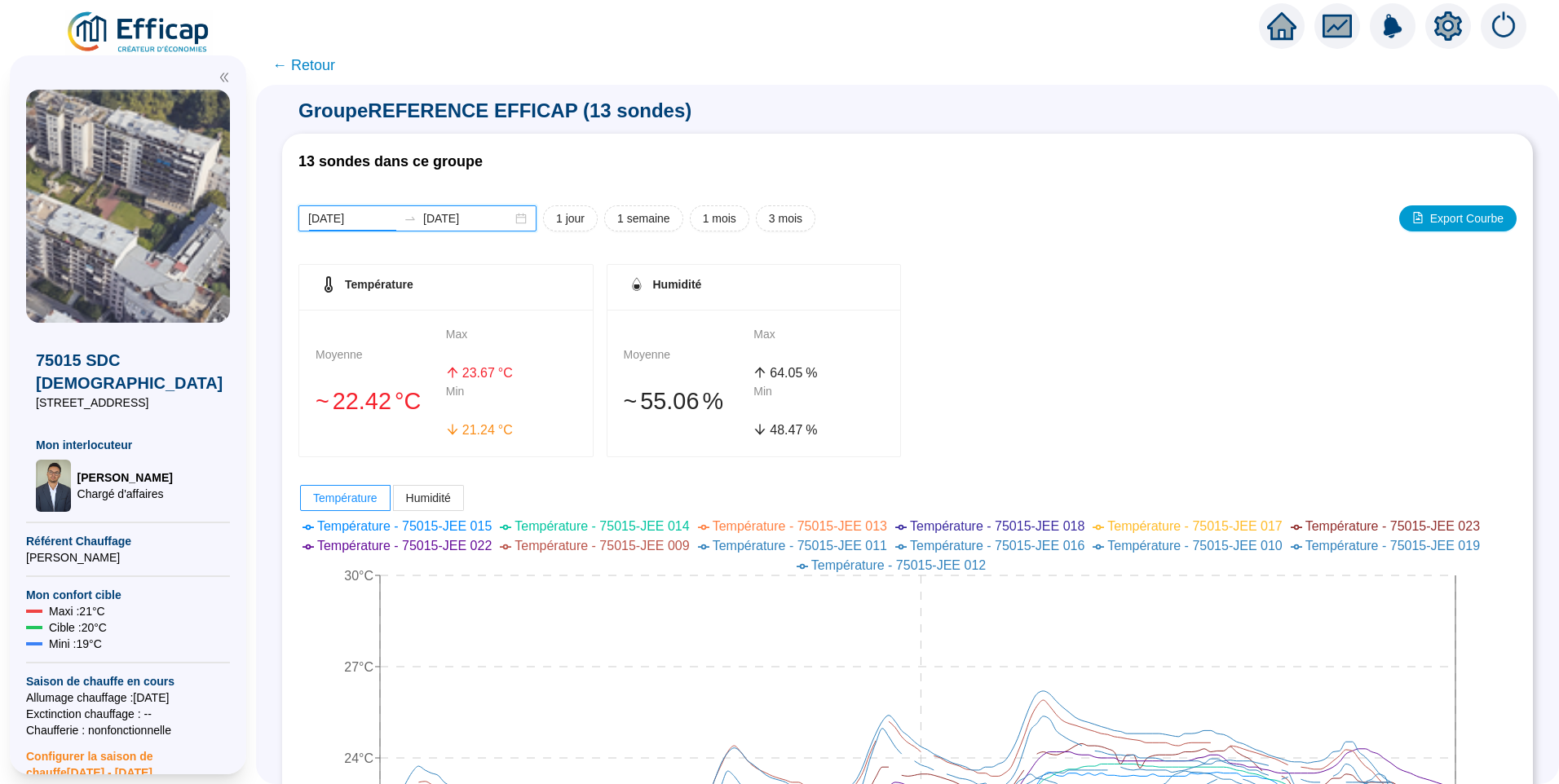
click at [386, 223] on input "[DATE]" at bounding box center [352, 219] width 89 height 17
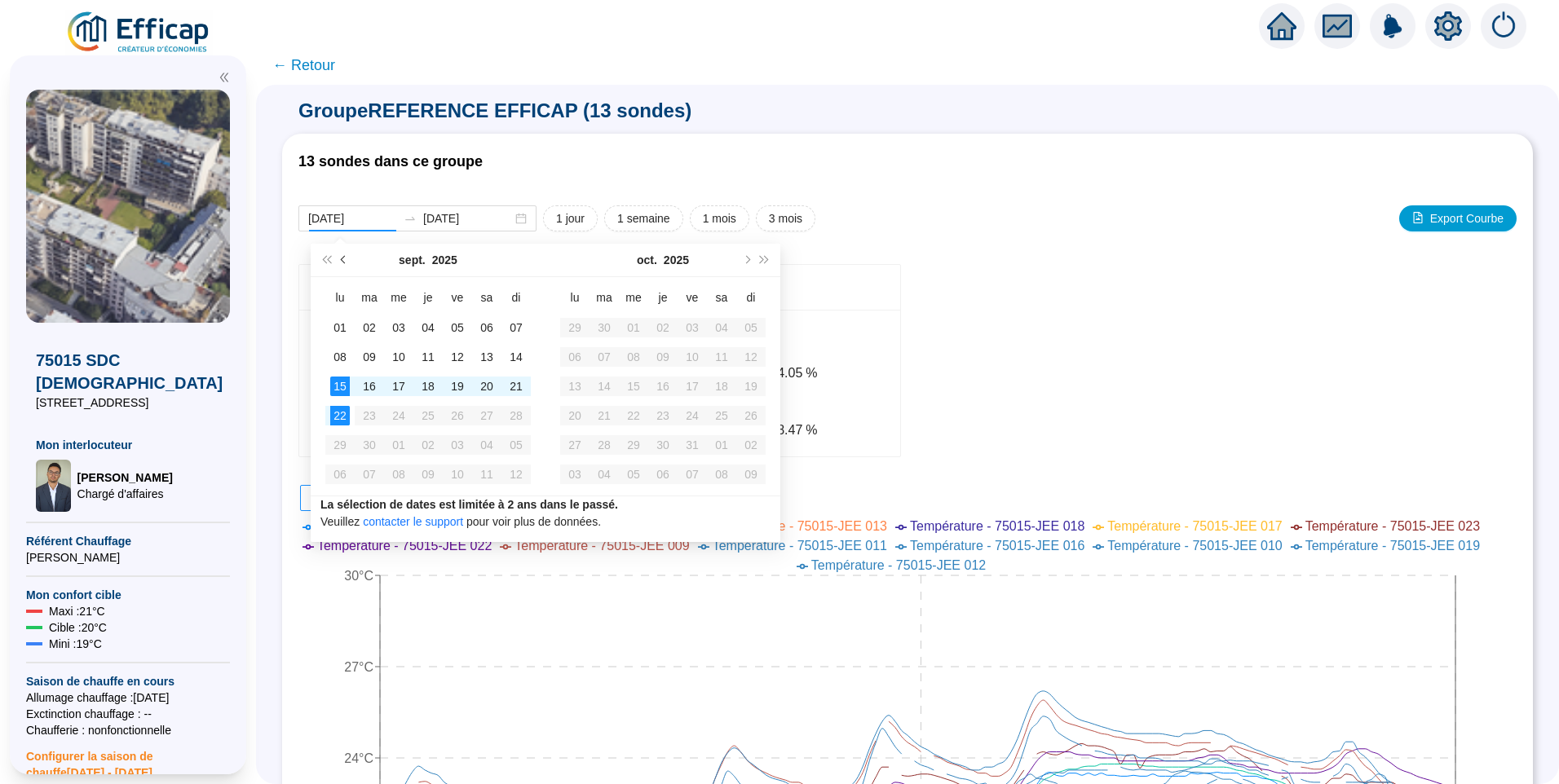
click at [343, 264] on button "Mois précédent (PageUp)" at bounding box center [344, 260] width 18 height 33
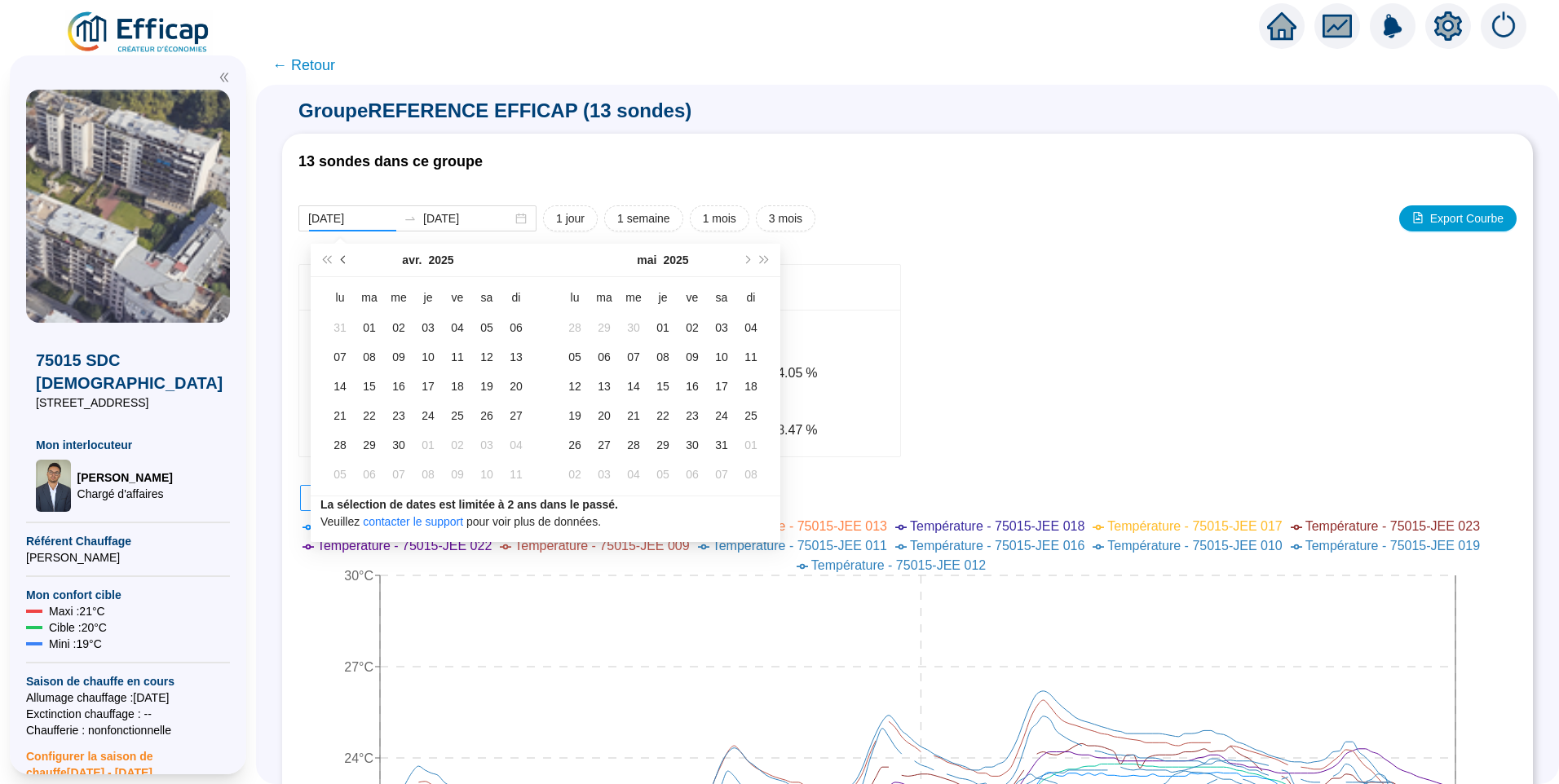
click at [343, 264] on button "Mois précédent (PageUp)" at bounding box center [344, 260] width 18 height 33
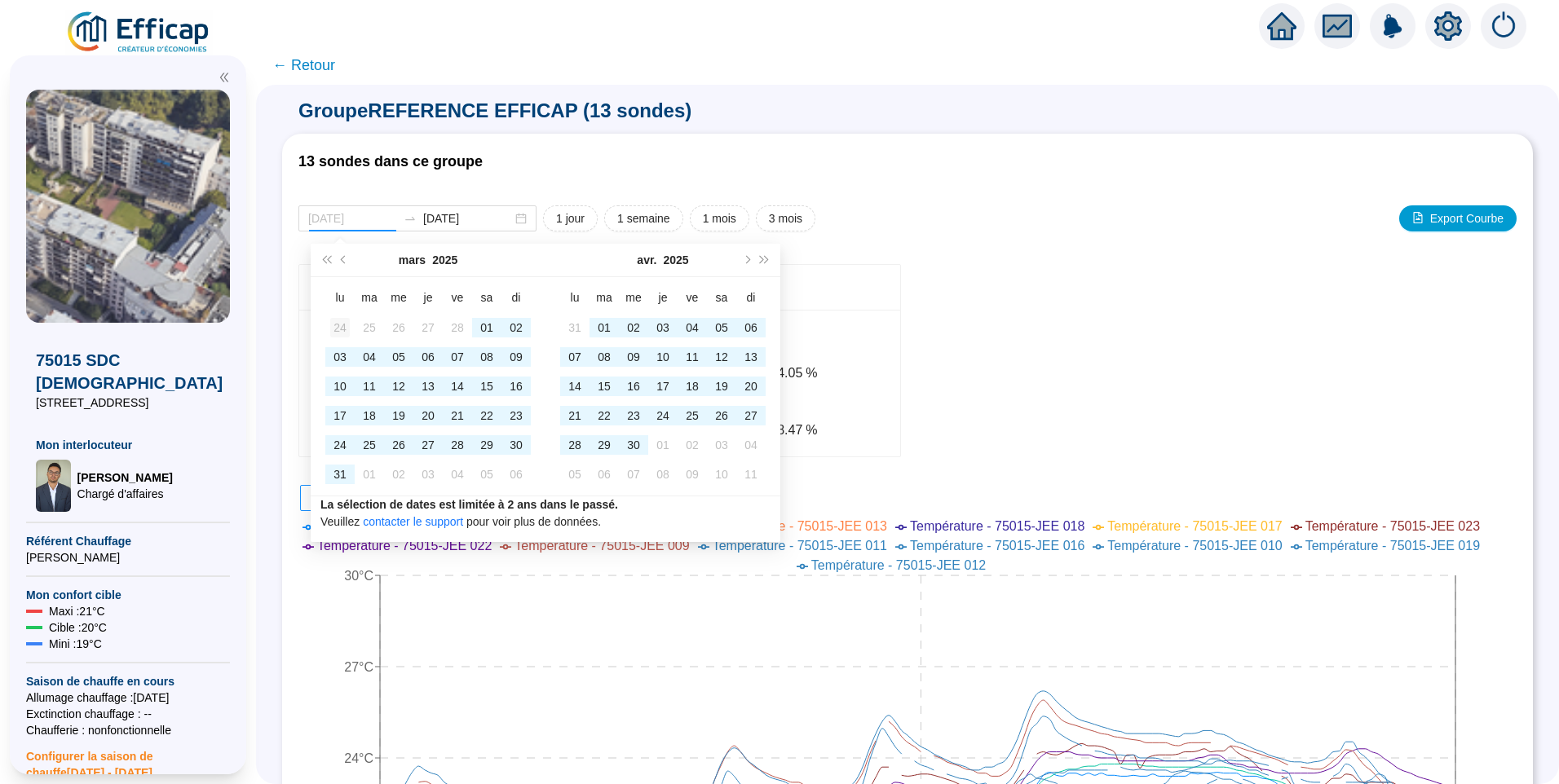
type input "[DATE]"
click at [349, 329] on div "24" at bounding box center [340, 328] width 20 height 20
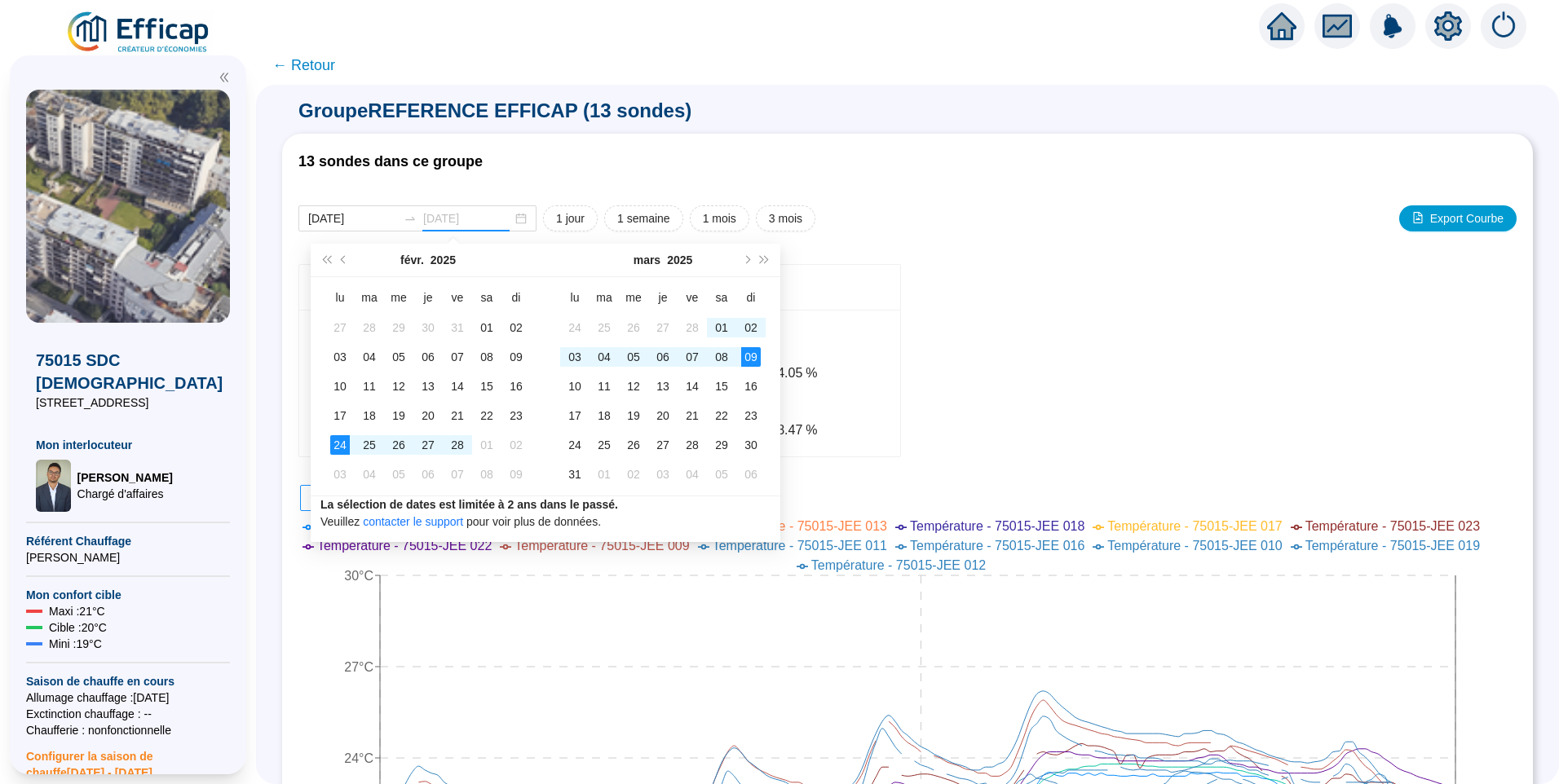
click at [757, 360] on div "09" at bounding box center [751, 357] width 20 height 20
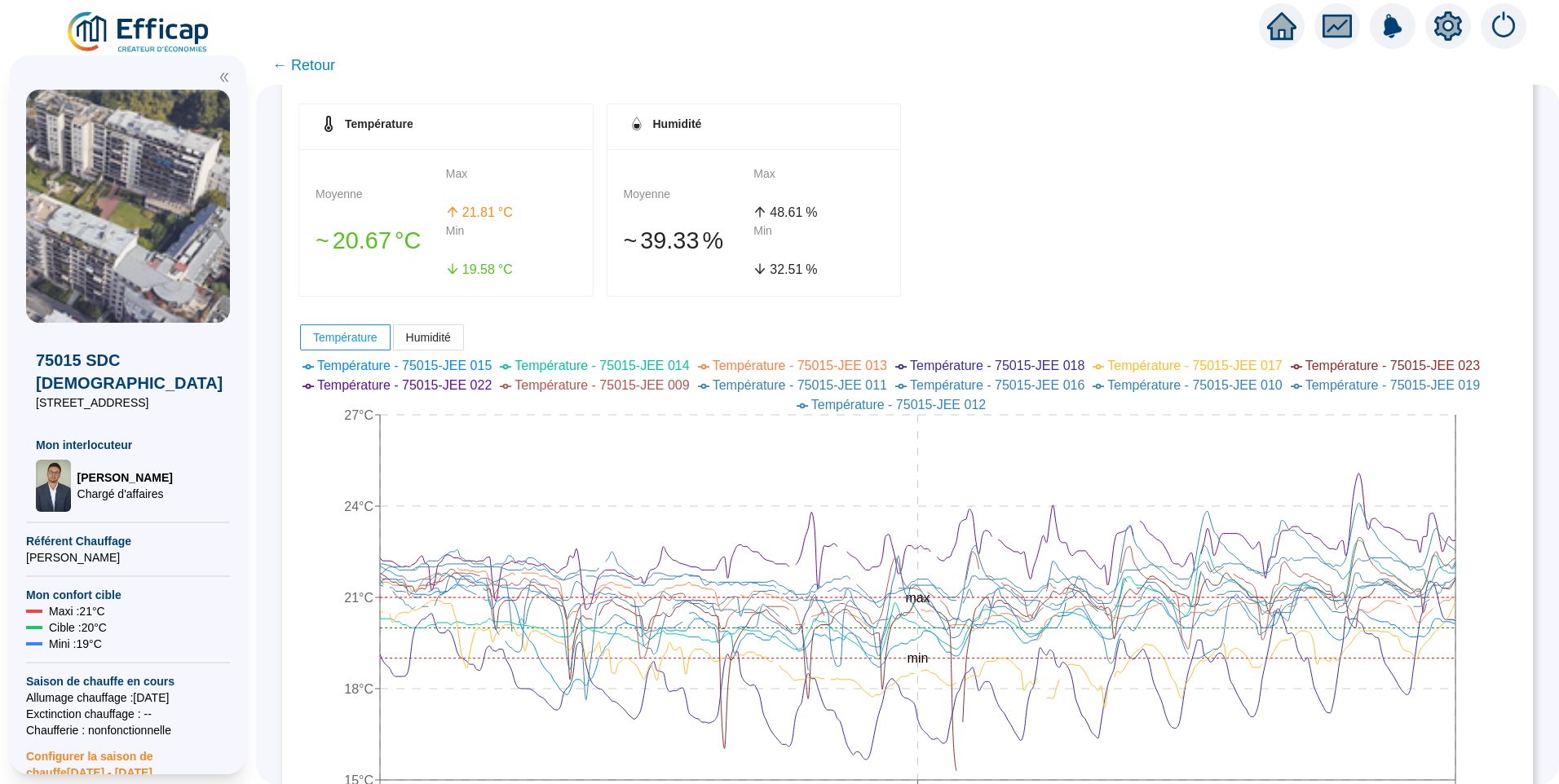
scroll to position [12, 0]
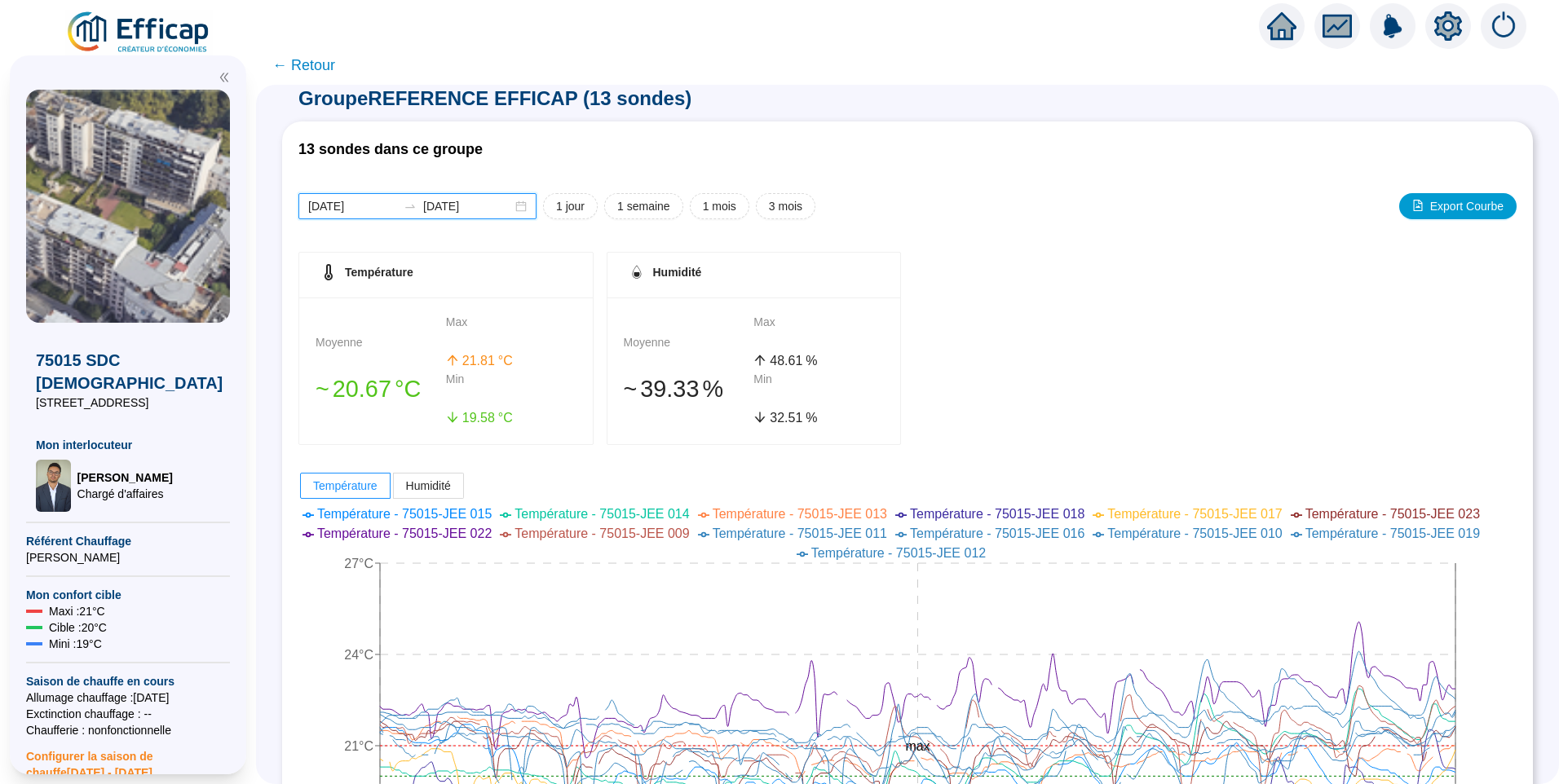
click at [493, 207] on input "[DATE]" at bounding box center [468, 207] width 89 height 17
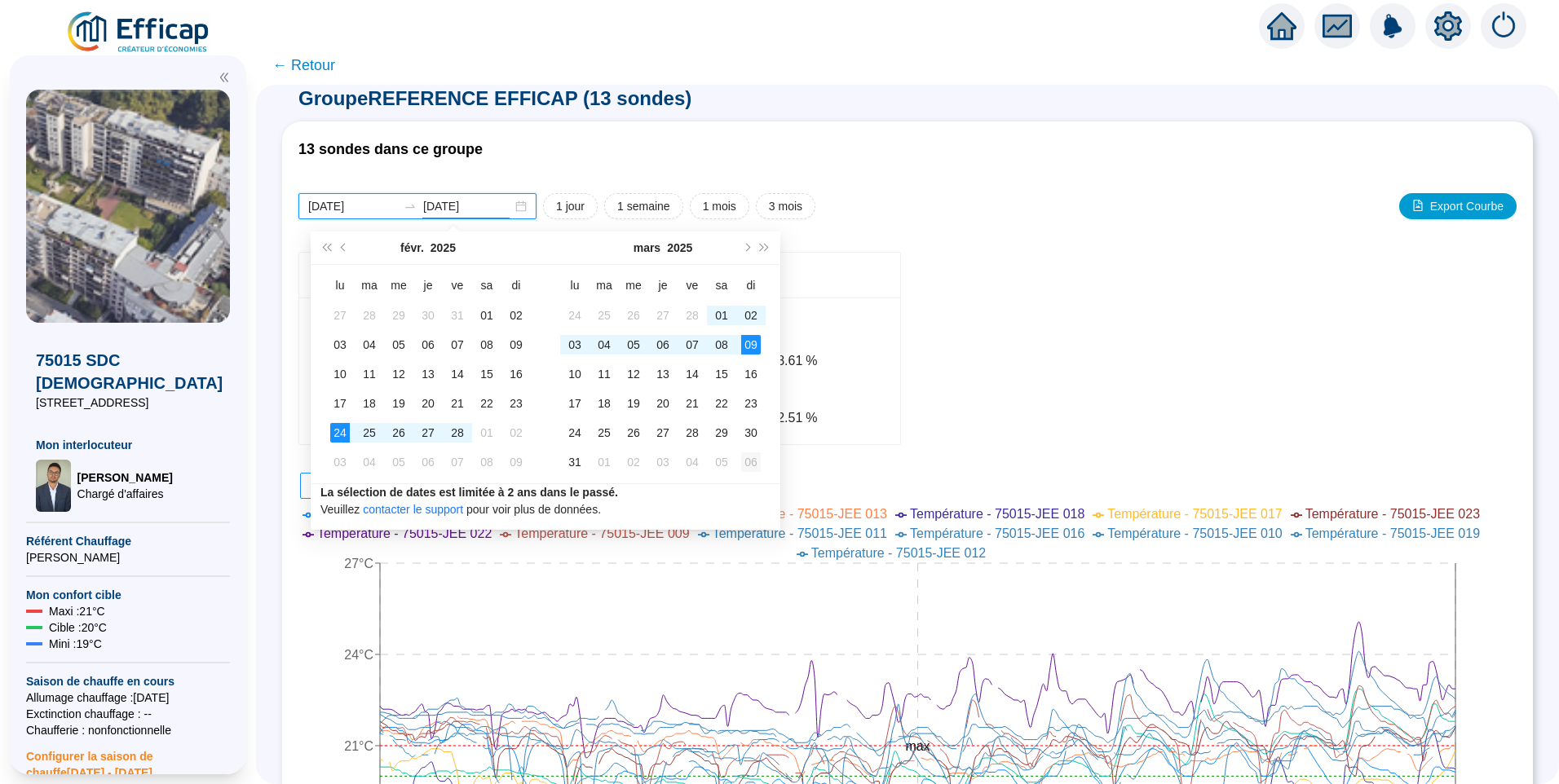
type input "2025-04-06"
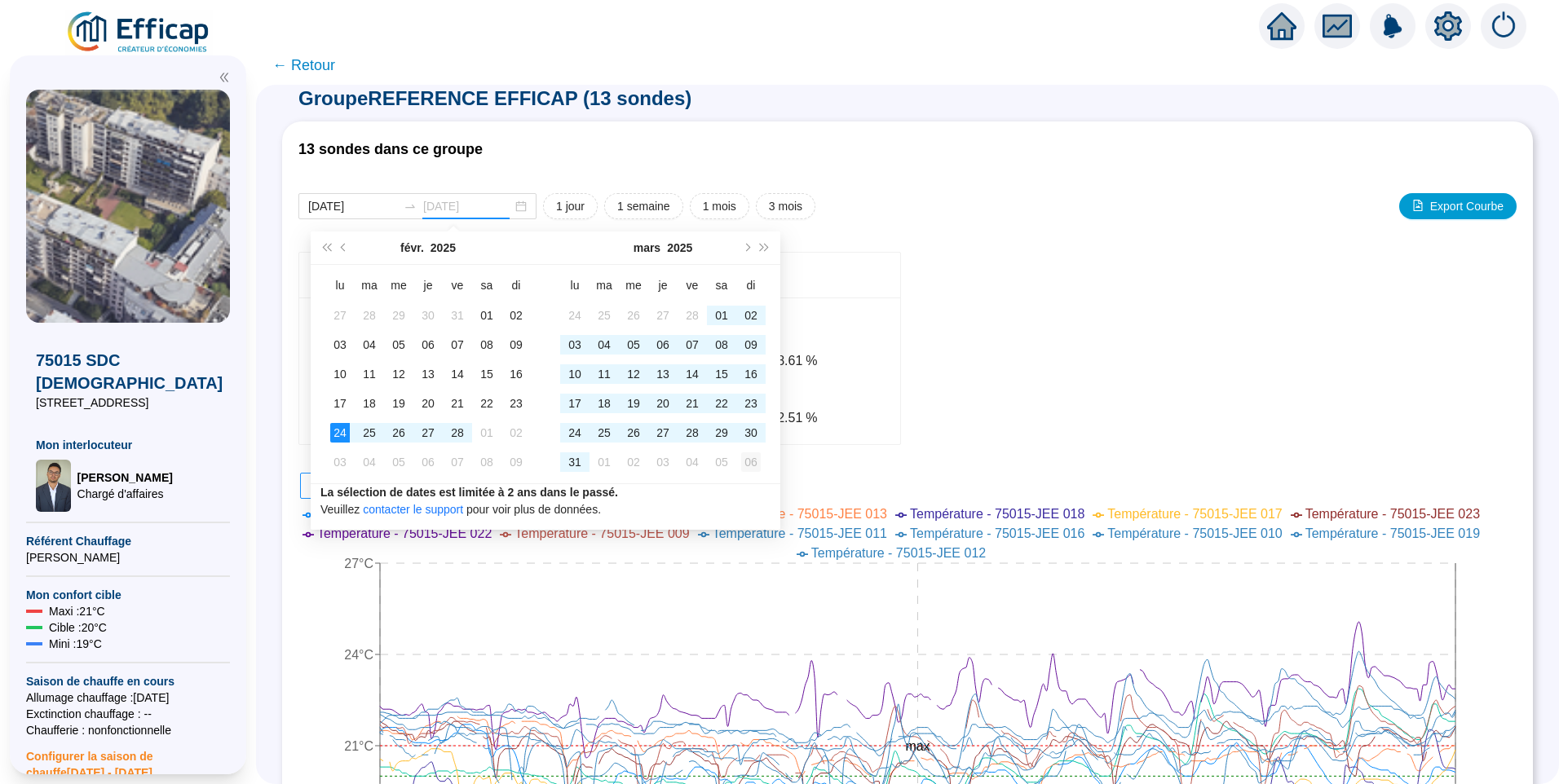
click at [757, 462] on div "06" at bounding box center [751, 462] width 20 height 20
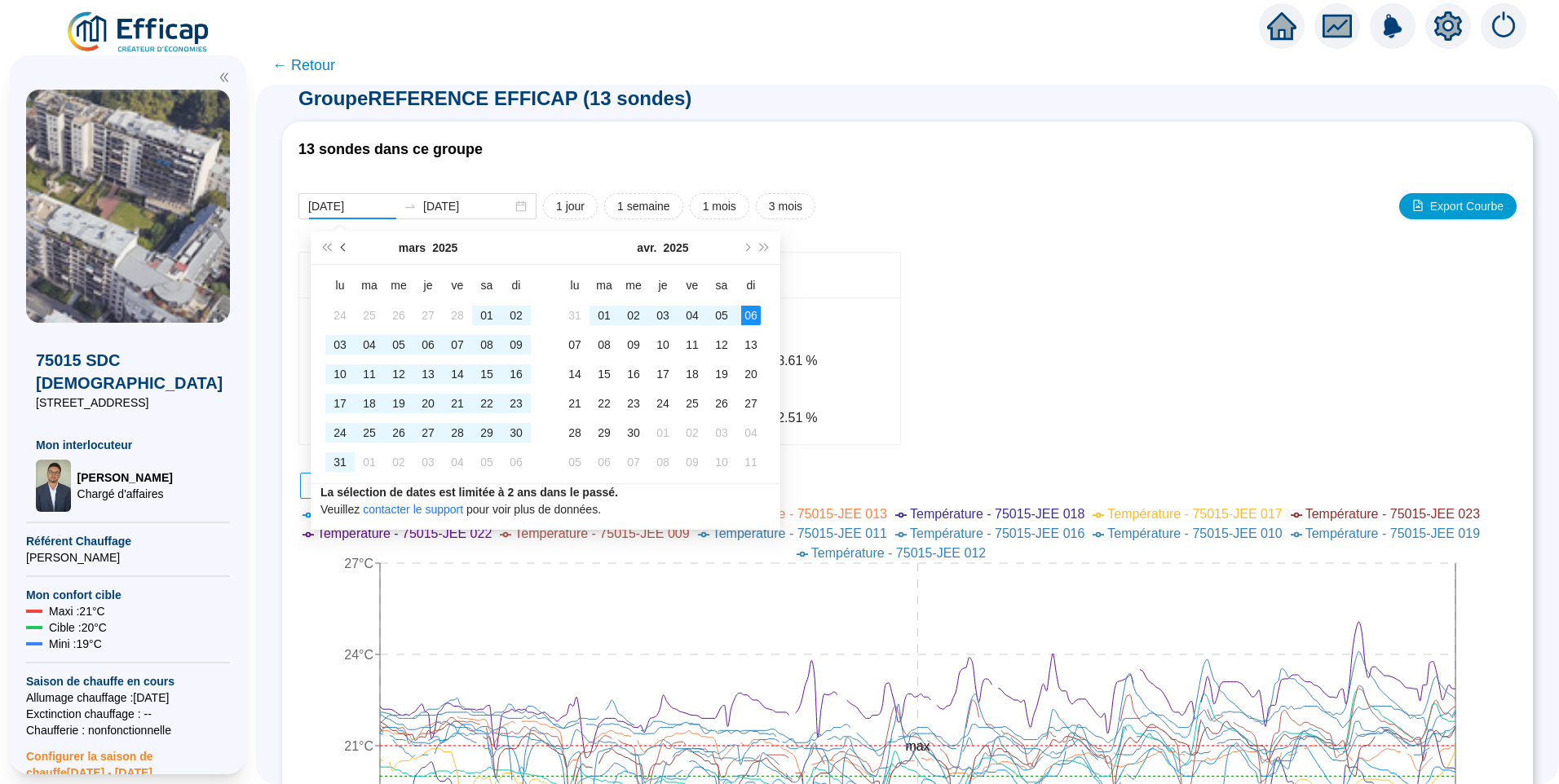
click at [343, 247] on span "Mois précédent (PageUp)" at bounding box center [345, 247] width 9 height 9
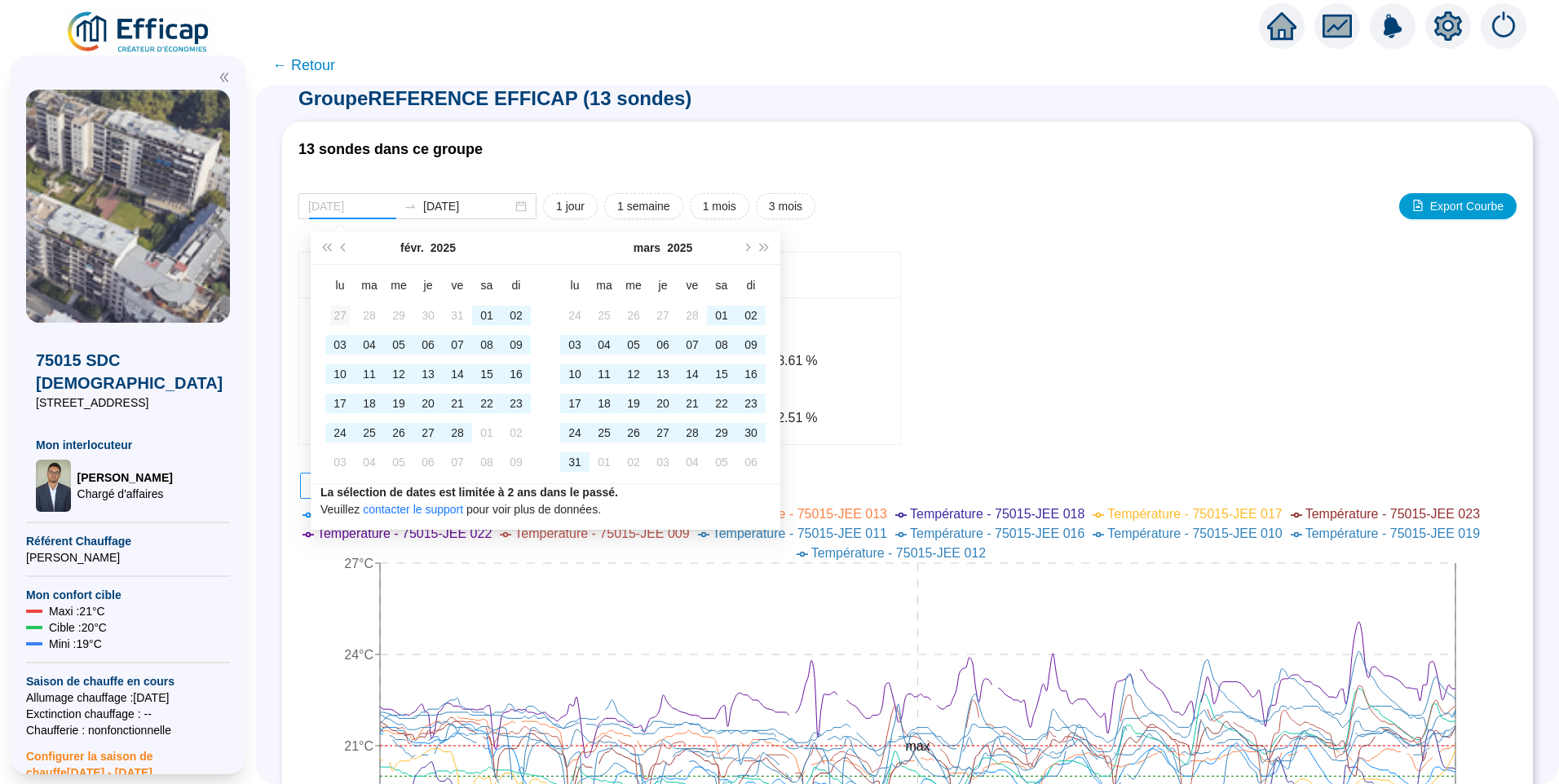
click at [342, 312] on div "27" at bounding box center [340, 315] width 20 height 20
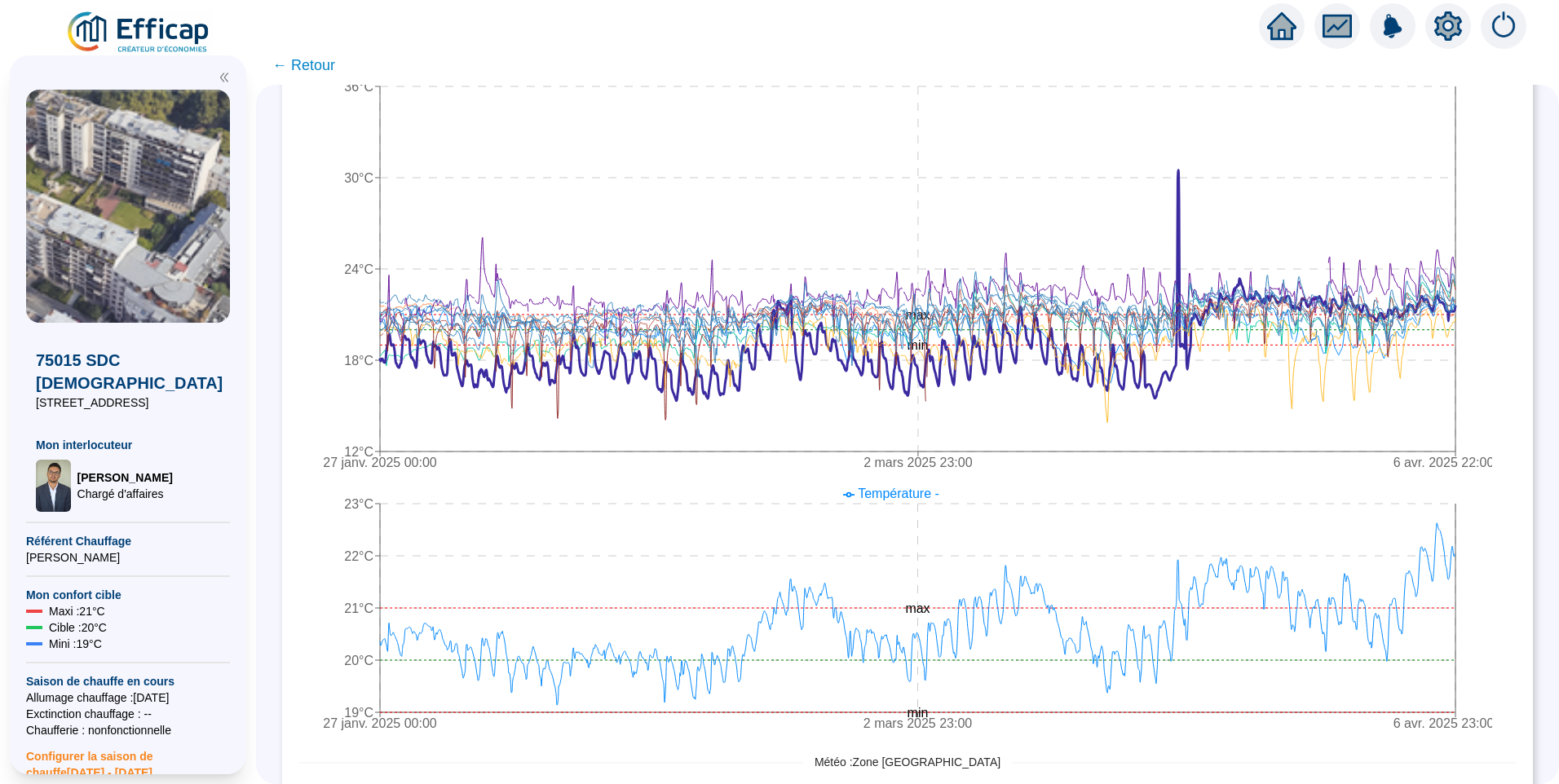
scroll to position [0, 0]
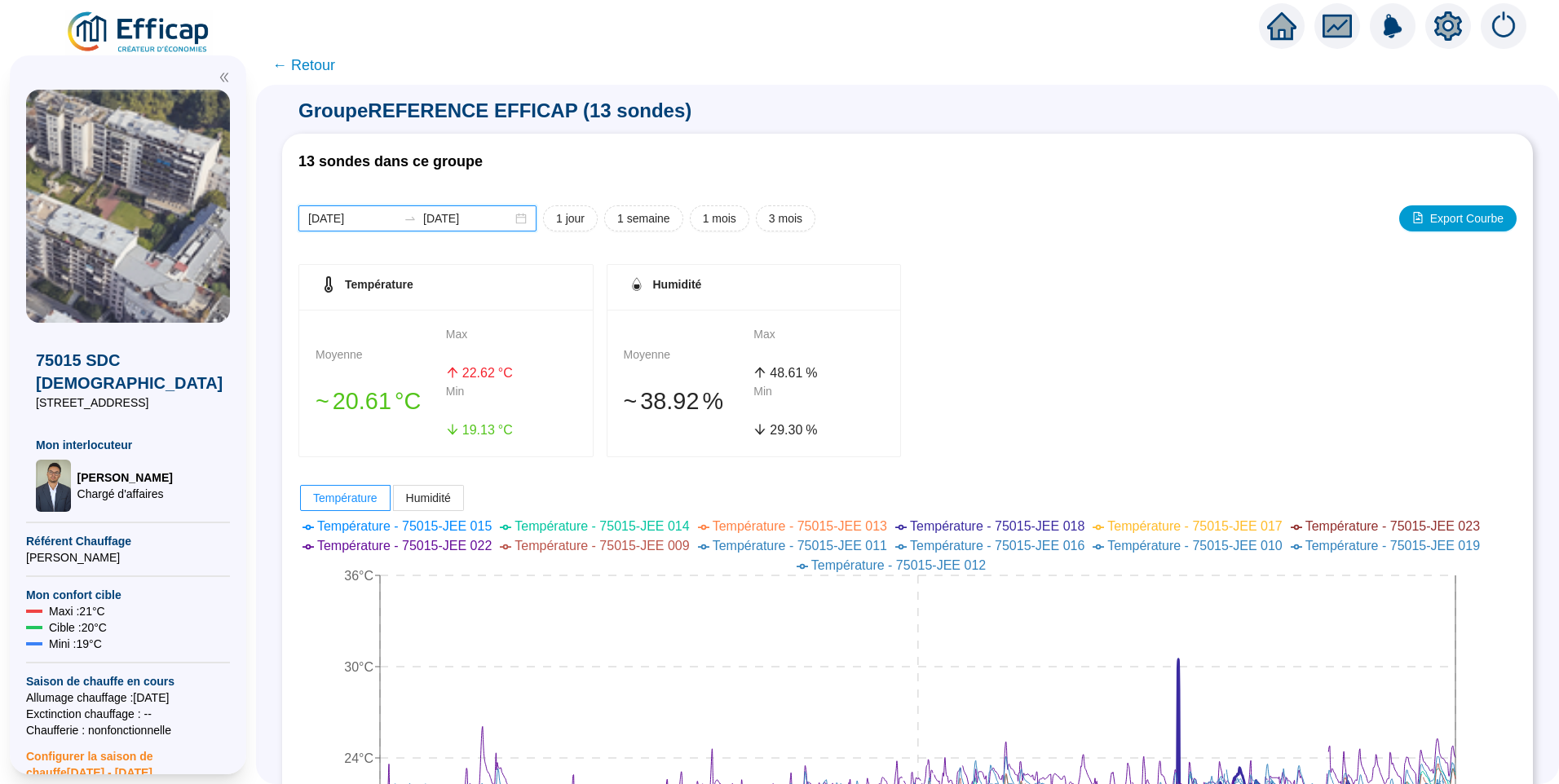
click at [386, 224] on input "2025-01-27" at bounding box center [352, 219] width 89 height 17
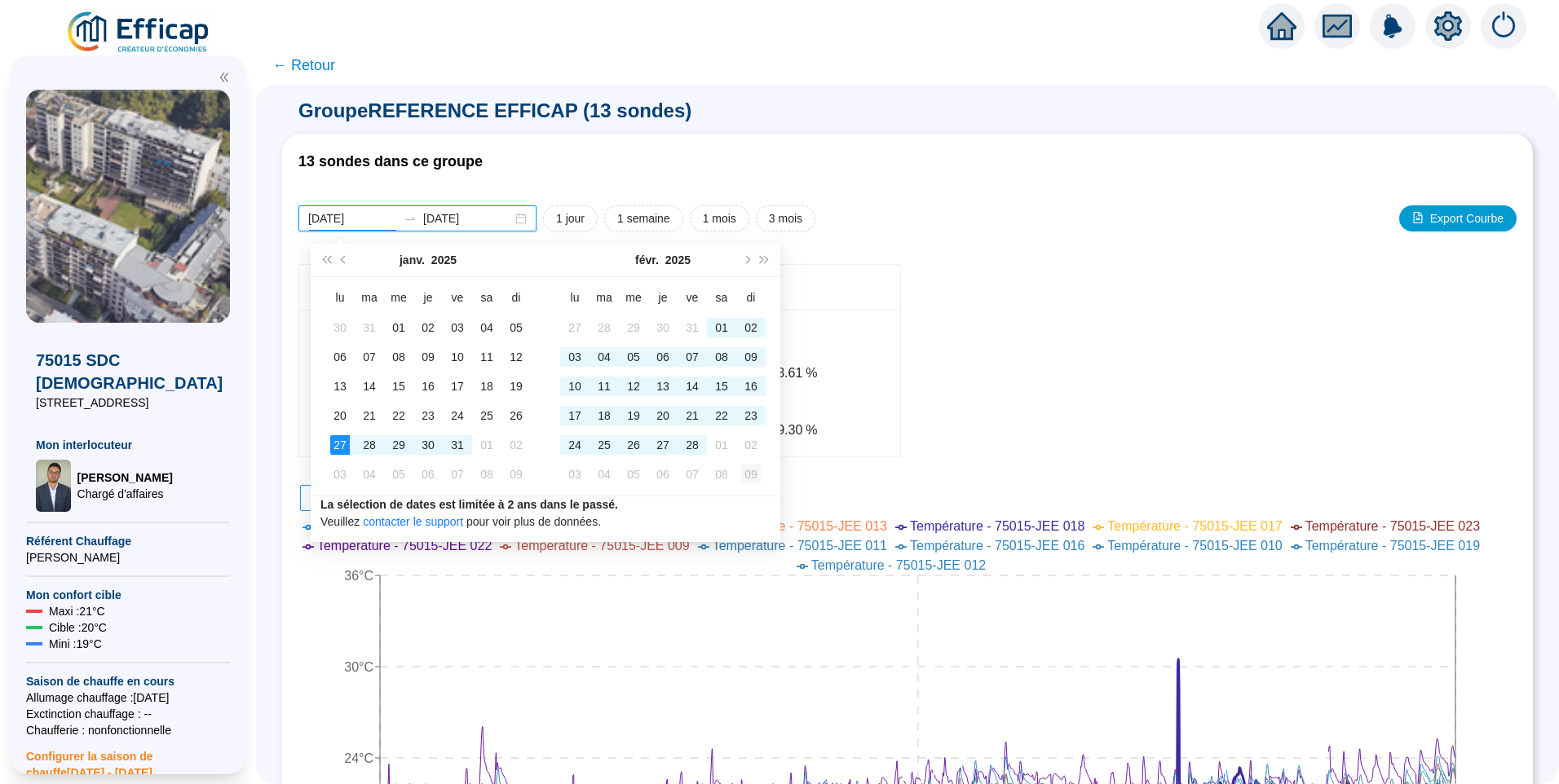
type input "[DATE]"
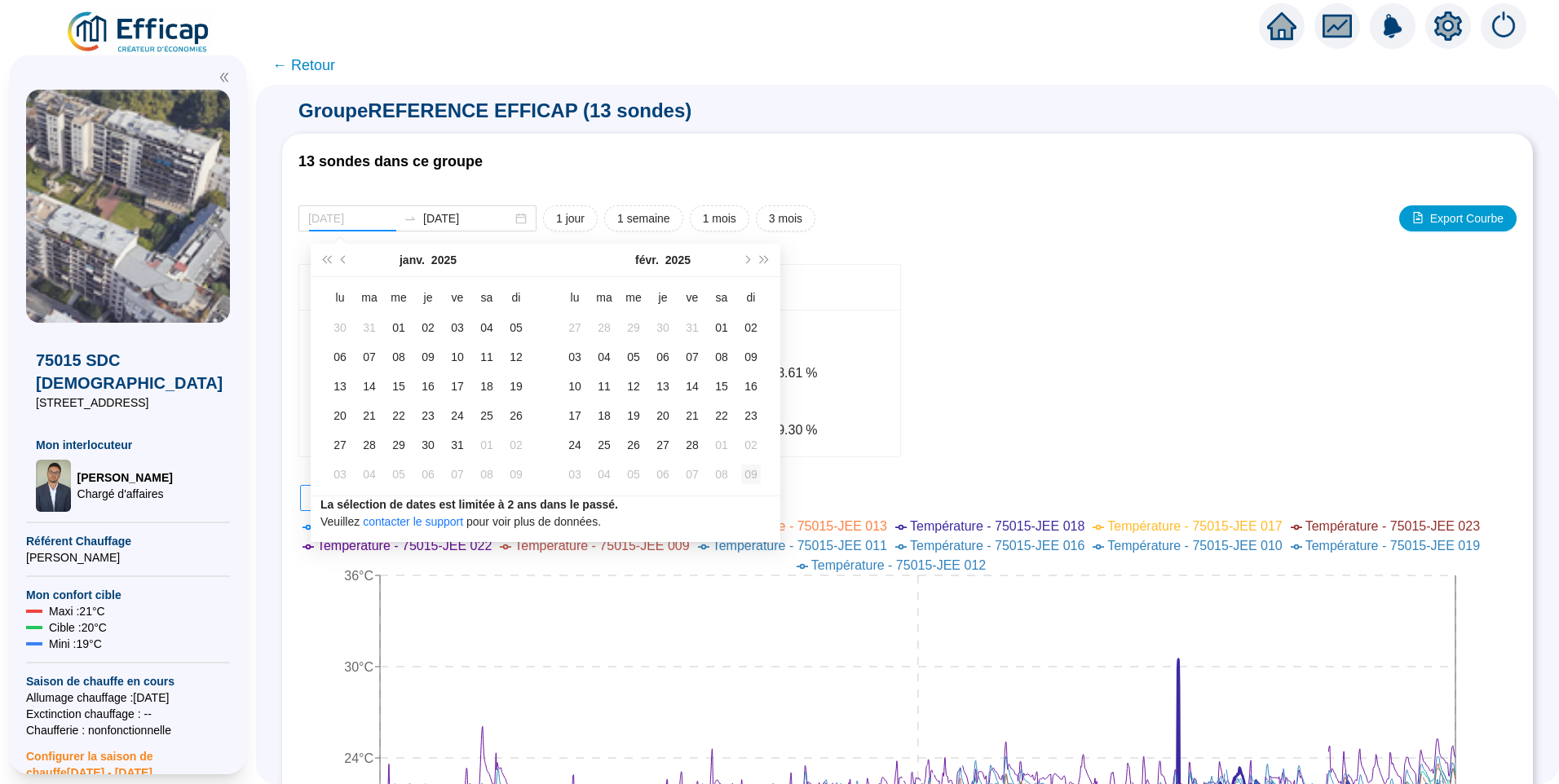
click at [751, 476] on div "09" at bounding box center [751, 474] width 20 height 20
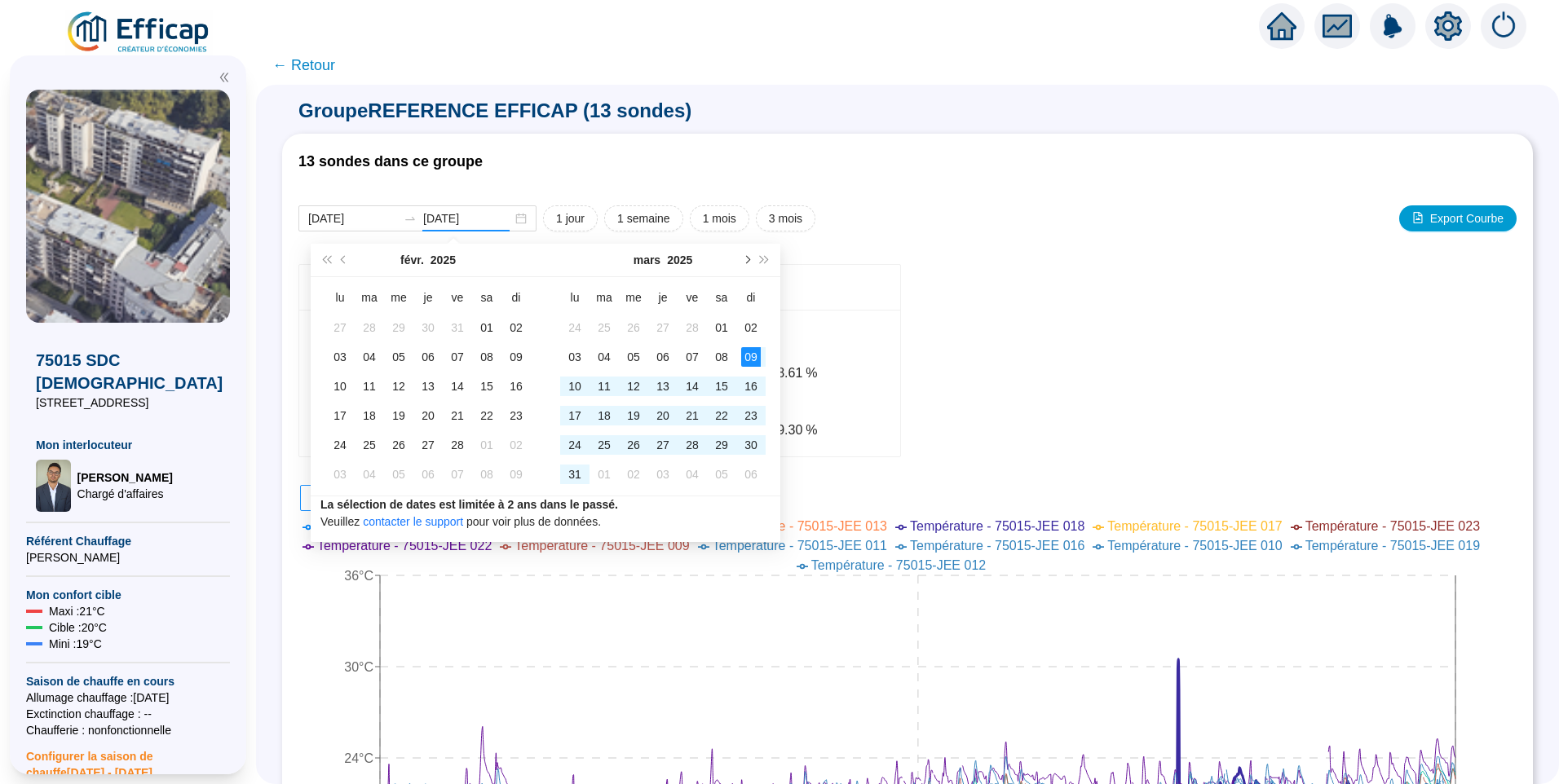
click at [746, 268] on button "Mois suivant (PageDown)" at bounding box center [745, 260] width 18 height 33
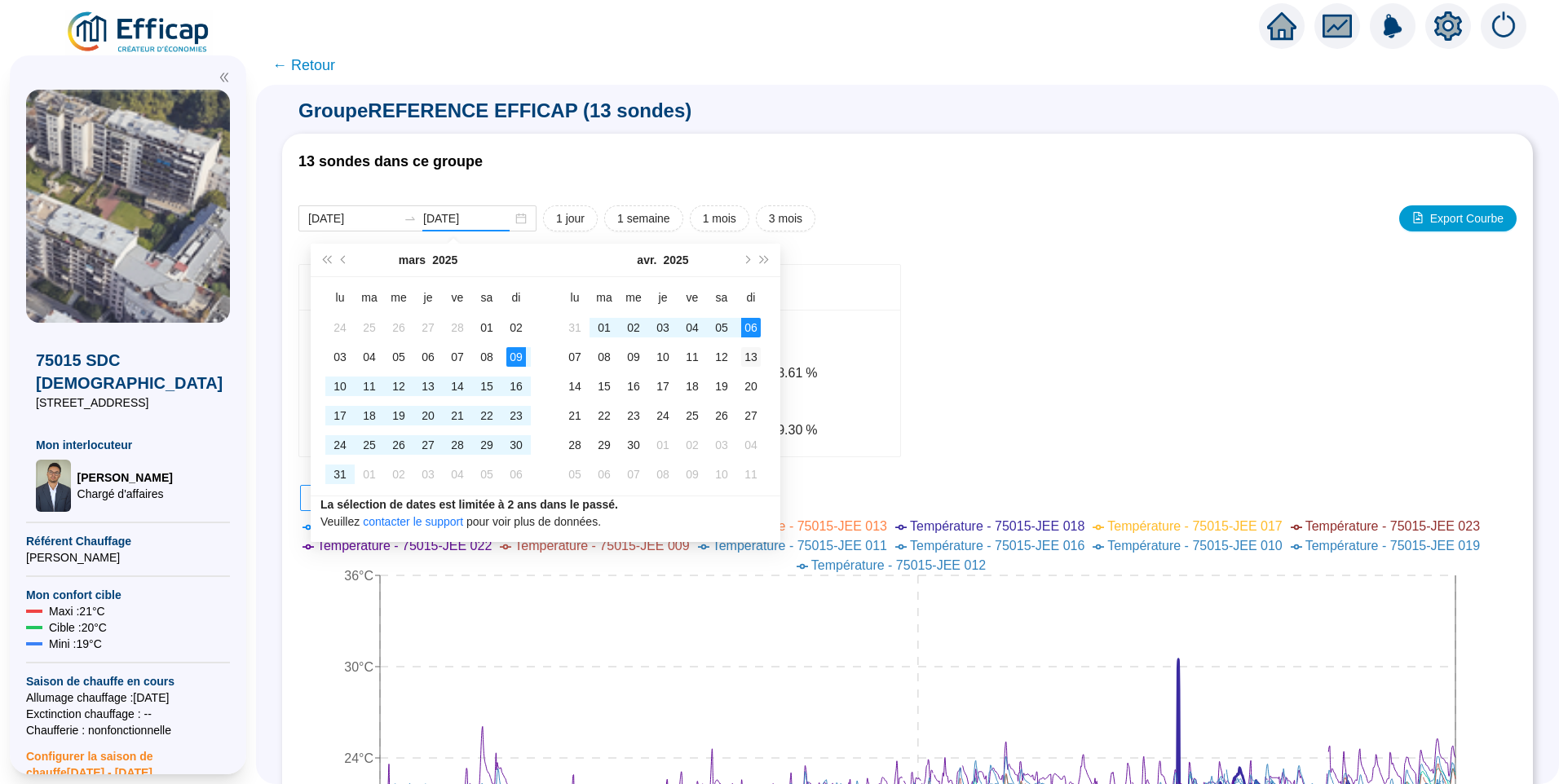
type input "2025-04-13"
click at [758, 342] on td "13" at bounding box center [750, 356] width 29 height 29
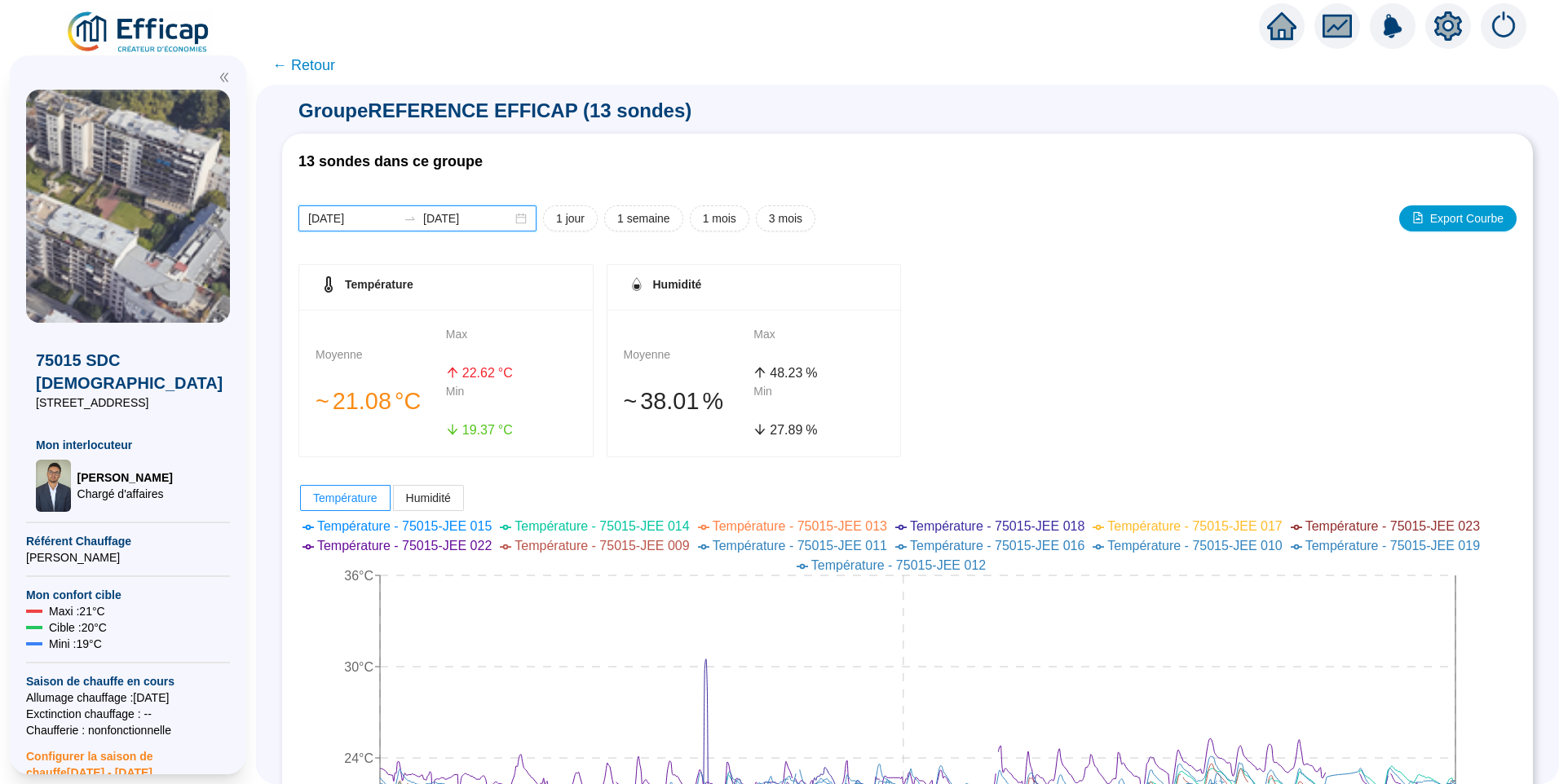
click at [390, 223] on input "[DATE]" at bounding box center [352, 219] width 89 height 17
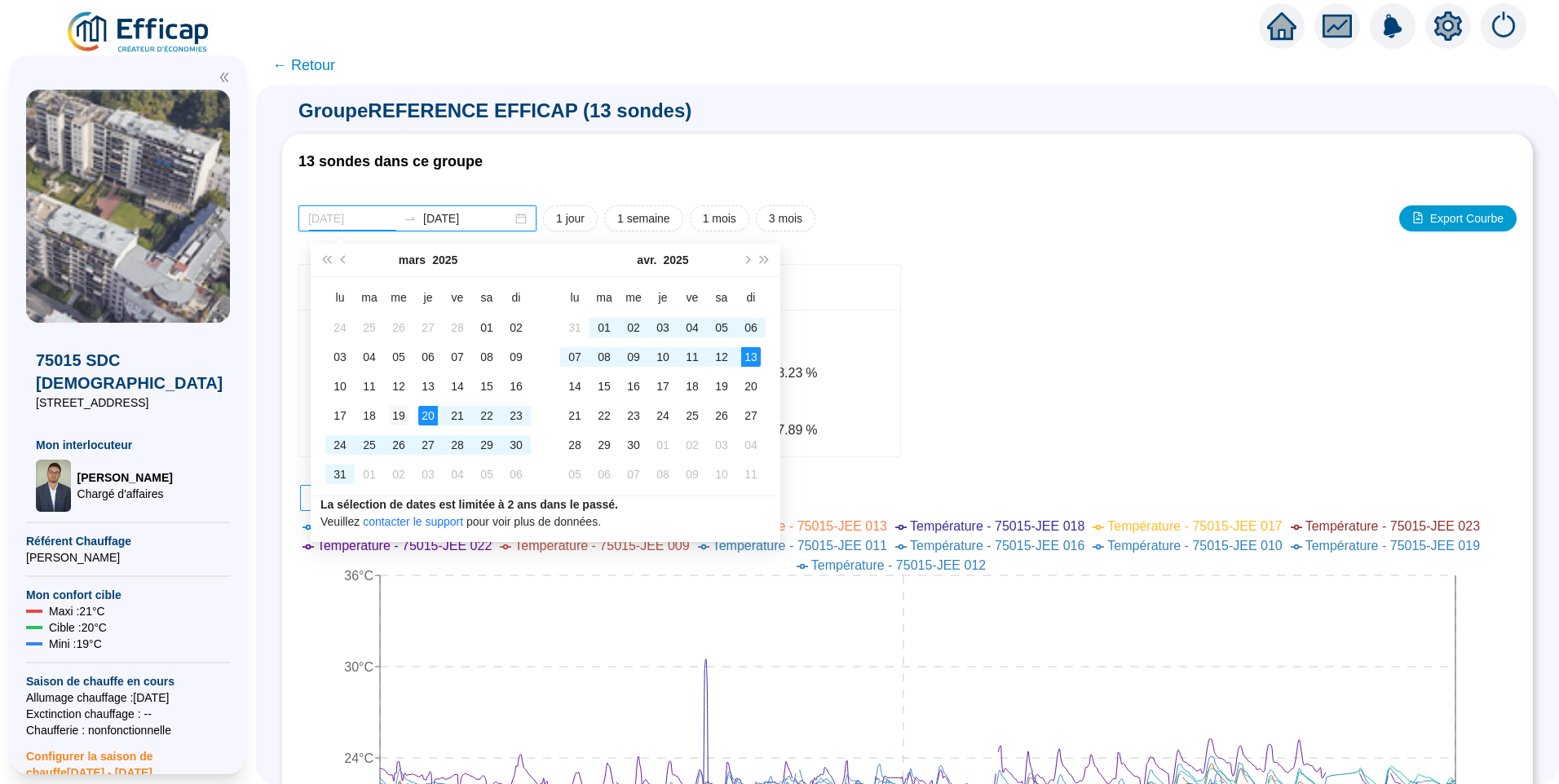
type input "[DATE]"
click at [402, 419] on div "19" at bounding box center [399, 416] width 20 height 20
click at [753, 353] on div "13" at bounding box center [751, 357] width 20 height 20
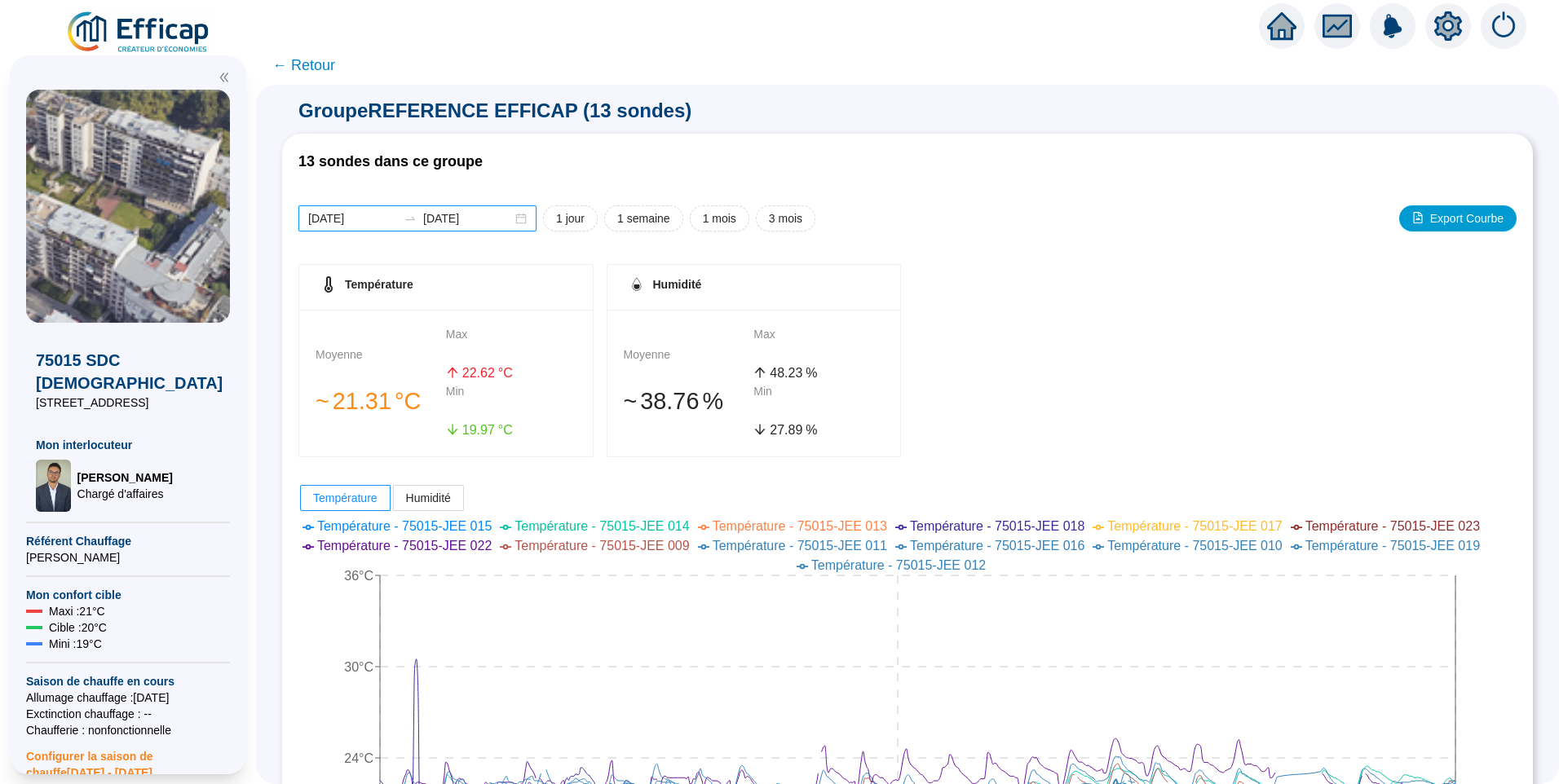
click at [502, 223] on input "2025-04-13" at bounding box center [468, 219] width 89 height 17
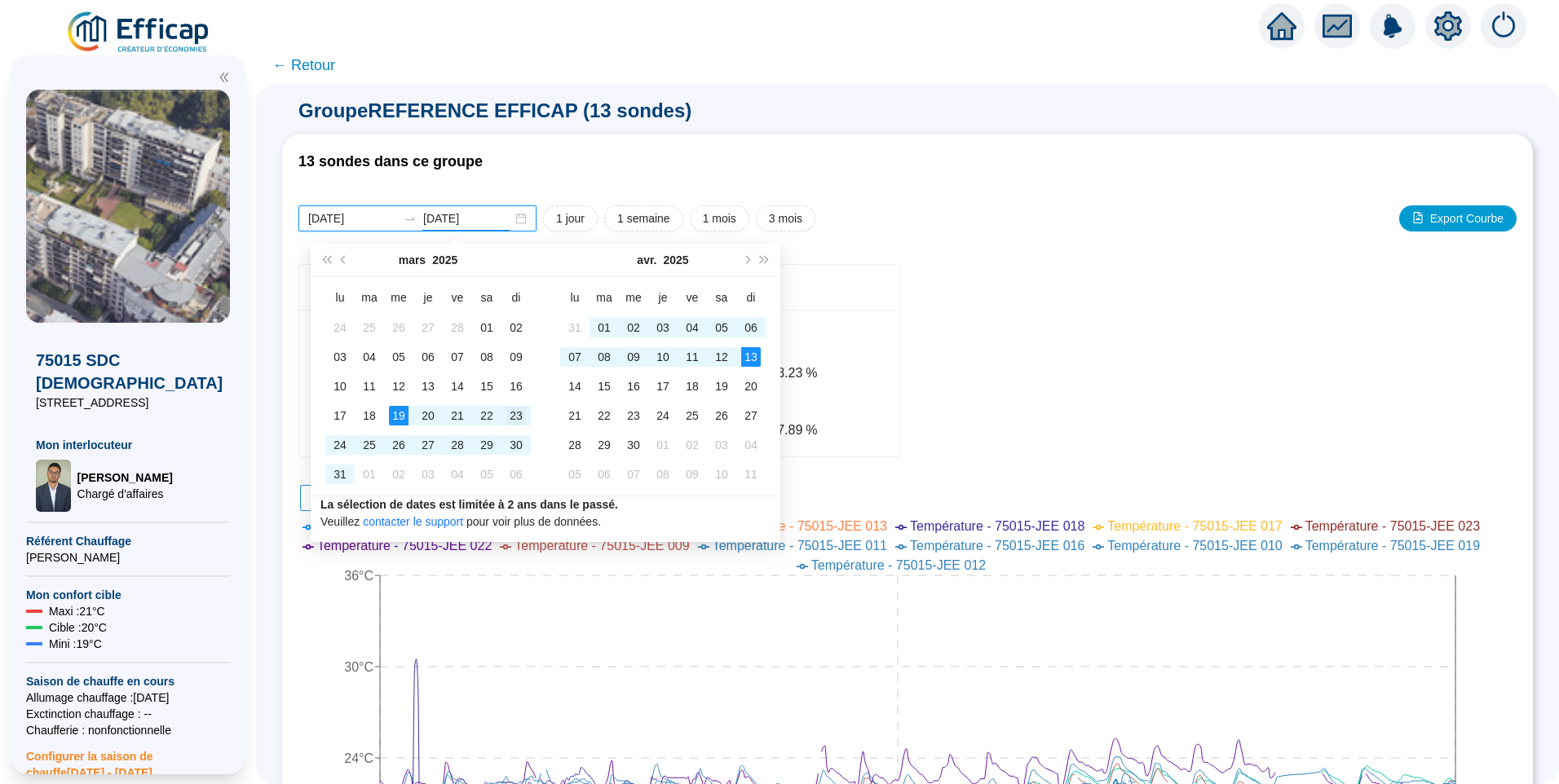
type input "2025-03-23"
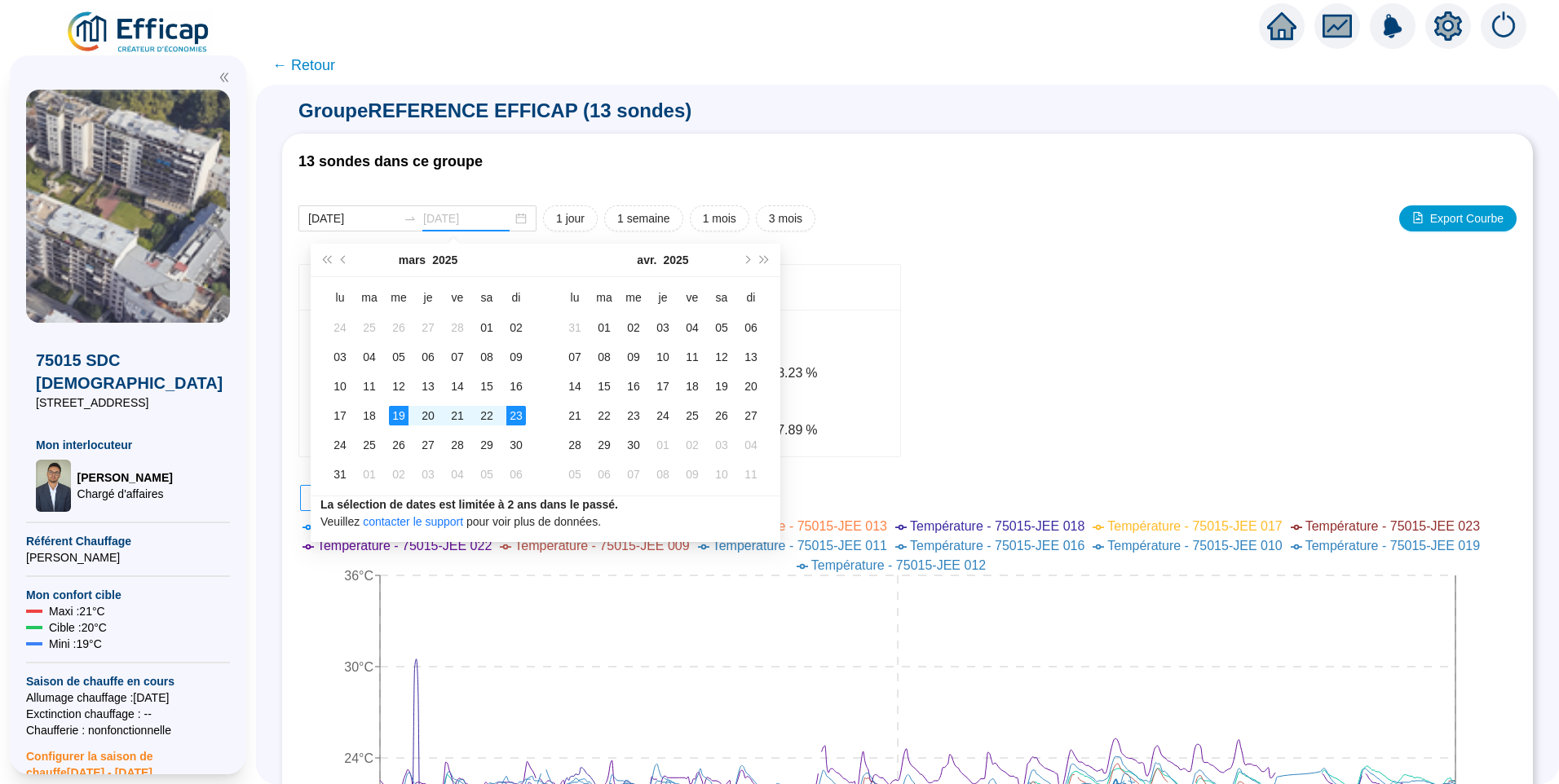
click at [519, 418] on div "23" at bounding box center [516, 416] width 20 height 20
click at [423, 419] on div "20" at bounding box center [428, 416] width 20 height 20
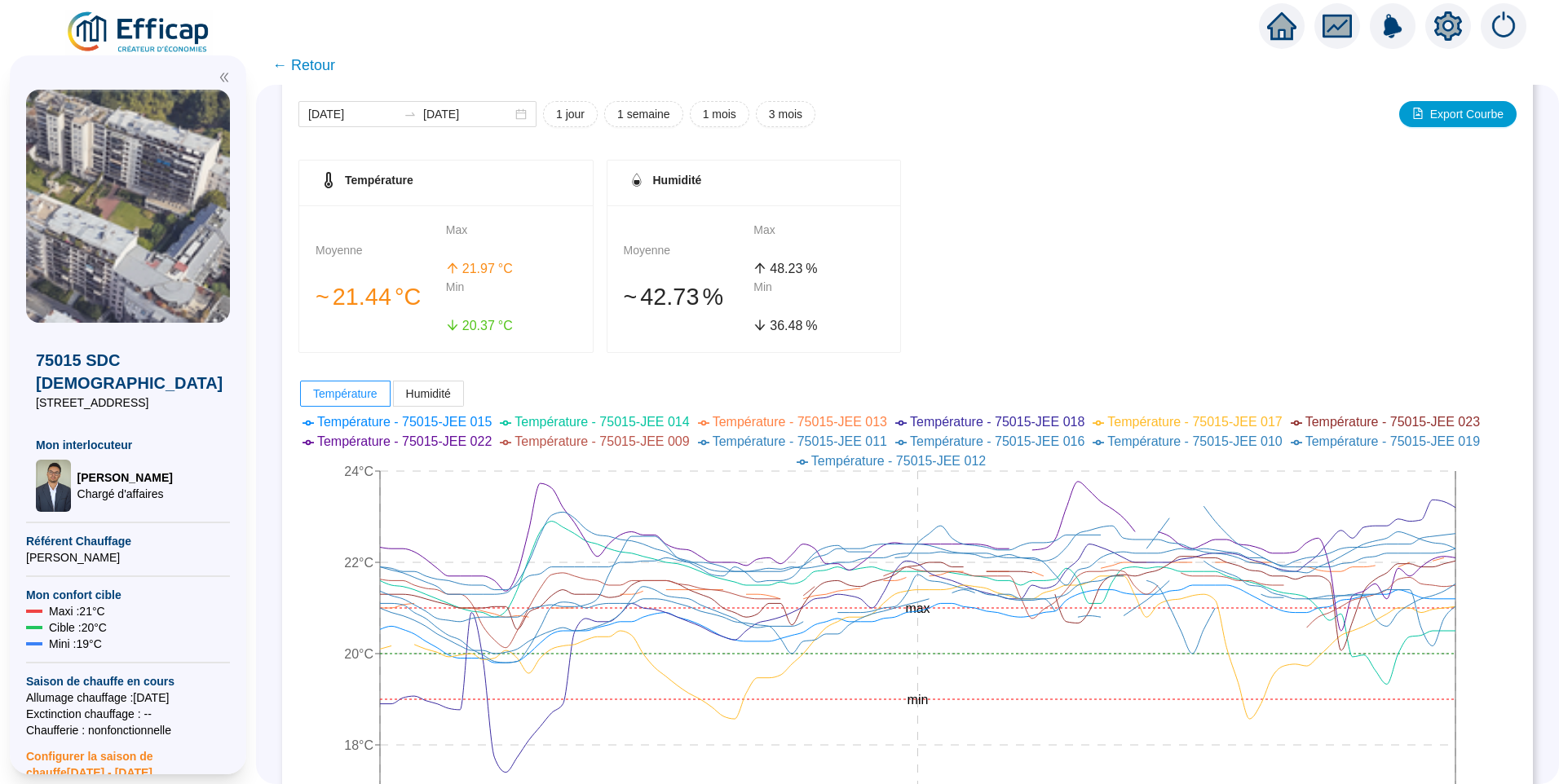
scroll to position [81, 0]
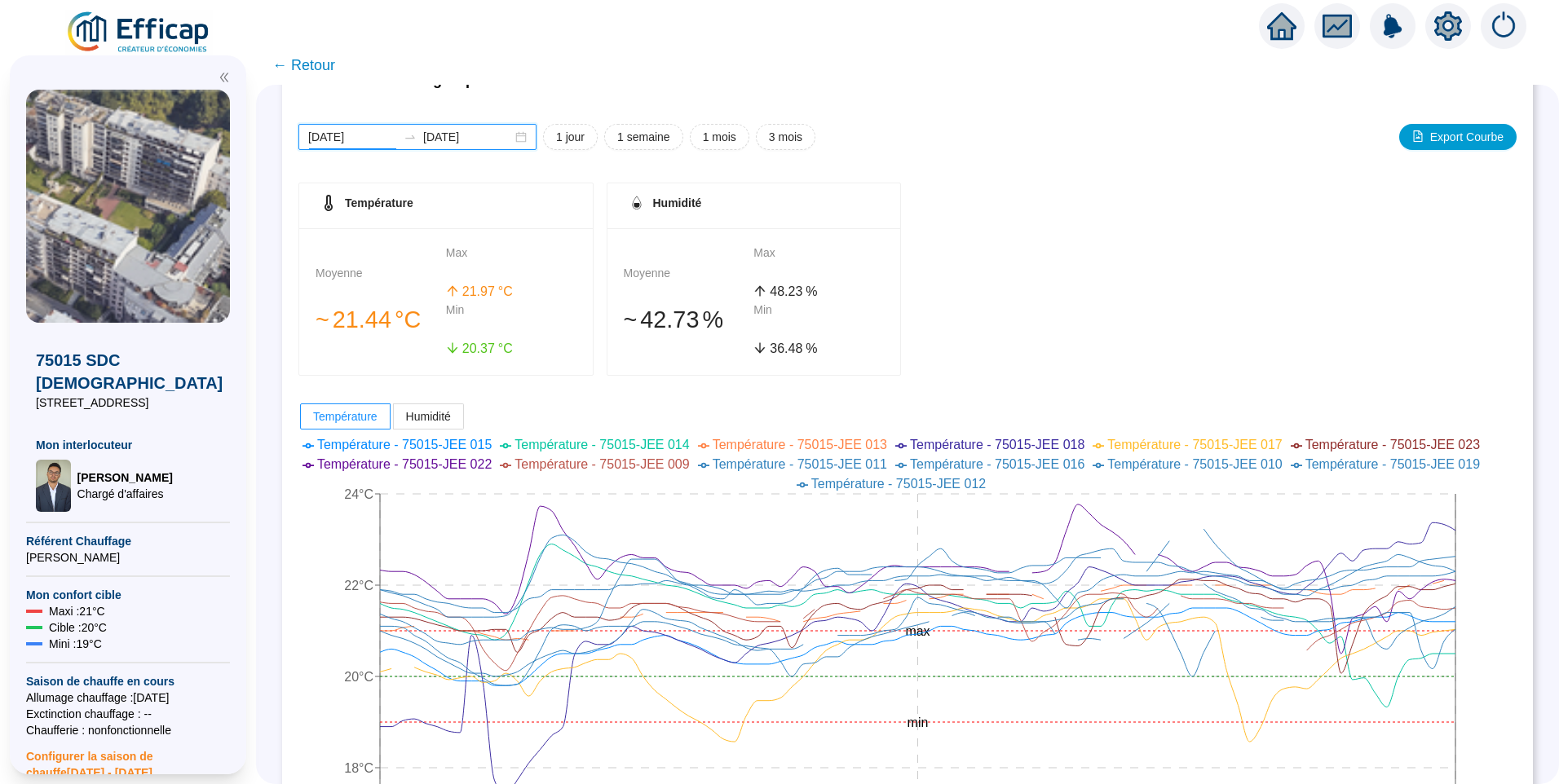
click at [384, 140] on input "[DATE]" at bounding box center [352, 137] width 89 height 17
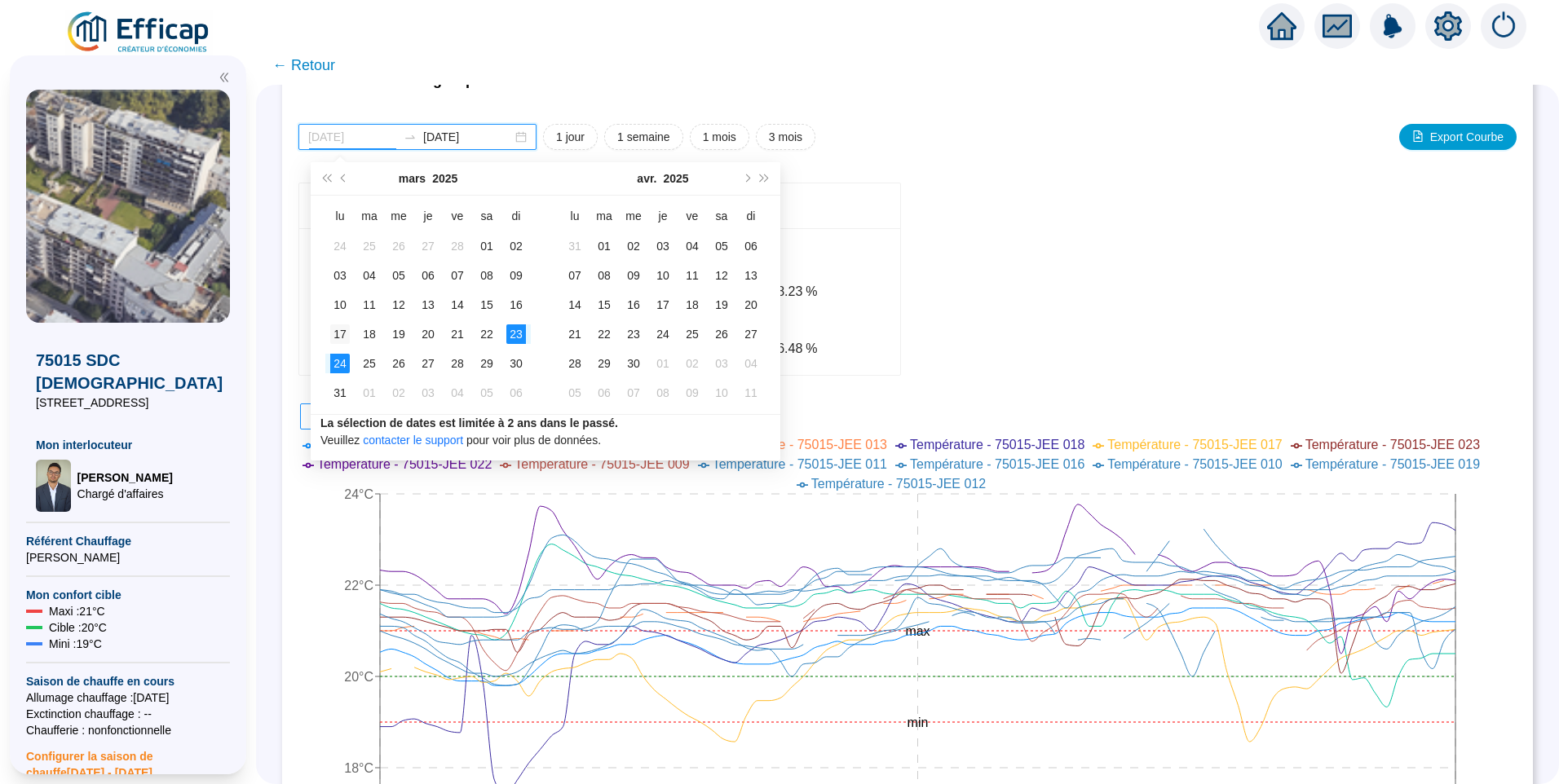
type input "2025-03-17"
click at [341, 336] on div "17" at bounding box center [340, 334] width 20 height 20
type input "2025-03-23"
click at [518, 336] on div "23" at bounding box center [516, 334] width 20 height 20
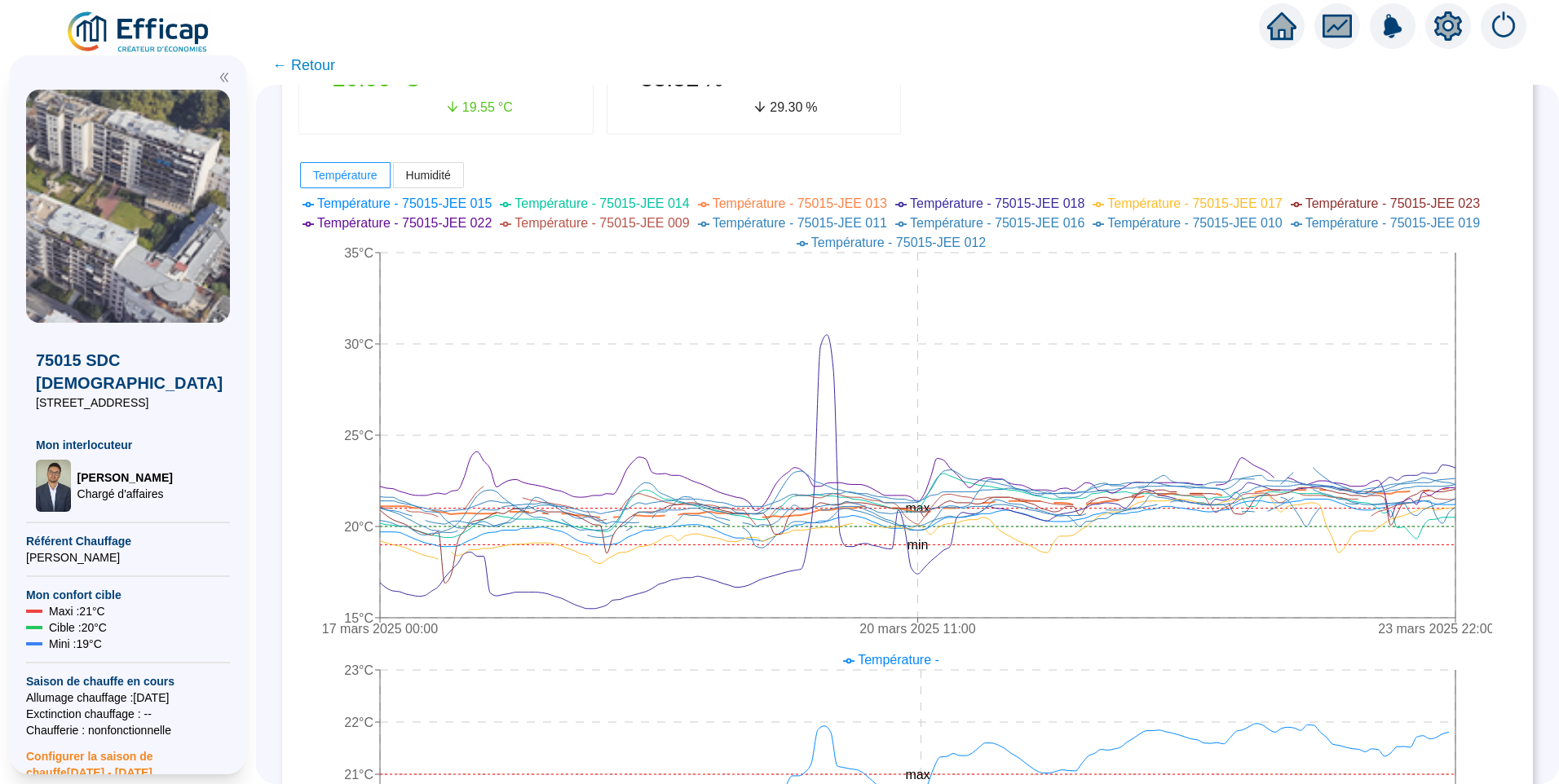
scroll to position [408, 0]
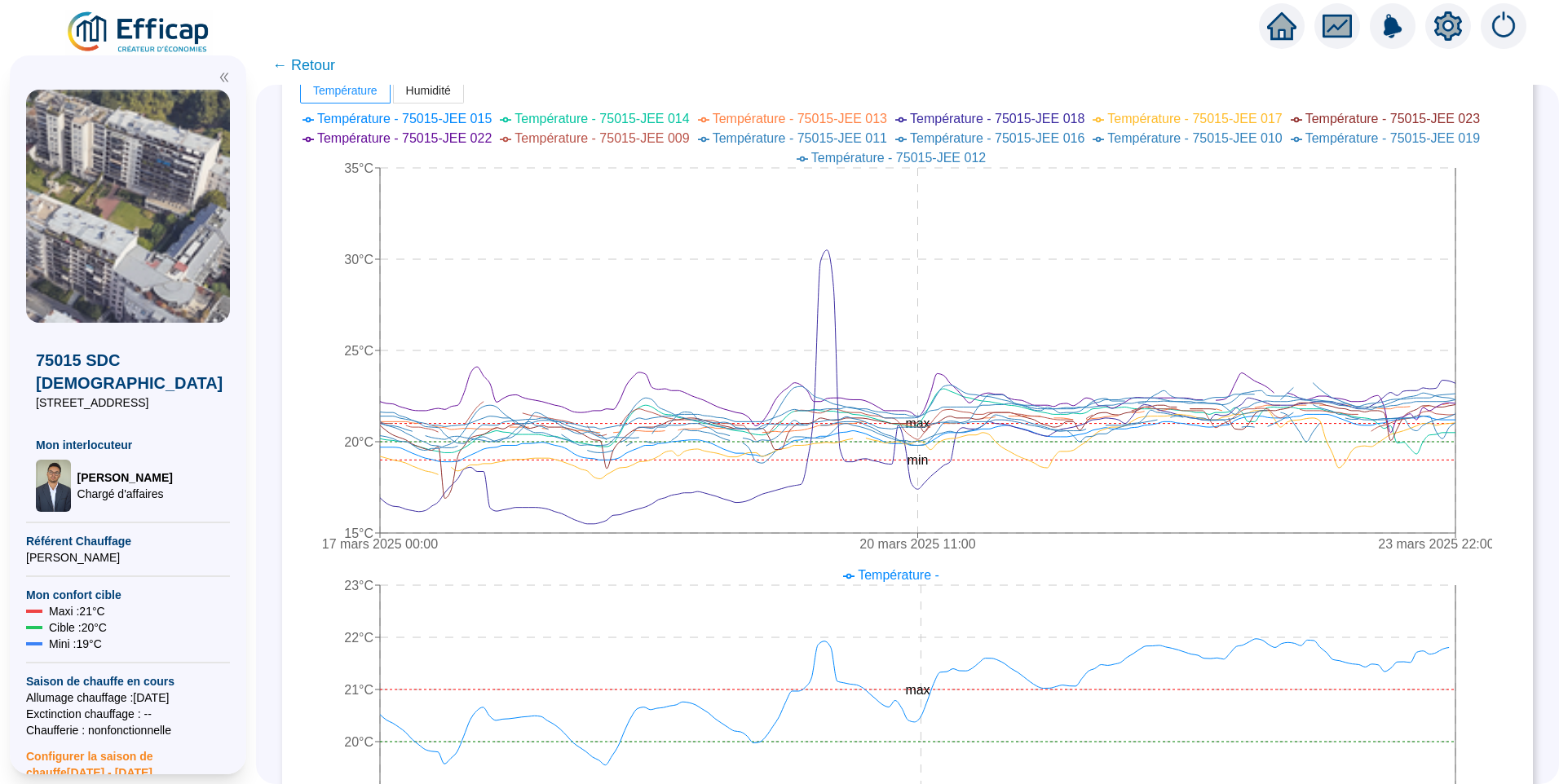
click at [309, 60] on span "← Retour" at bounding box center [303, 65] width 62 height 23
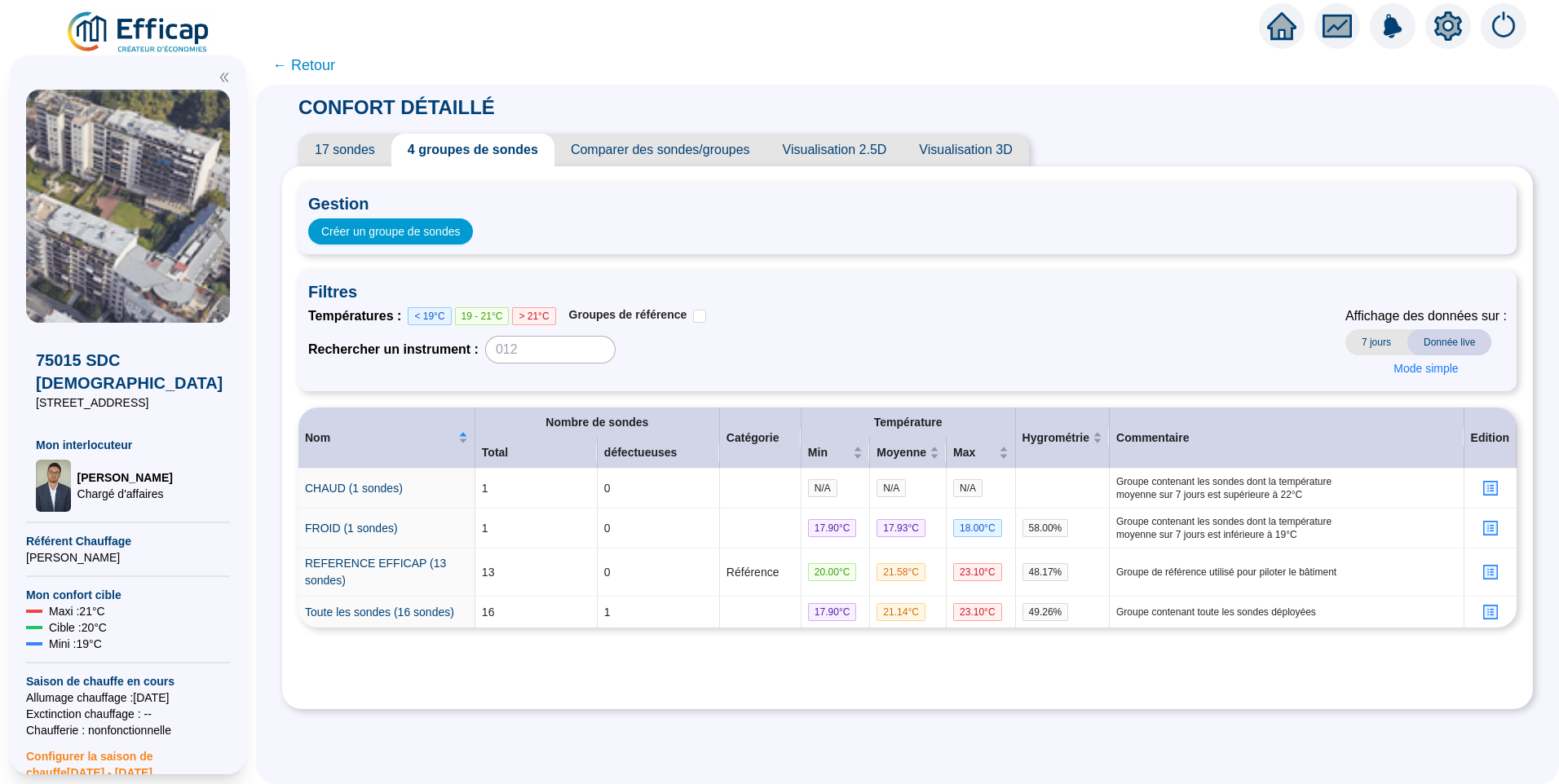
click at [334, 73] on span "← Retour" at bounding box center [303, 65] width 62 height 23
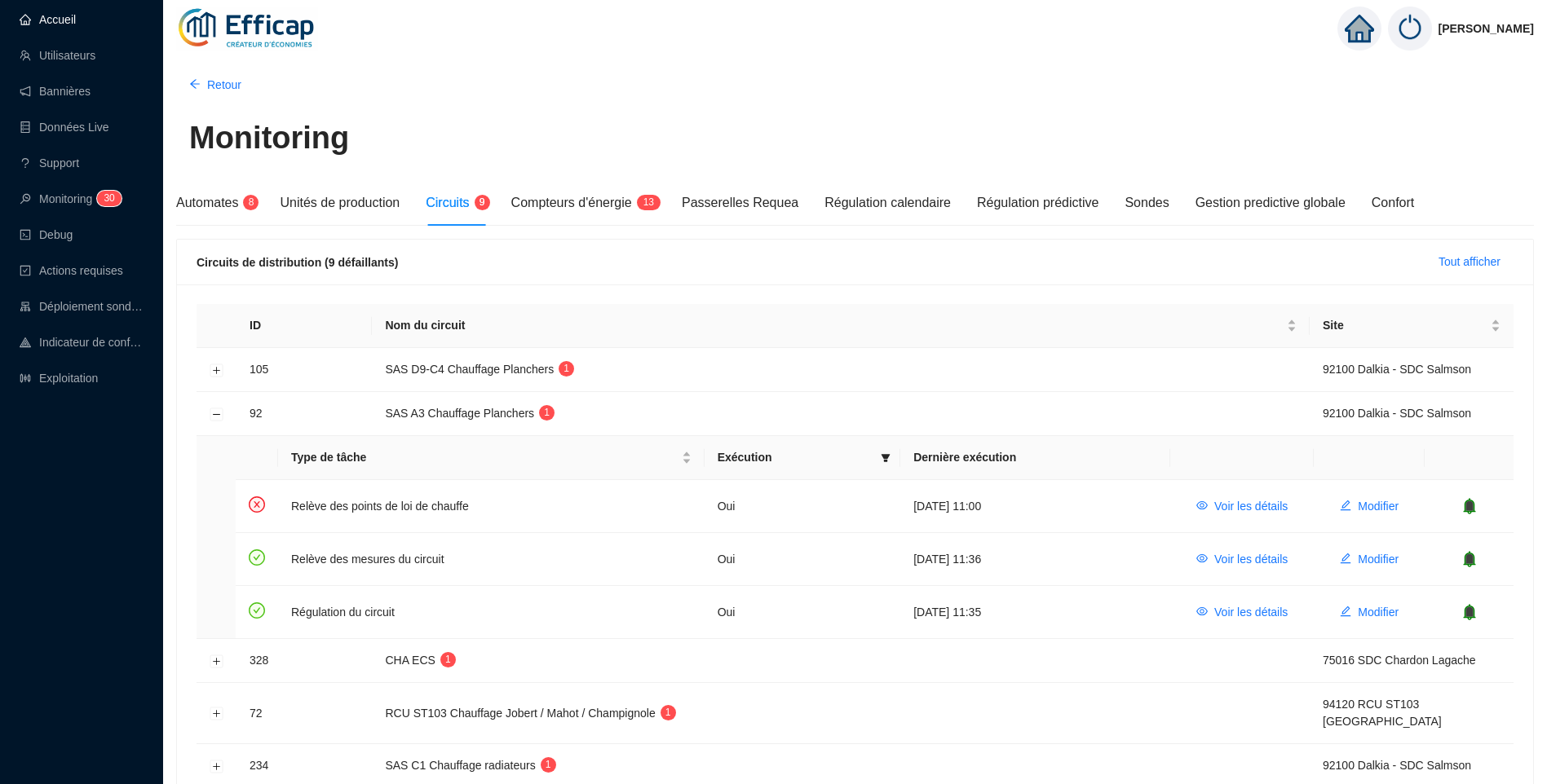
click at [76, 22] on link "Accueil" at bounding box center [48, 20] width 57 height 13
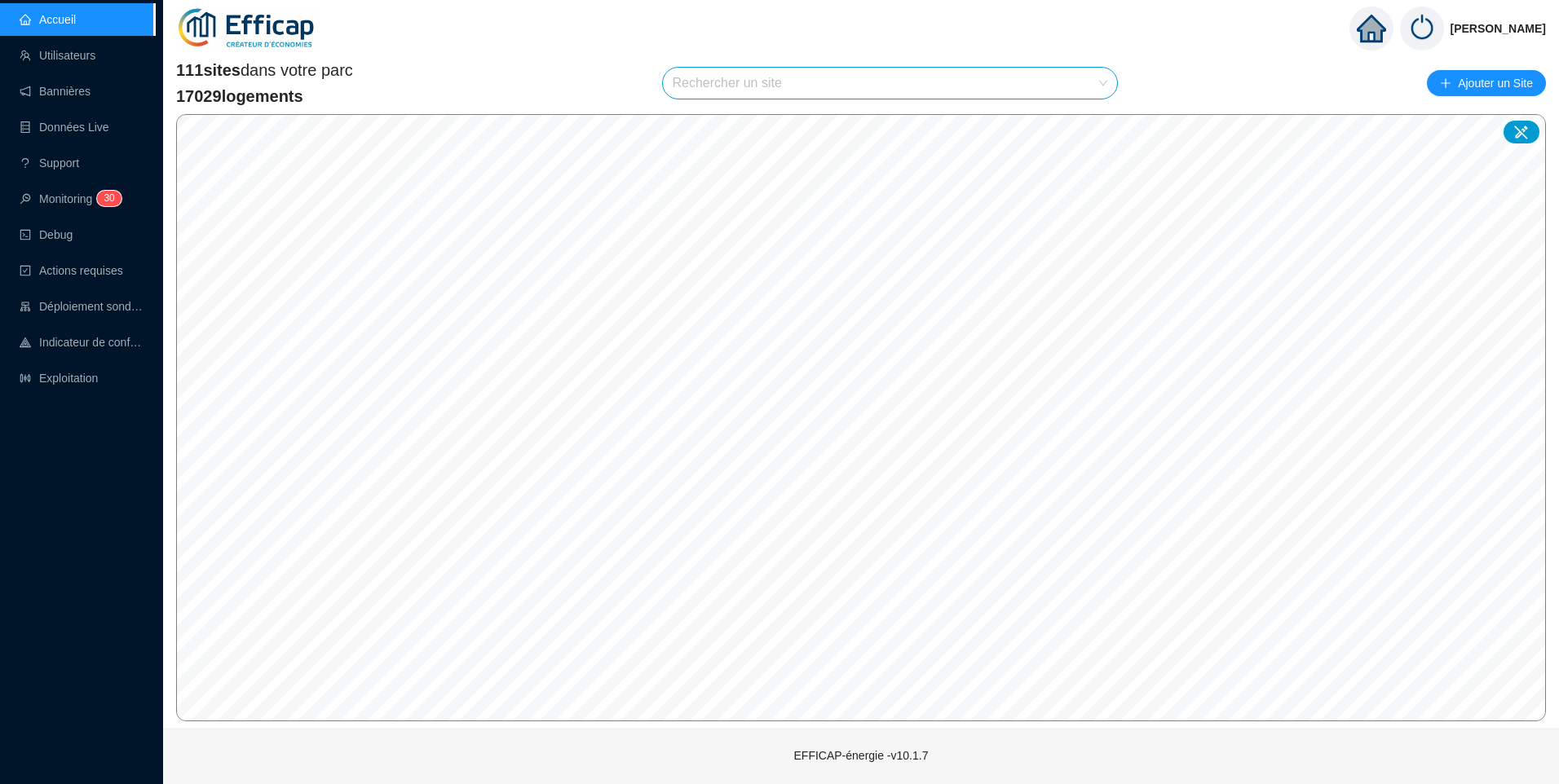
click at [742, 93] on input "search" at bounding box center [882, 83] width 420 height 31
type input "egli"
drag, startPoint x: 1499, startPoint y: 1, endPoint x: 1086, endPoint y: 128, distance: 432.1
click at [1086, 128] on div at bounding box center [1088, 123] width 38 height 25
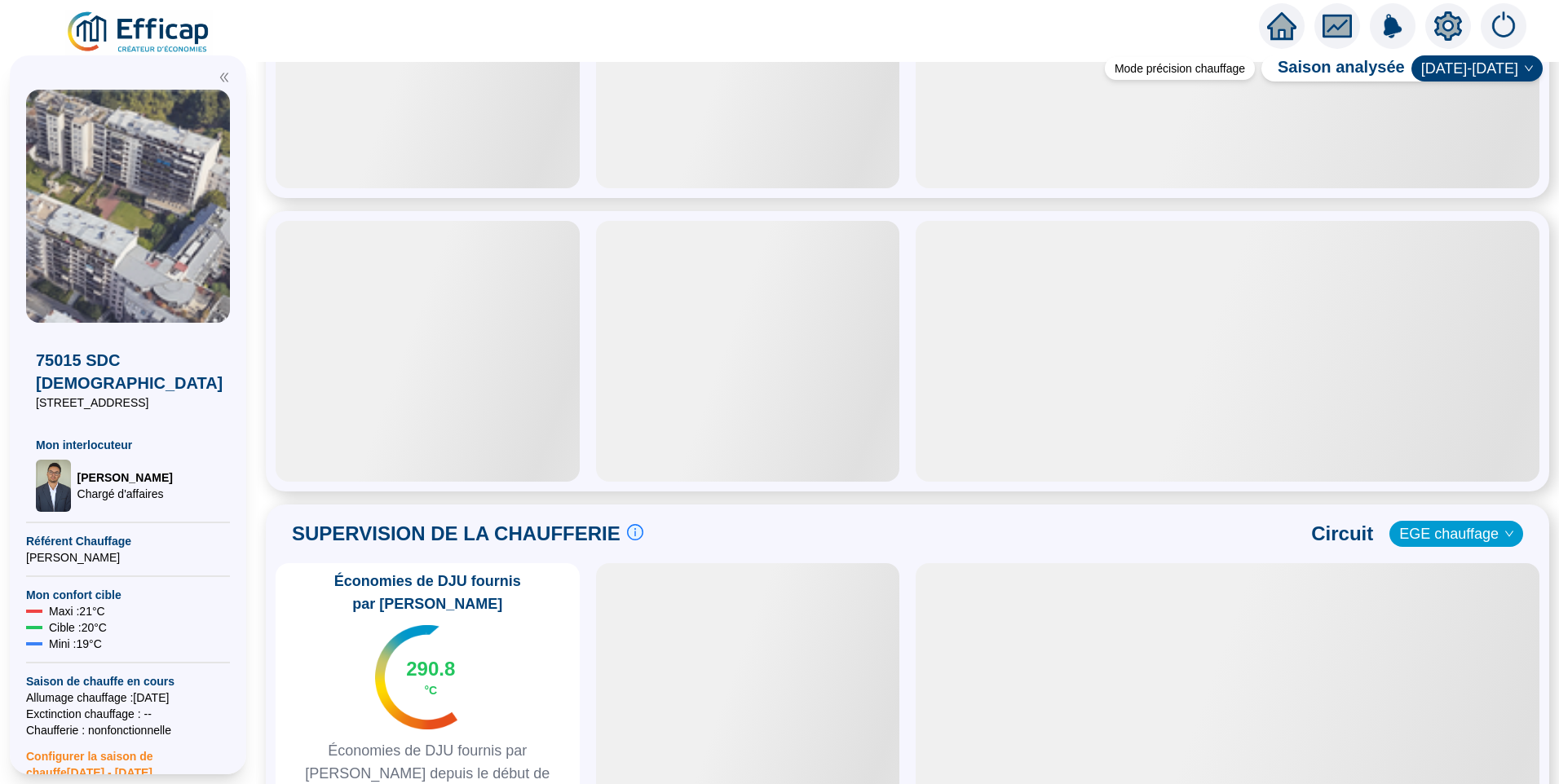
scroll to position [489, 0]
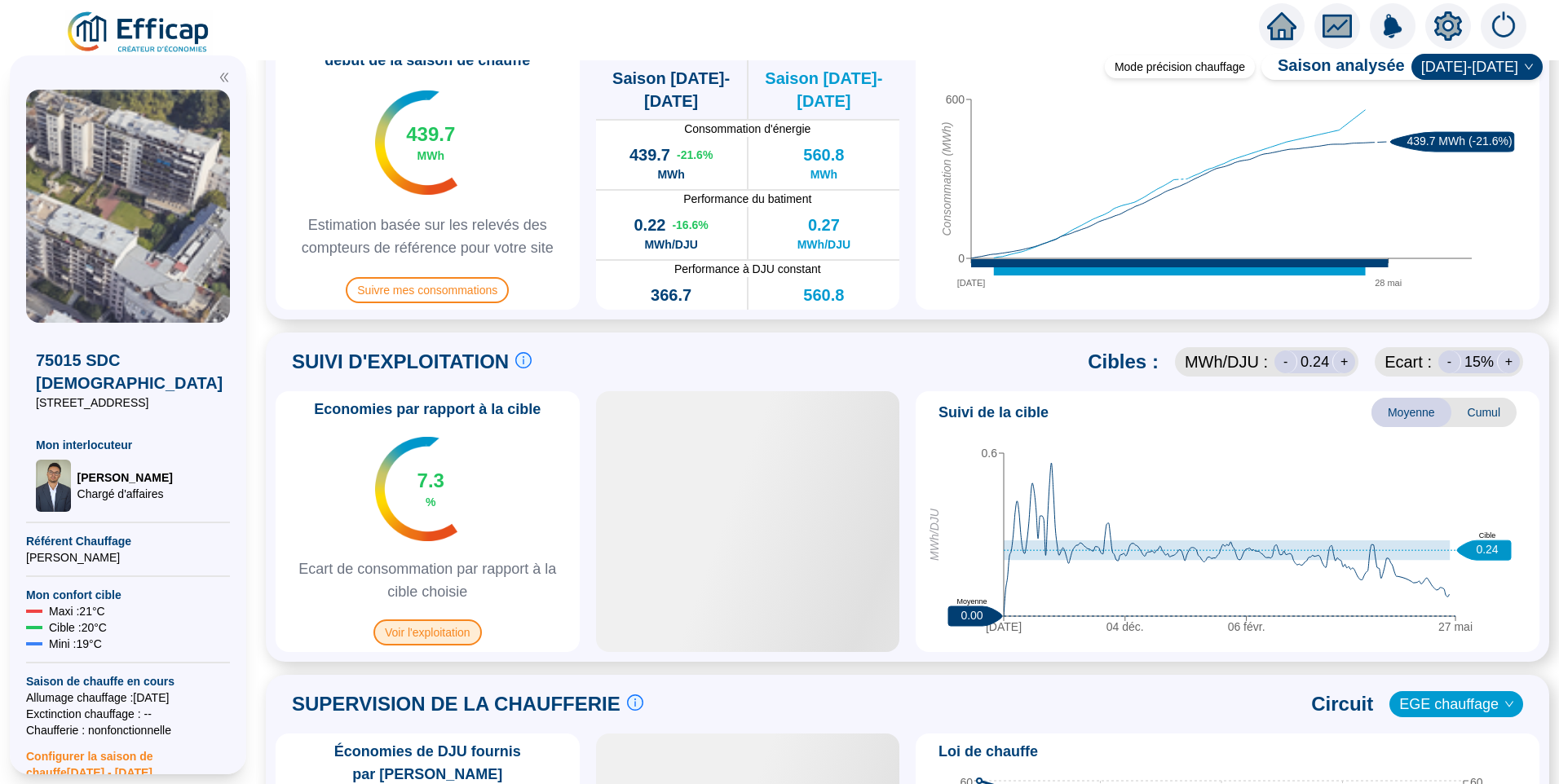
click at [455, 643] on span "Voir l'exploitation" at bounding box center [427, 633] width 109 height 26
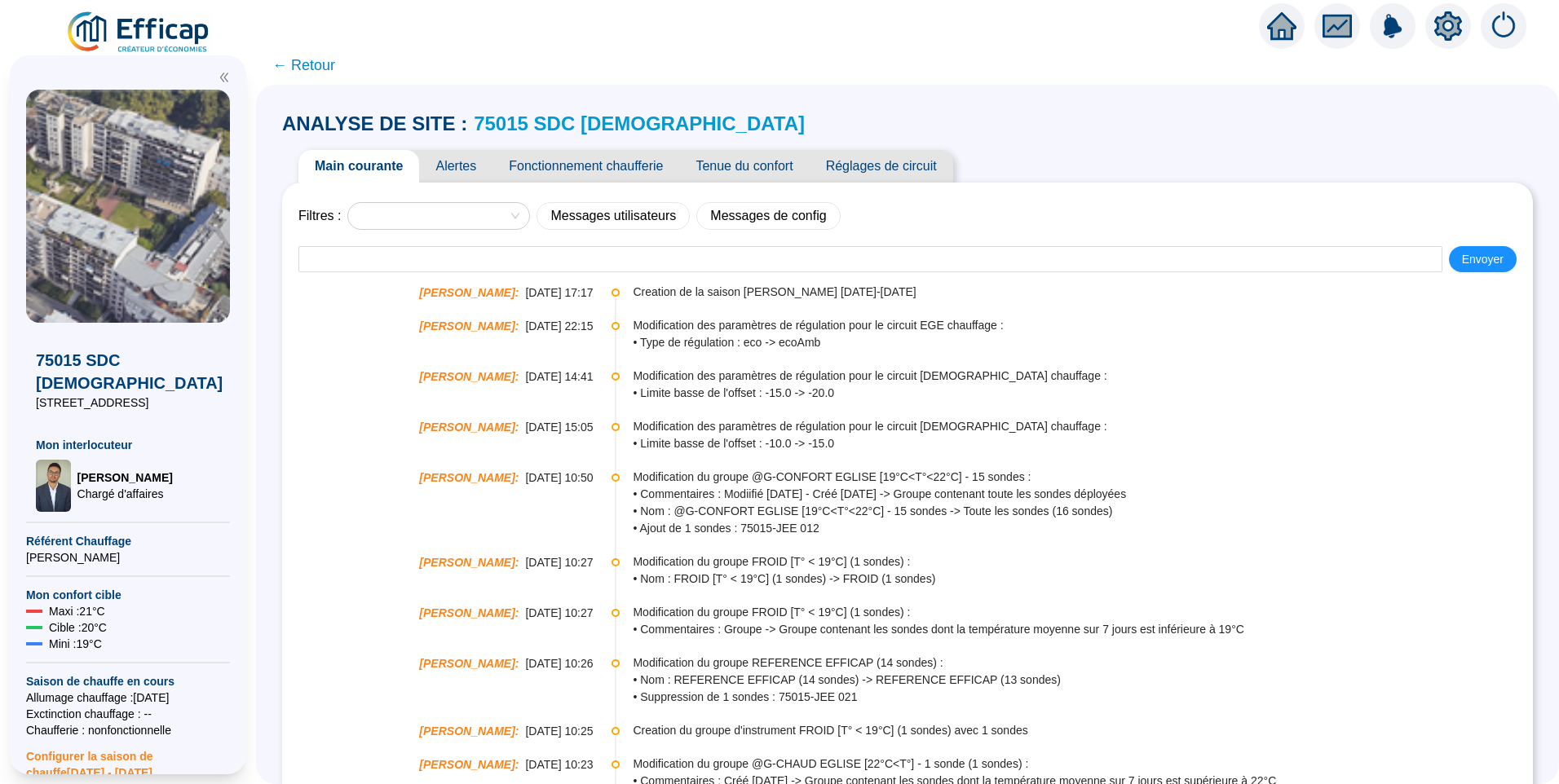
click at [623, 158] on span "Fonctionnement chaufferie" at bounding box center [586, 166] width 187 height 33
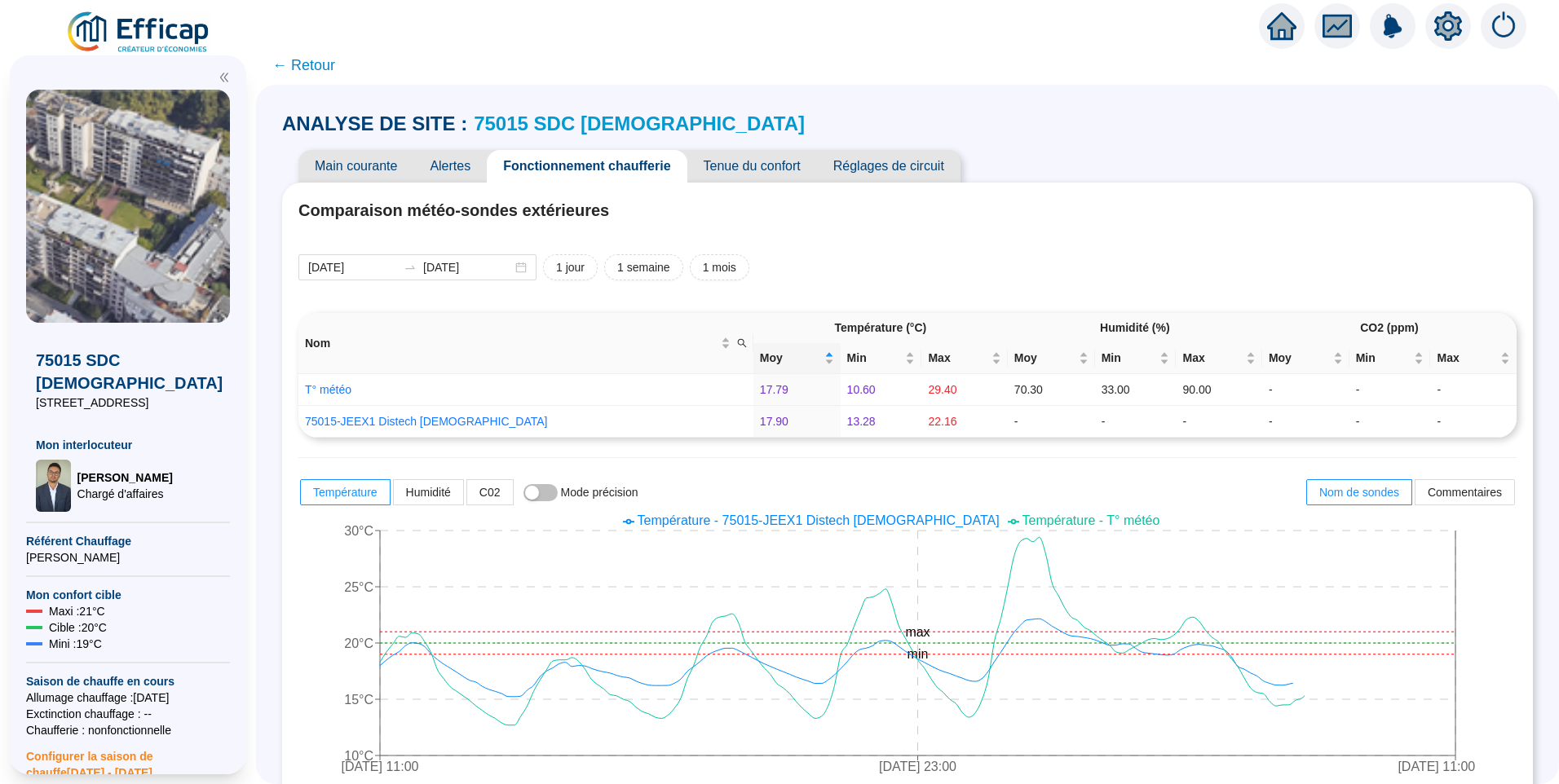
click at [384, 170] on span "Main courante" at bounding box center [356, 166] width 115 height 33
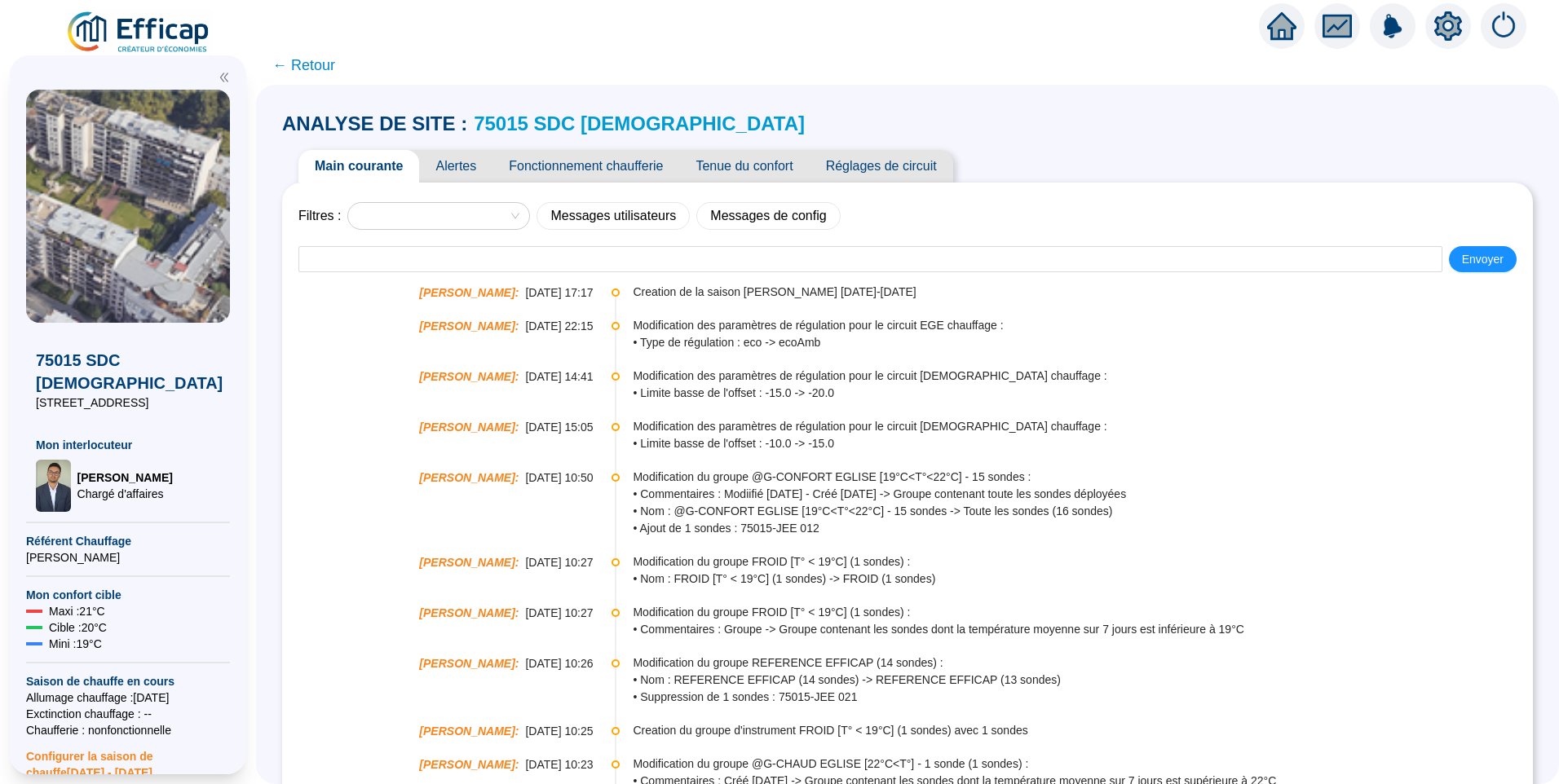
click at [884, 164] on span "Réglages de circuit" at bounding box center [882, 166] width 144 height 33
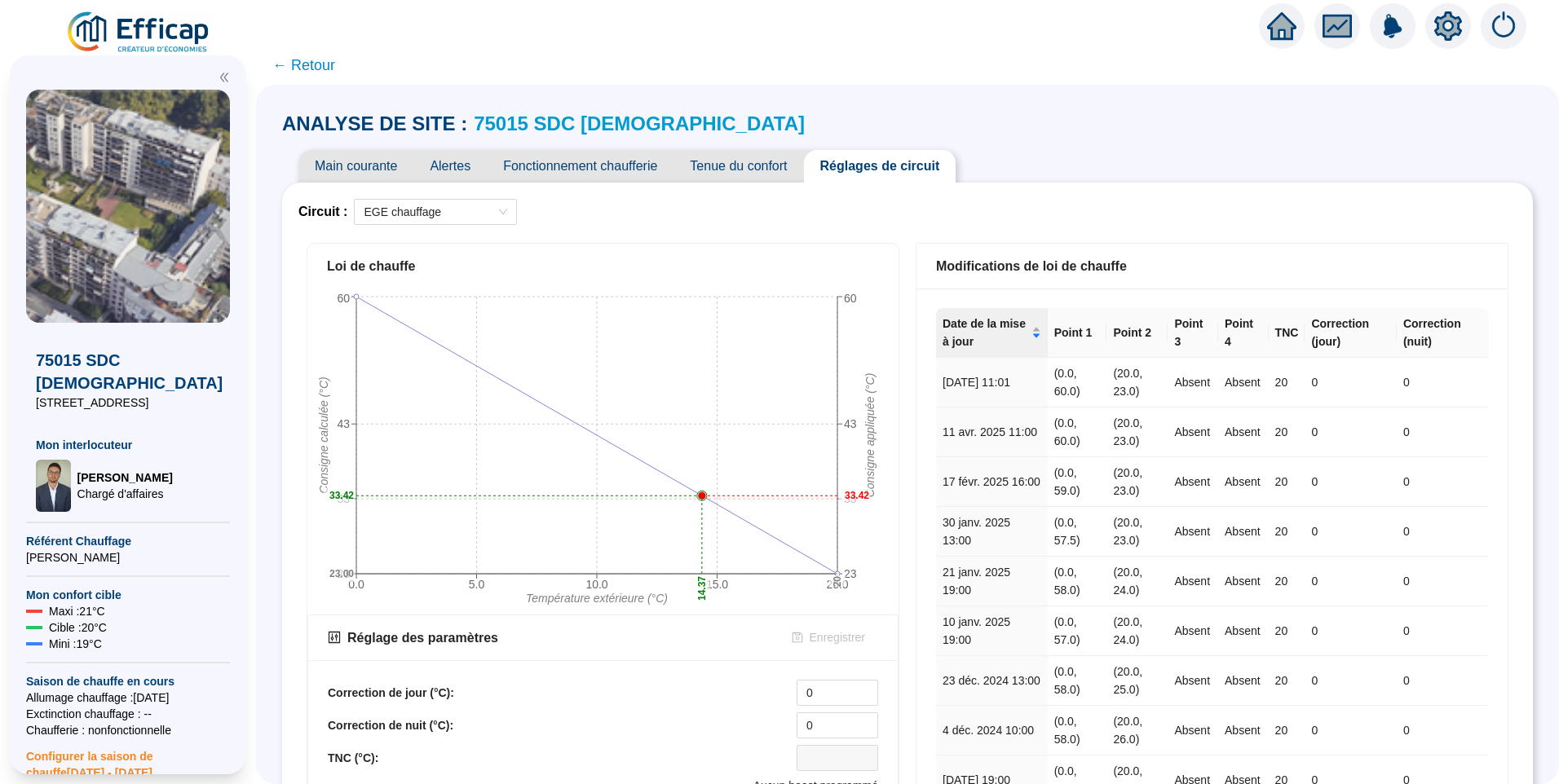
click at [610, 166] on span "Fonctionnement chaufferie" at bounding box center [580, 166] width 187 height 33
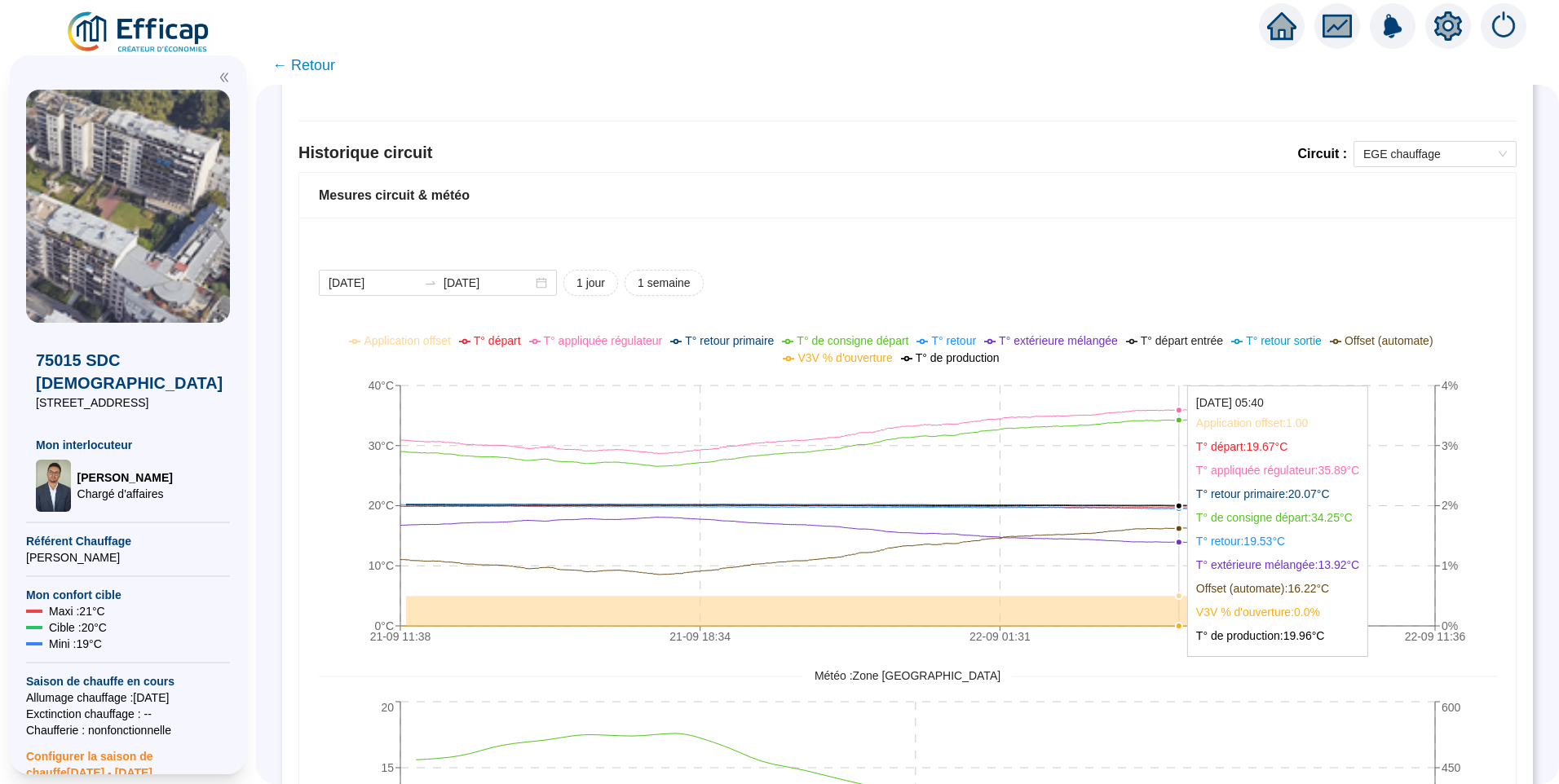
scroll to position [1194, 0]
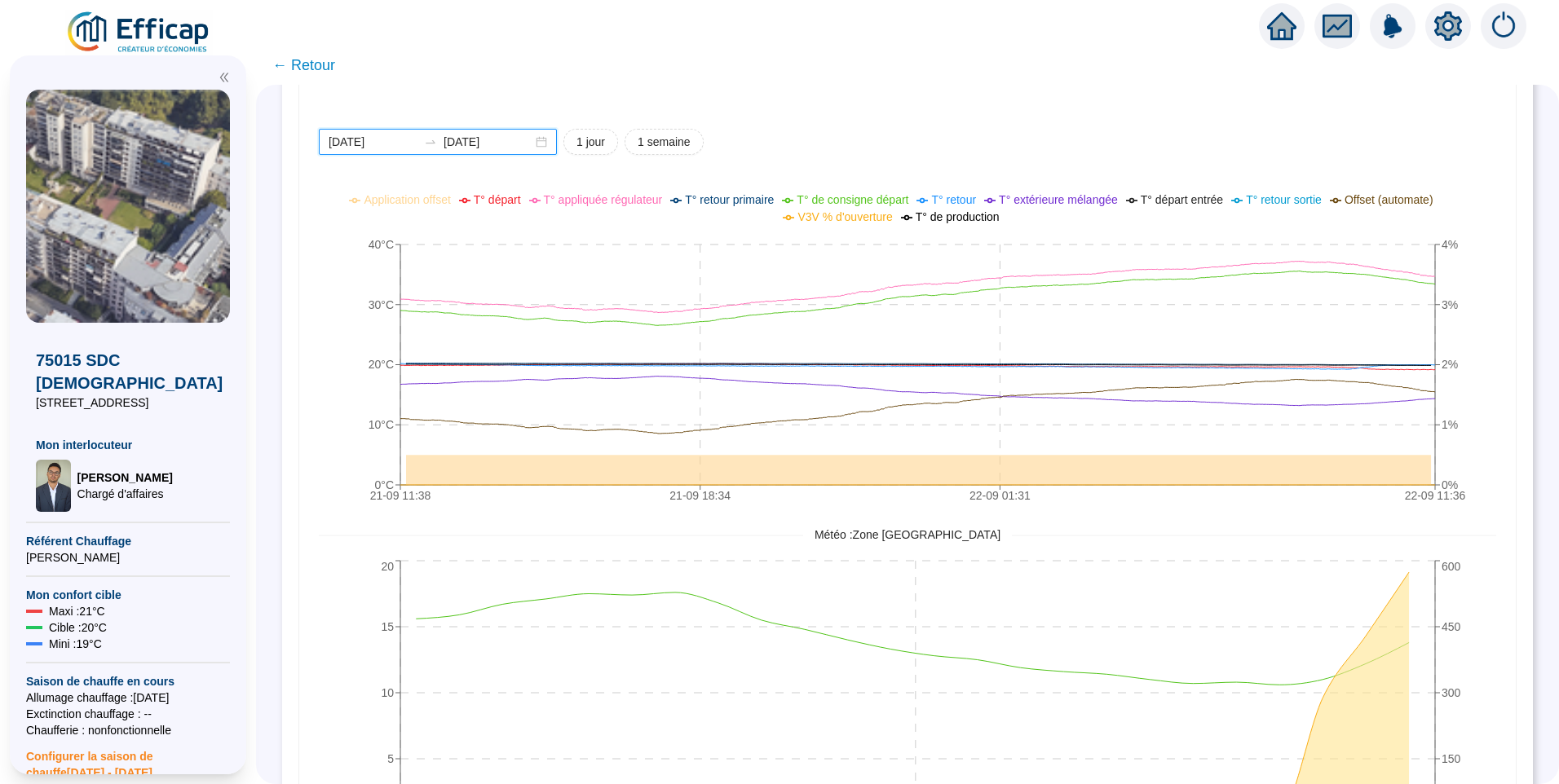
click at [413, 140] on input "2025-09-21" at bounding box center [373, 143] width 89 height 17
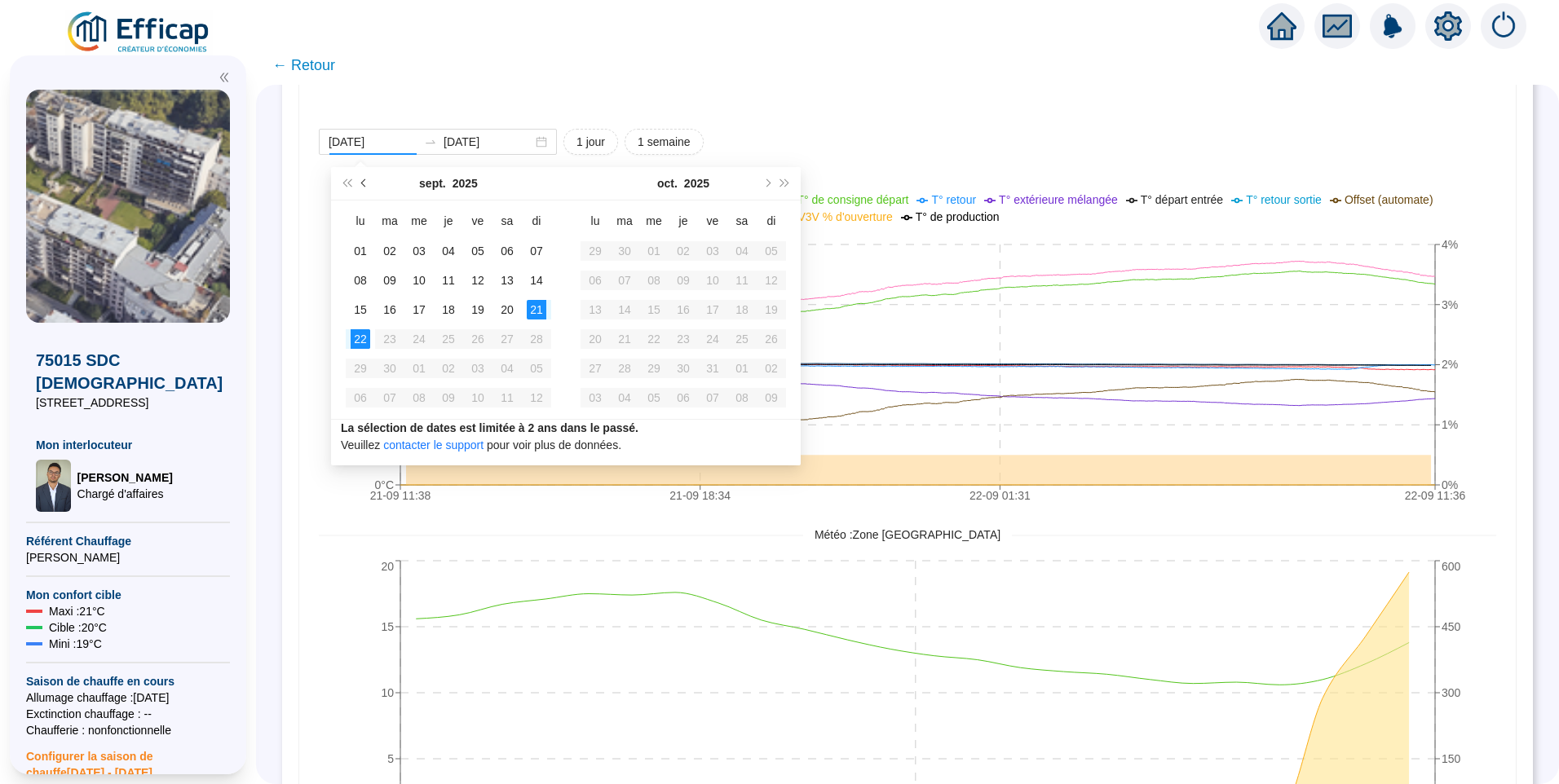
click at [358, 187] on button "Mois précédent (PageUp)" at bounding box center [364, 183] width 18 height 33
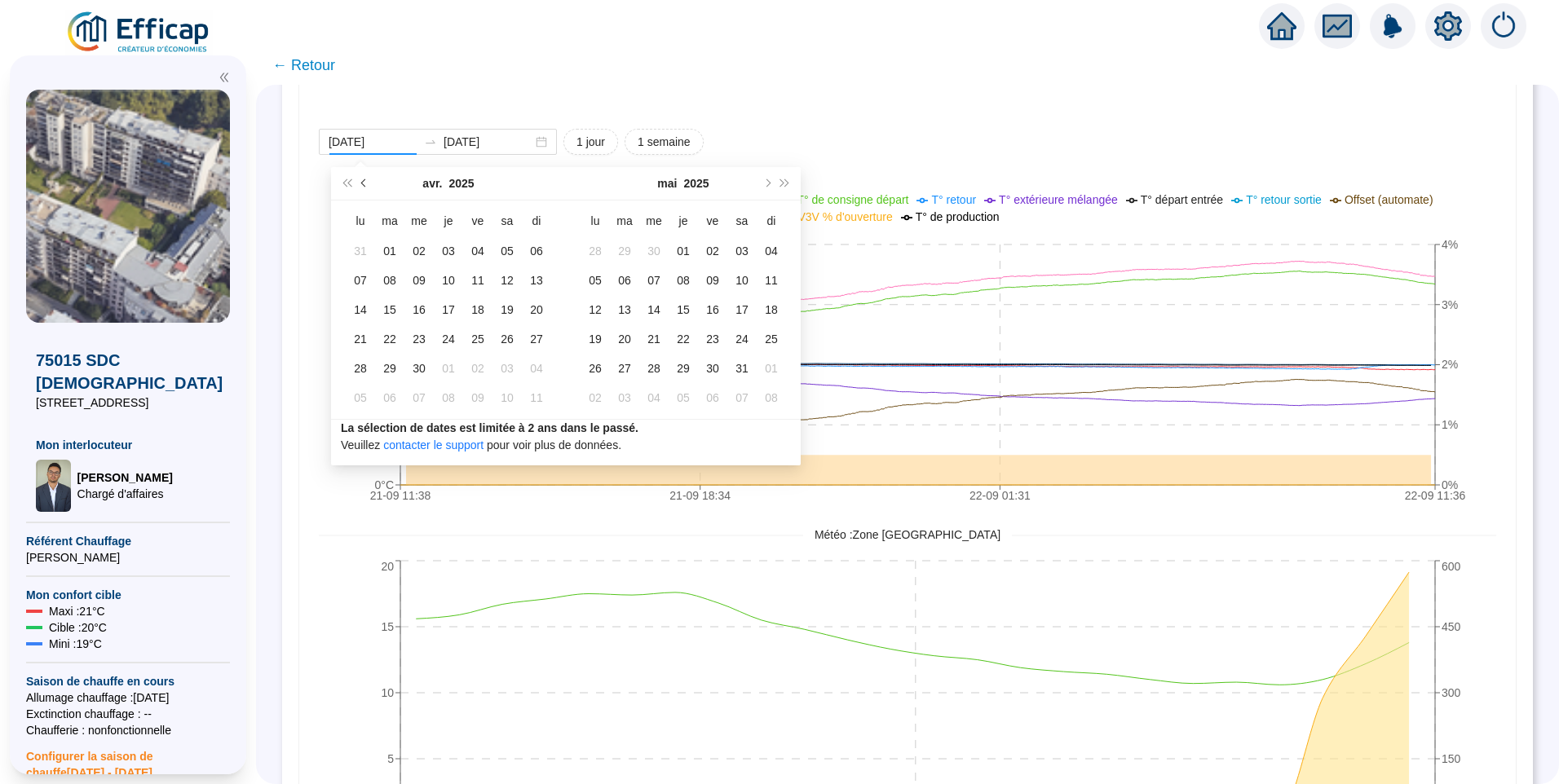
click at [358, 187] on button "Mois précédent (PageUp)" at bounding box center [364, 183] width 18 height 33
type input "2025-03-01"
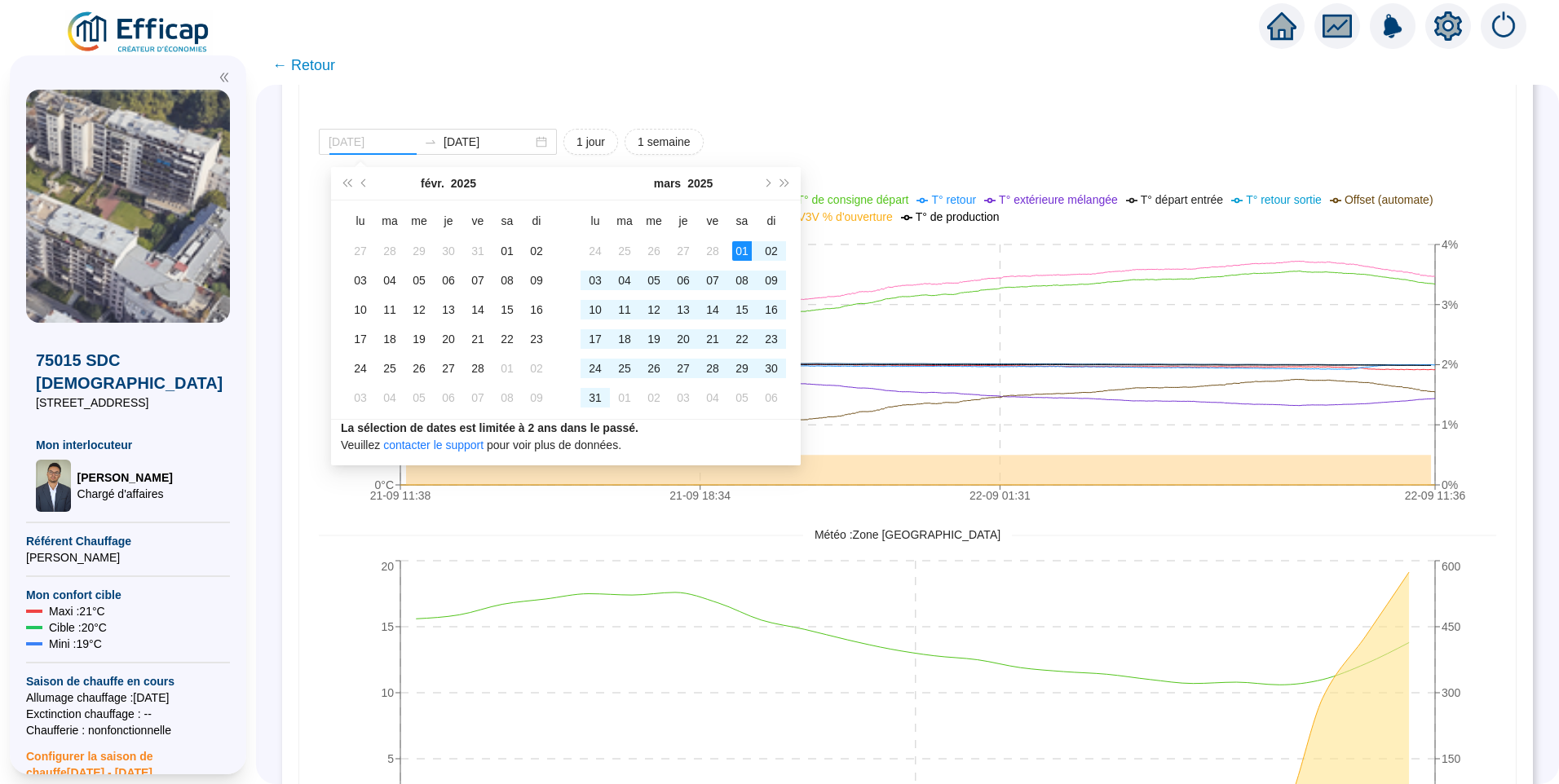
click at [743, 253] on div "01" at bounding box center [742, 250] width 20 height 20
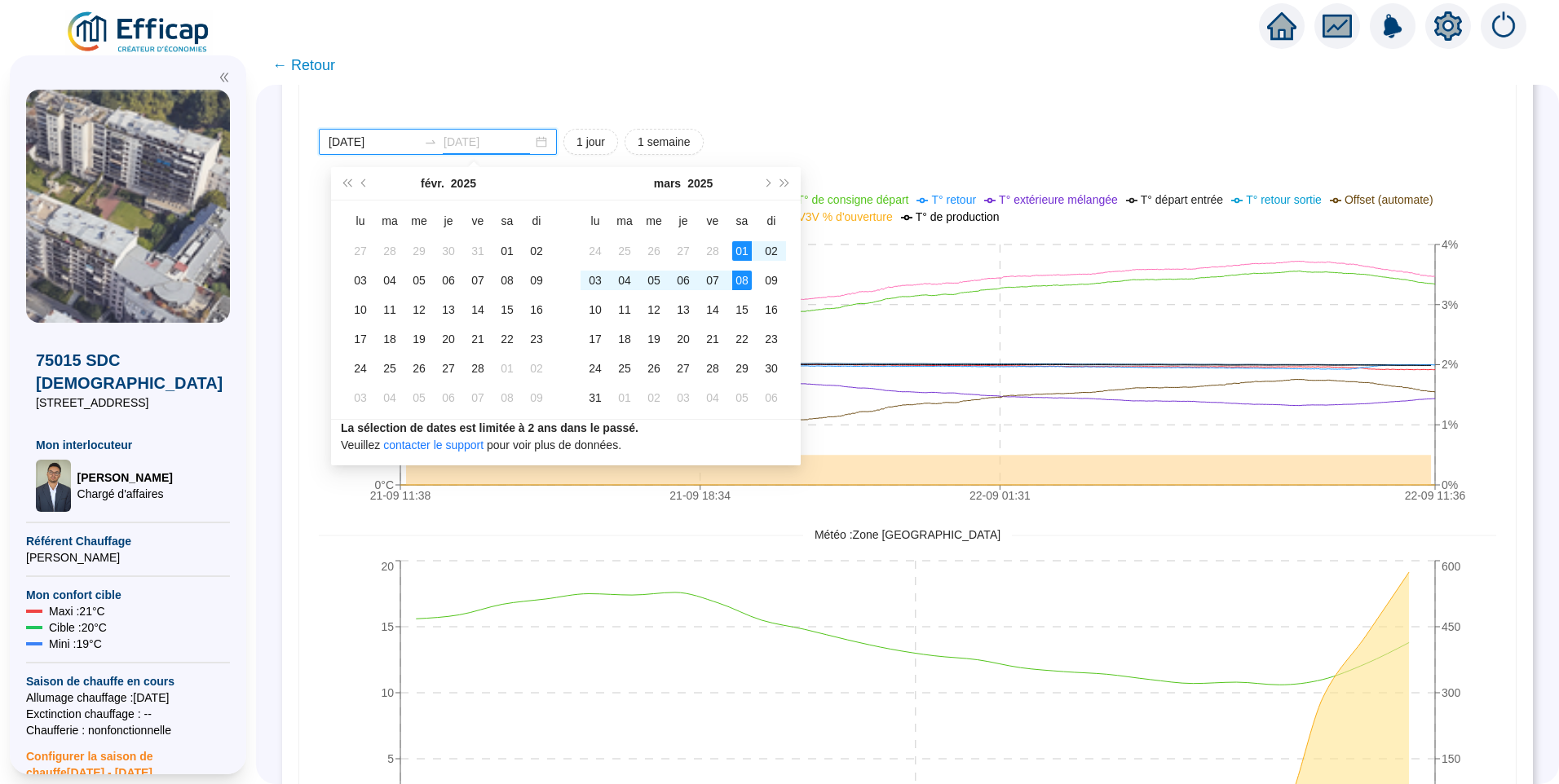
type input "2025-03-08"
click at [743, 280] on div "08" at bounding box center [742, 281] width 20 height 20
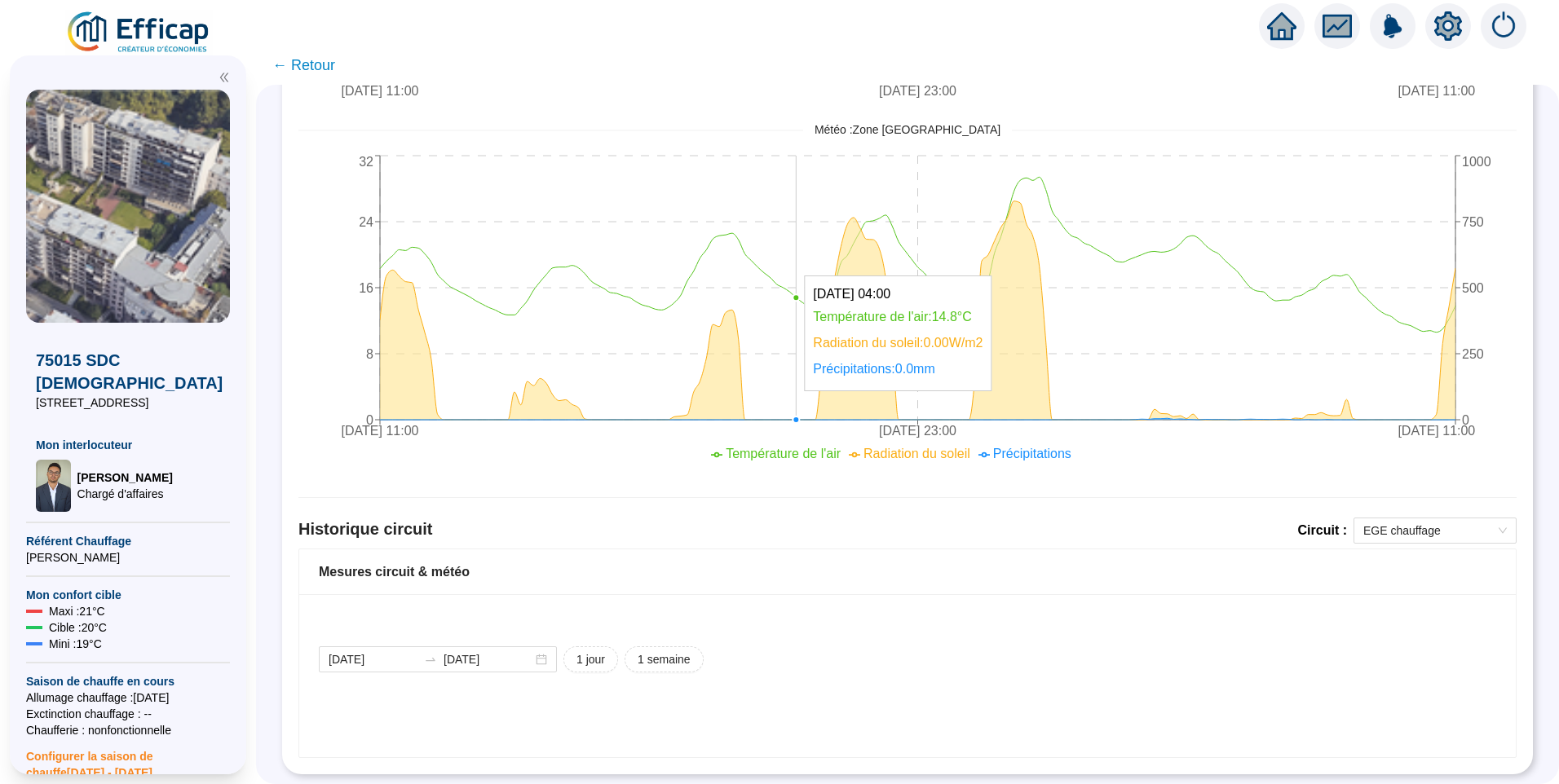
scroll to position [705, 0]
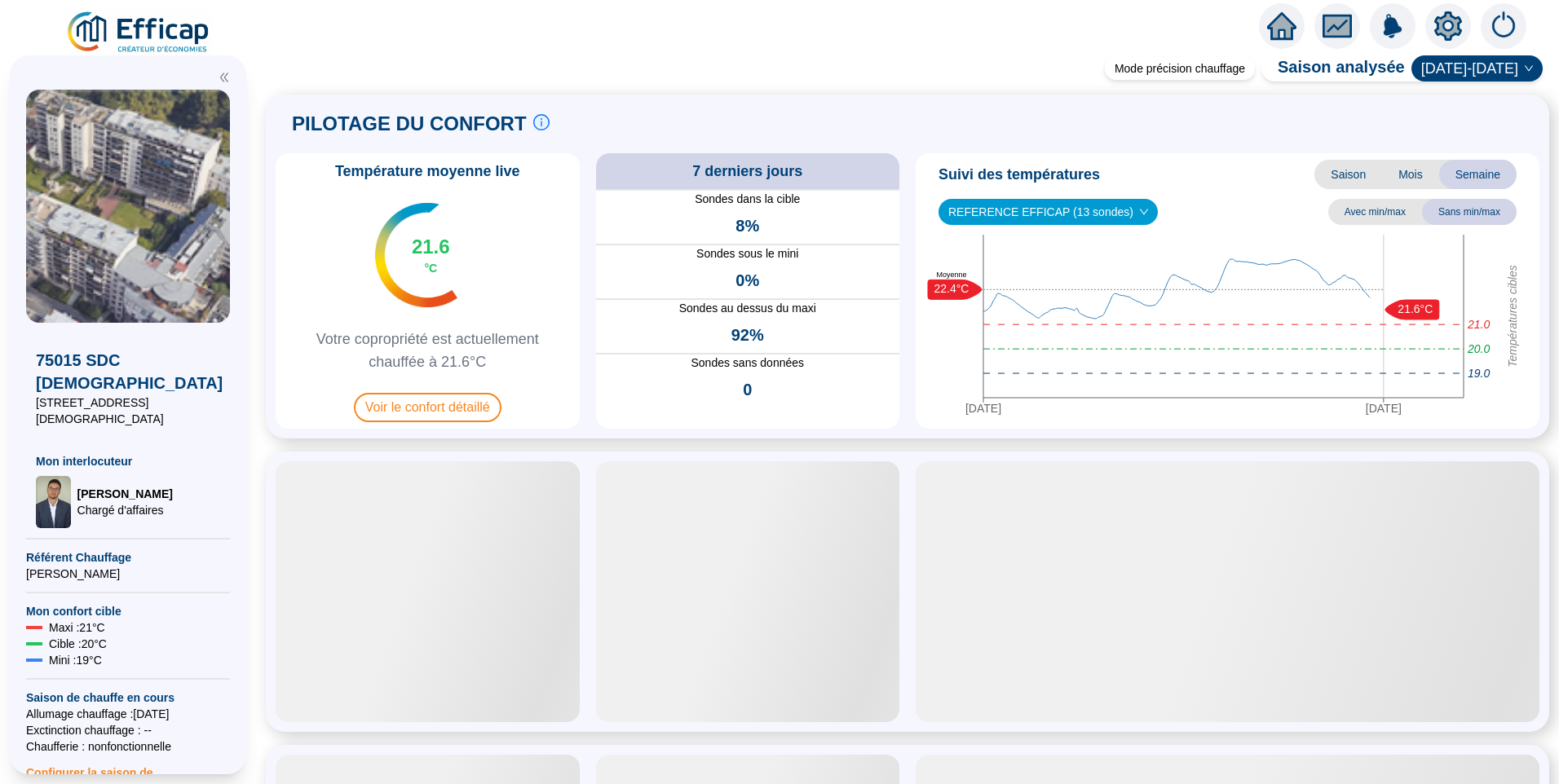
click at [165, 27] on img at bounding box center [139, 32] width 147 height 45
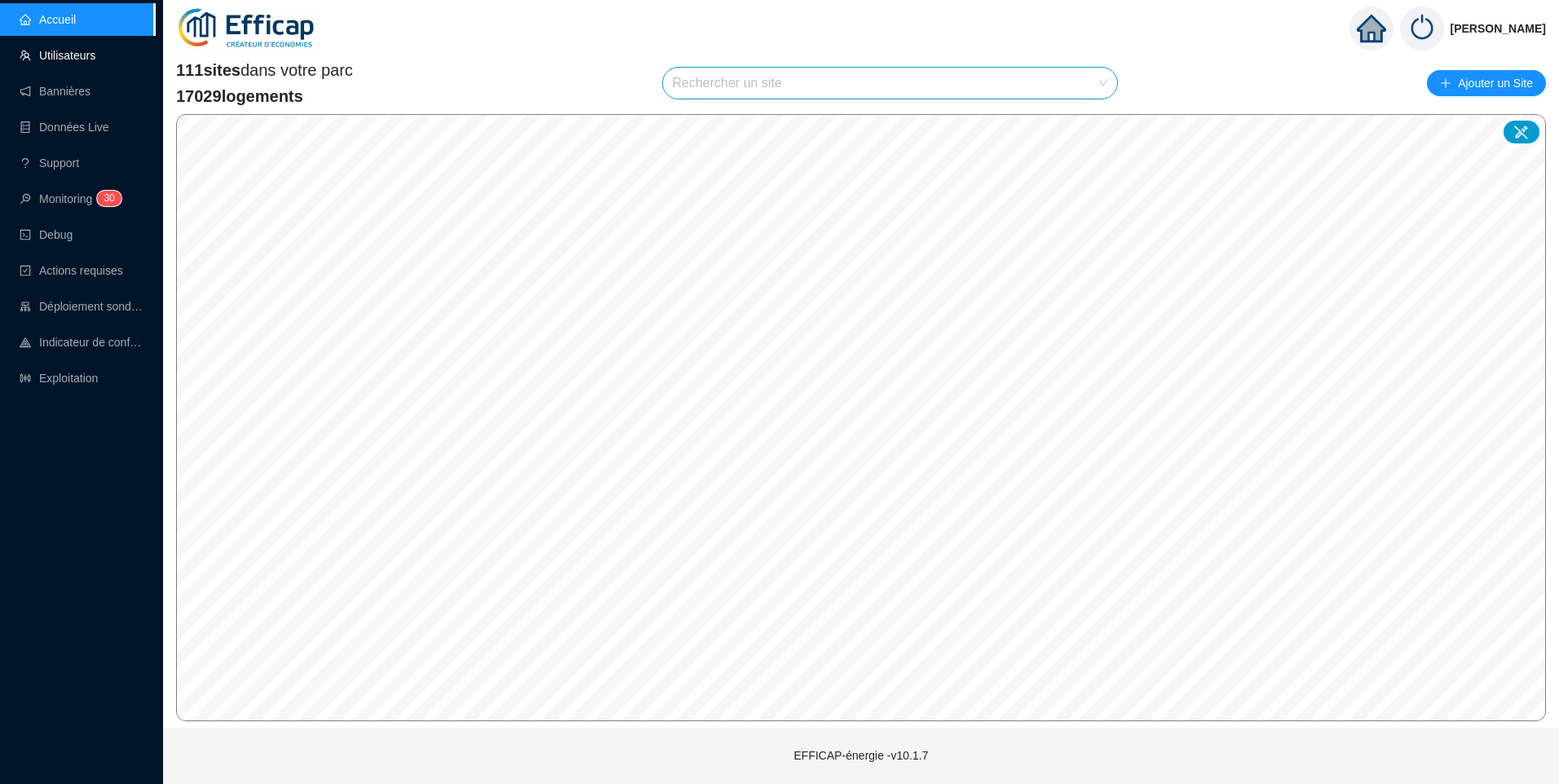
click at [74, 62] on link "Utilisateurs" at bounding box center [58, 56] width 76 height 13
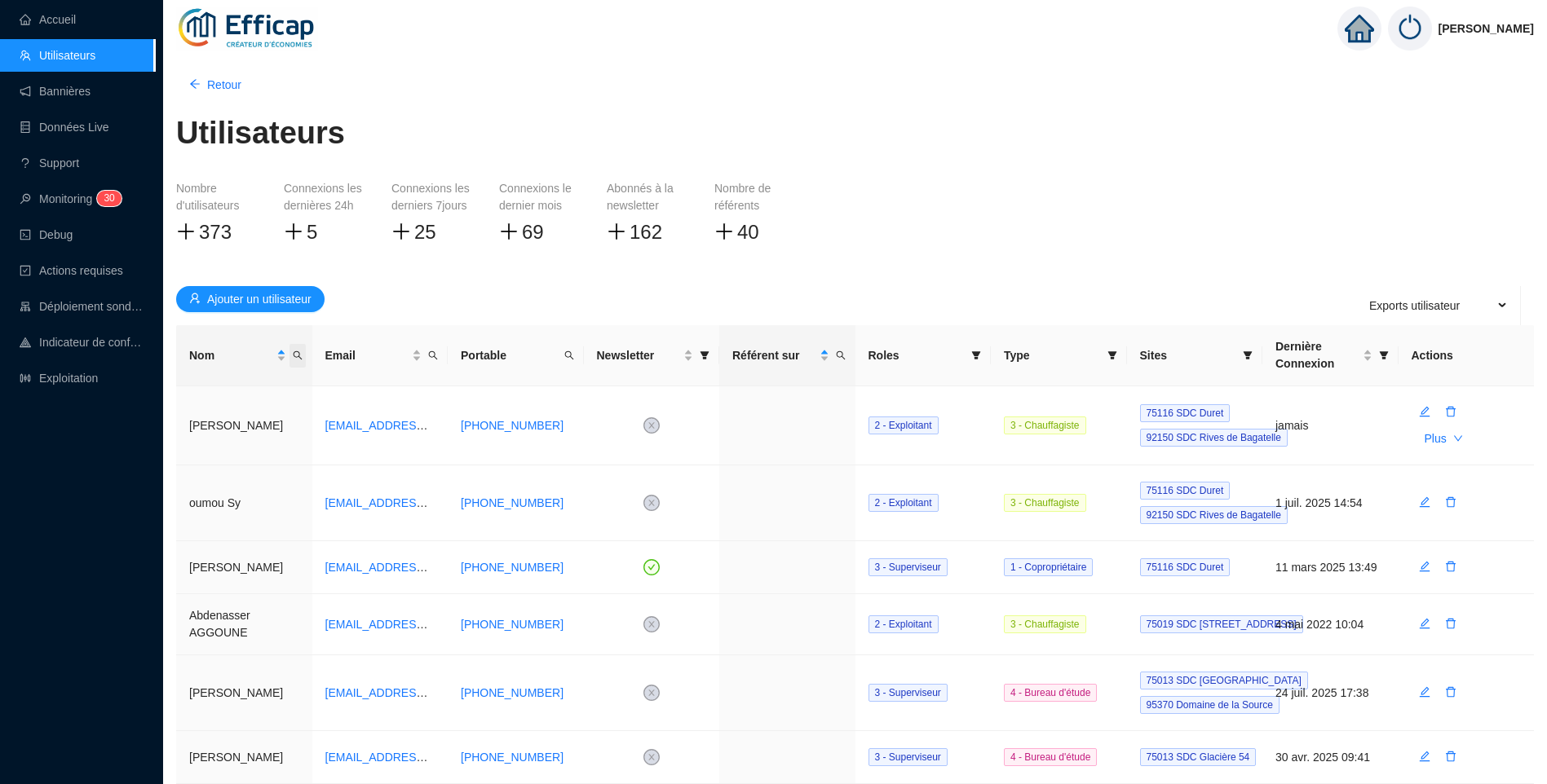
click at [298, 357] on icon "search" at bounding box center [297, 355] width 9 height 9
type input "furic"
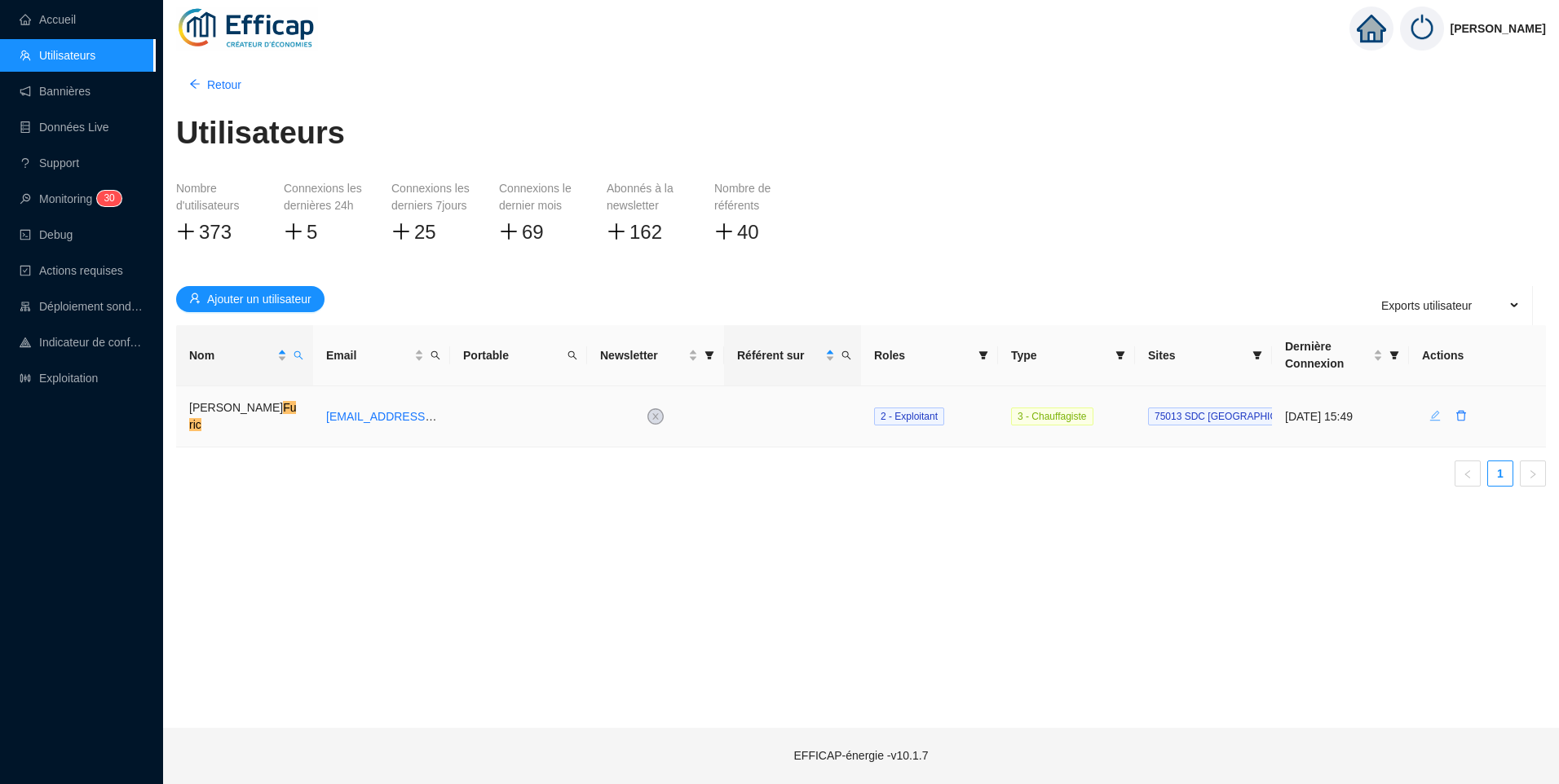
click at [1436, 417] on icon "edit" at bounding box center [1435, 416] width 11 height 11
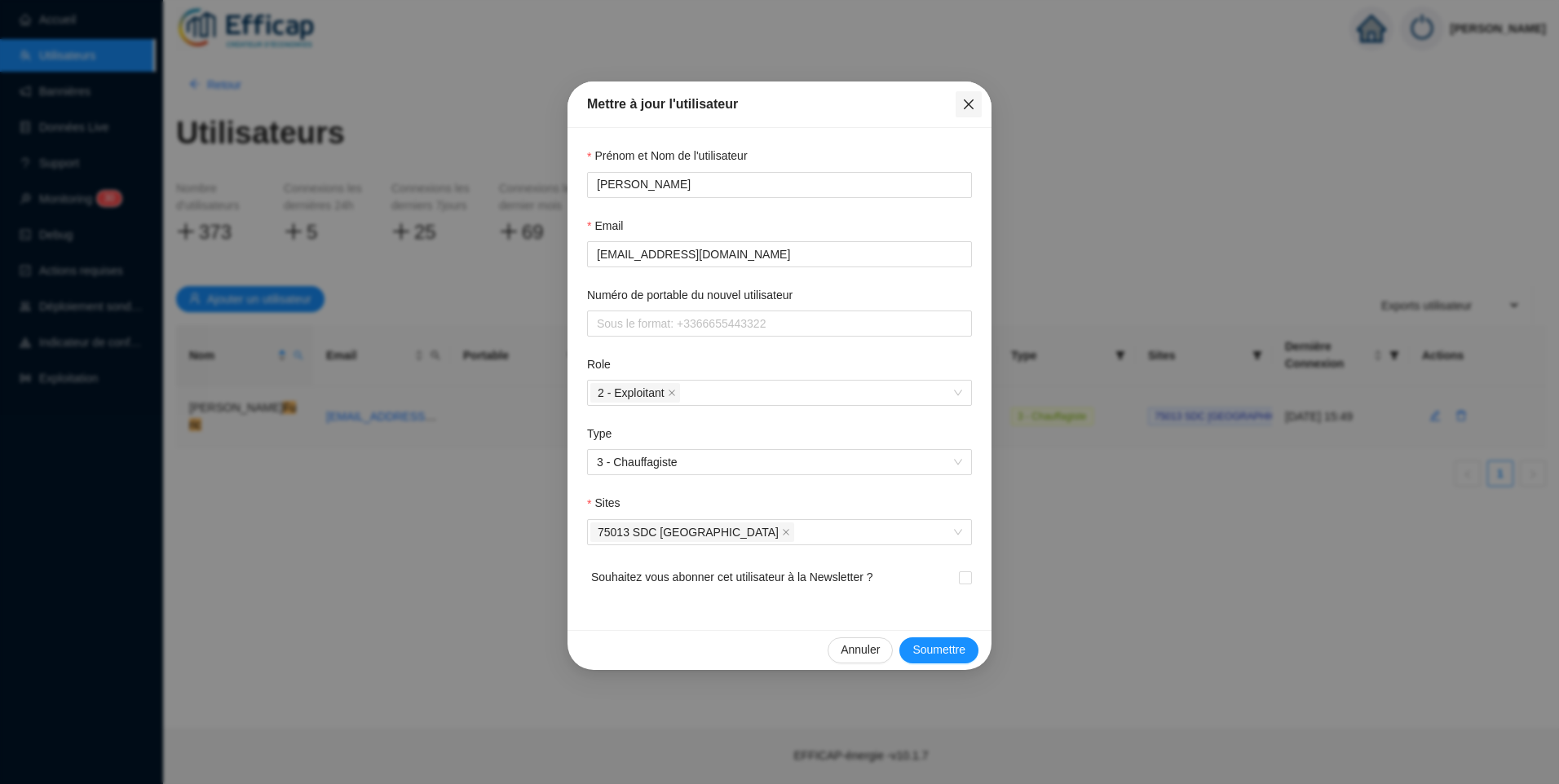
click at [967, 101] on icon "close" at bounding box center [968, 104] width 9 height 9
